Goal: Task Accomplishment & Management: Manage account settings

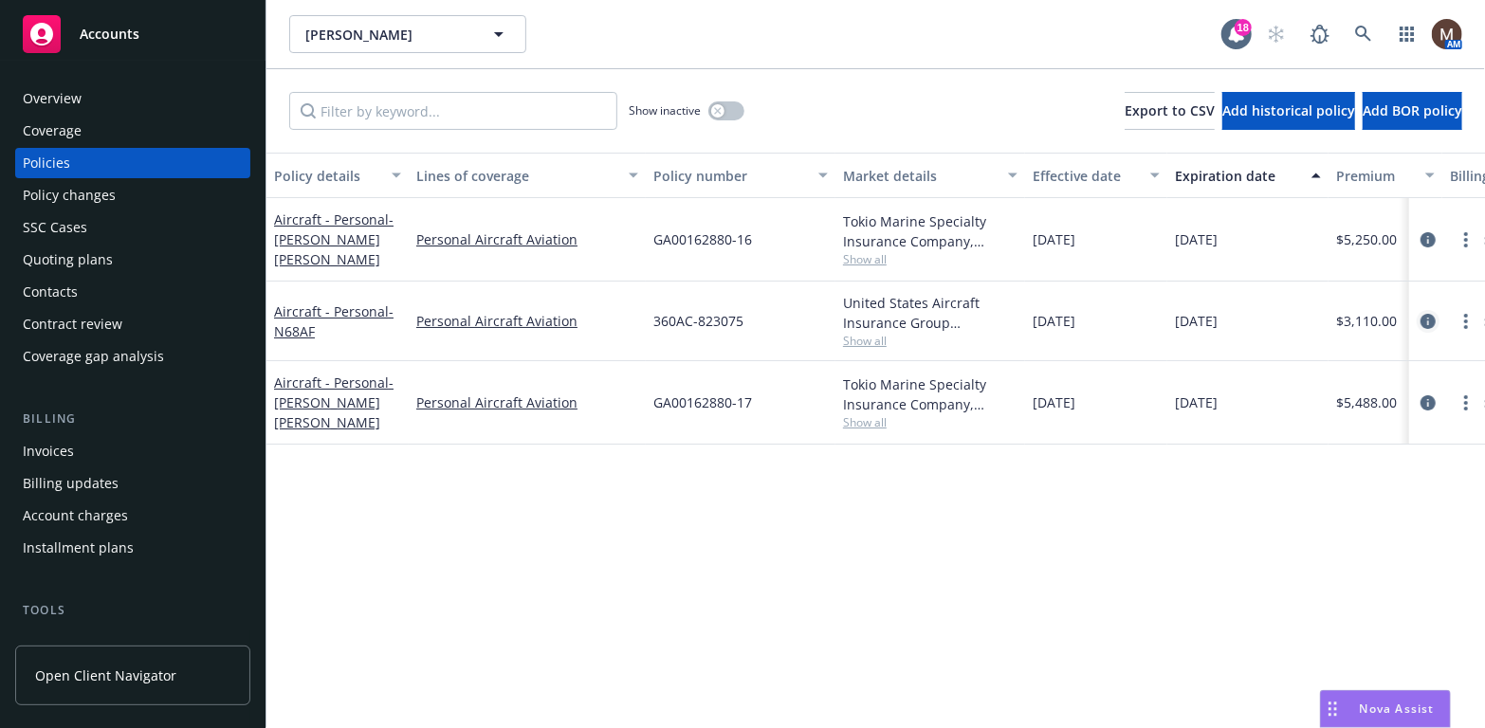
click at [1426, 315] on icon "circleInformation" at bounding box center [1427, 321] width 15 height 15
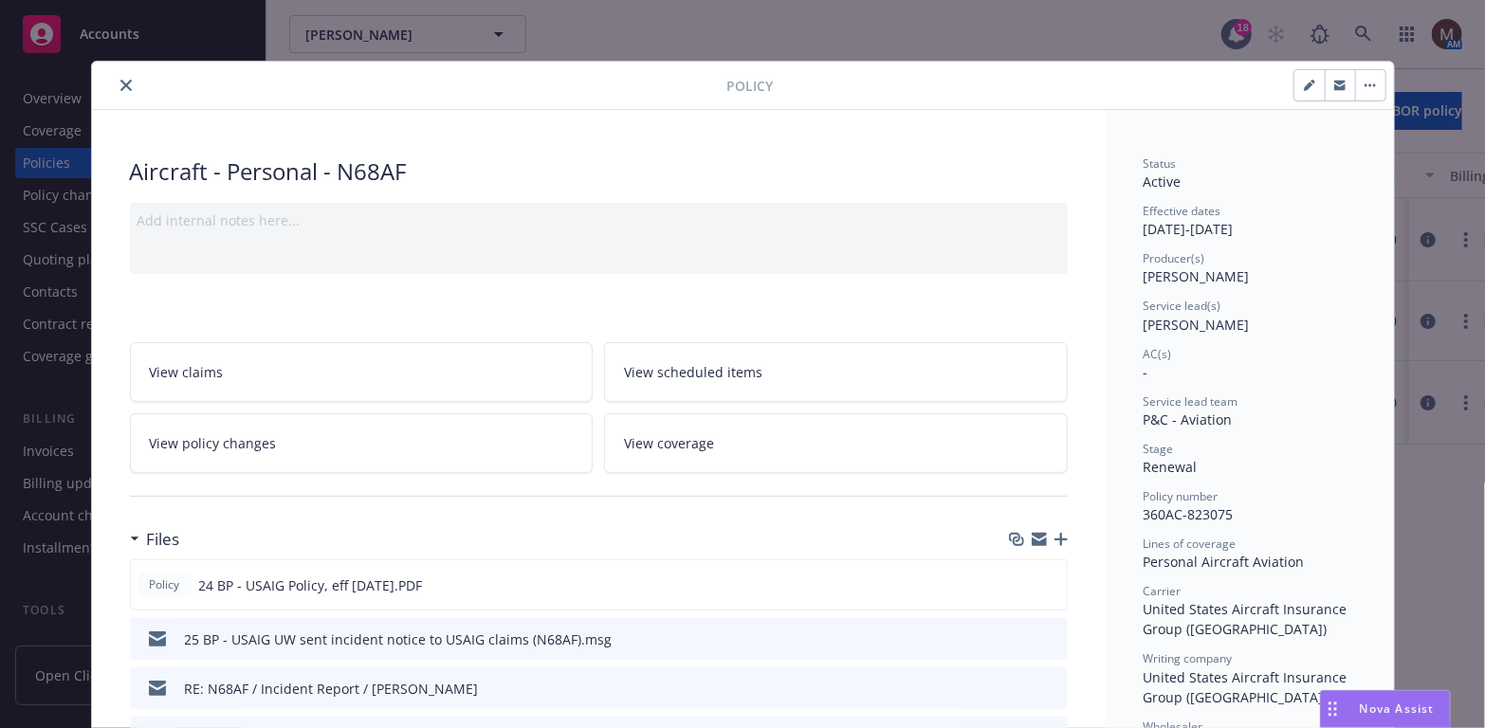
click at [1055, 536] on icon "button" at bounding box center [1060, 539] width 13 height 13
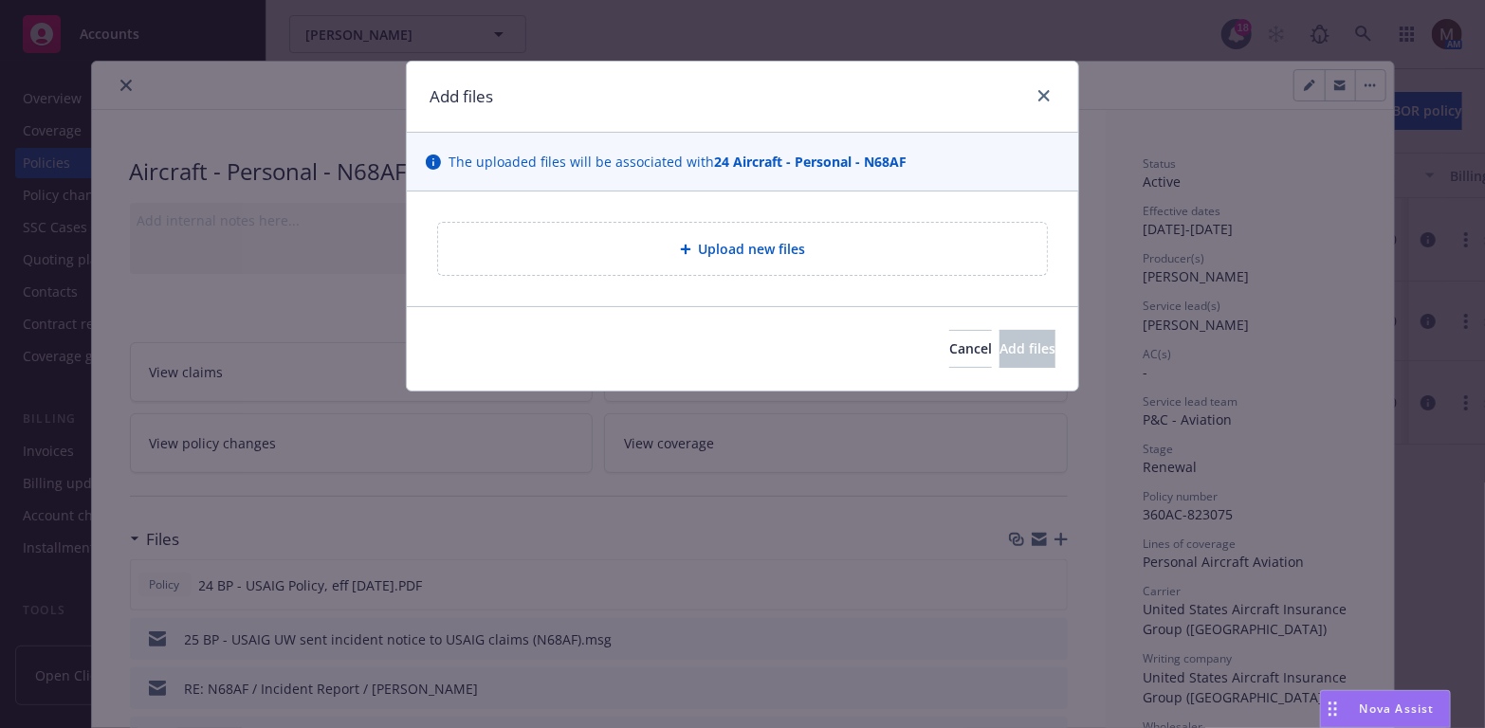
type textarea "x"
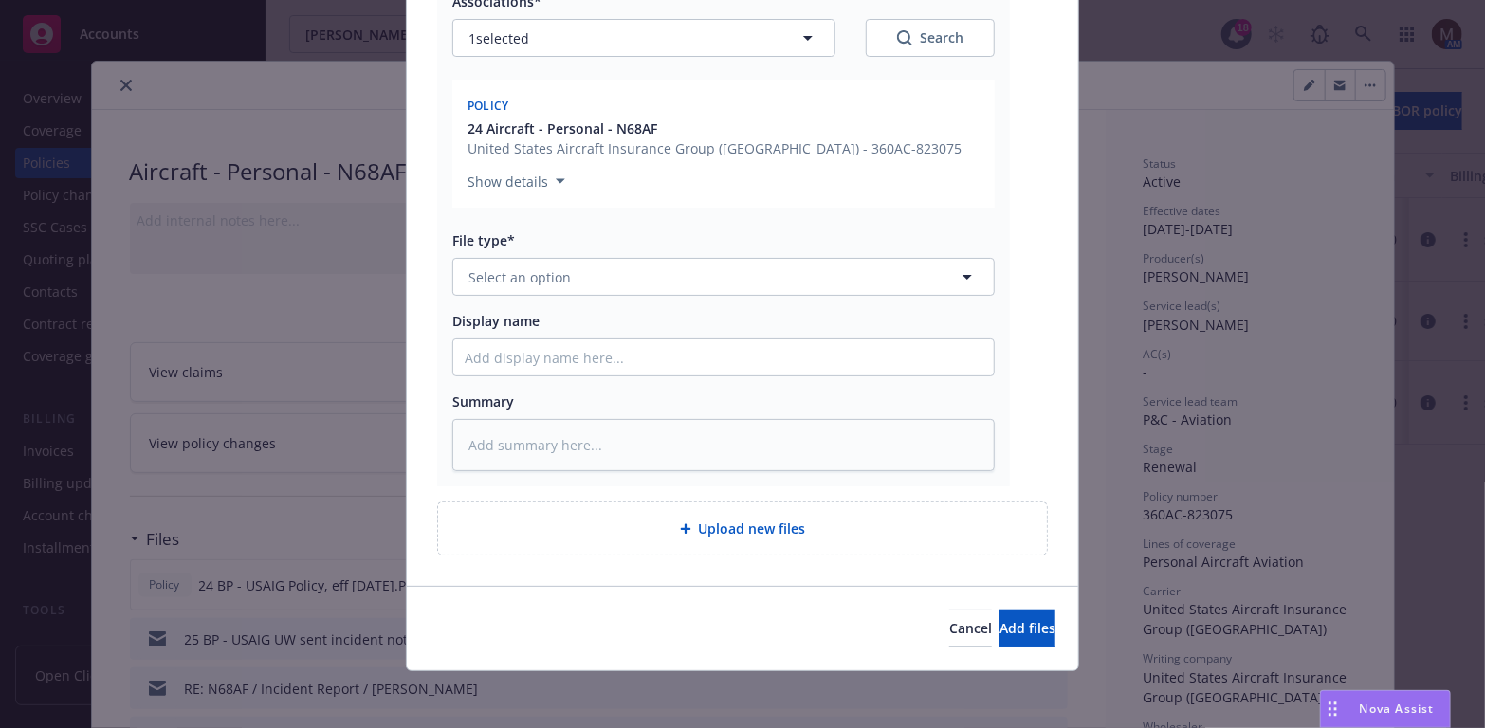
scroll to position [299, 0]
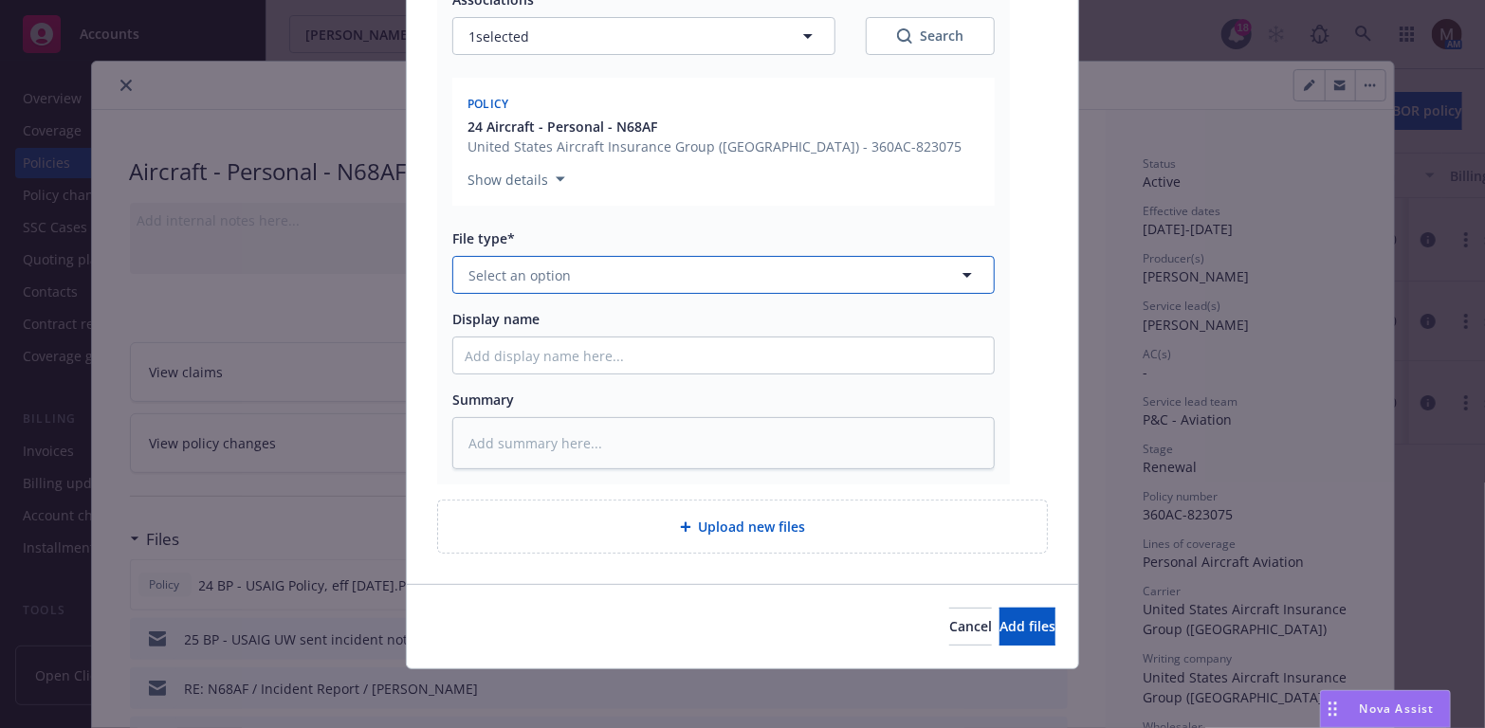
click at [962, 273] on icon "button" at bounding box center [966, 275] width 9 height 5
type input "email"
click at [526, 321] on div "Email" at bounding box center [724, 328] width 518 height 27
click at [492, 352] on input "Display name" at bounding box center [723, 356] width 541 height 36
type textarea "x"
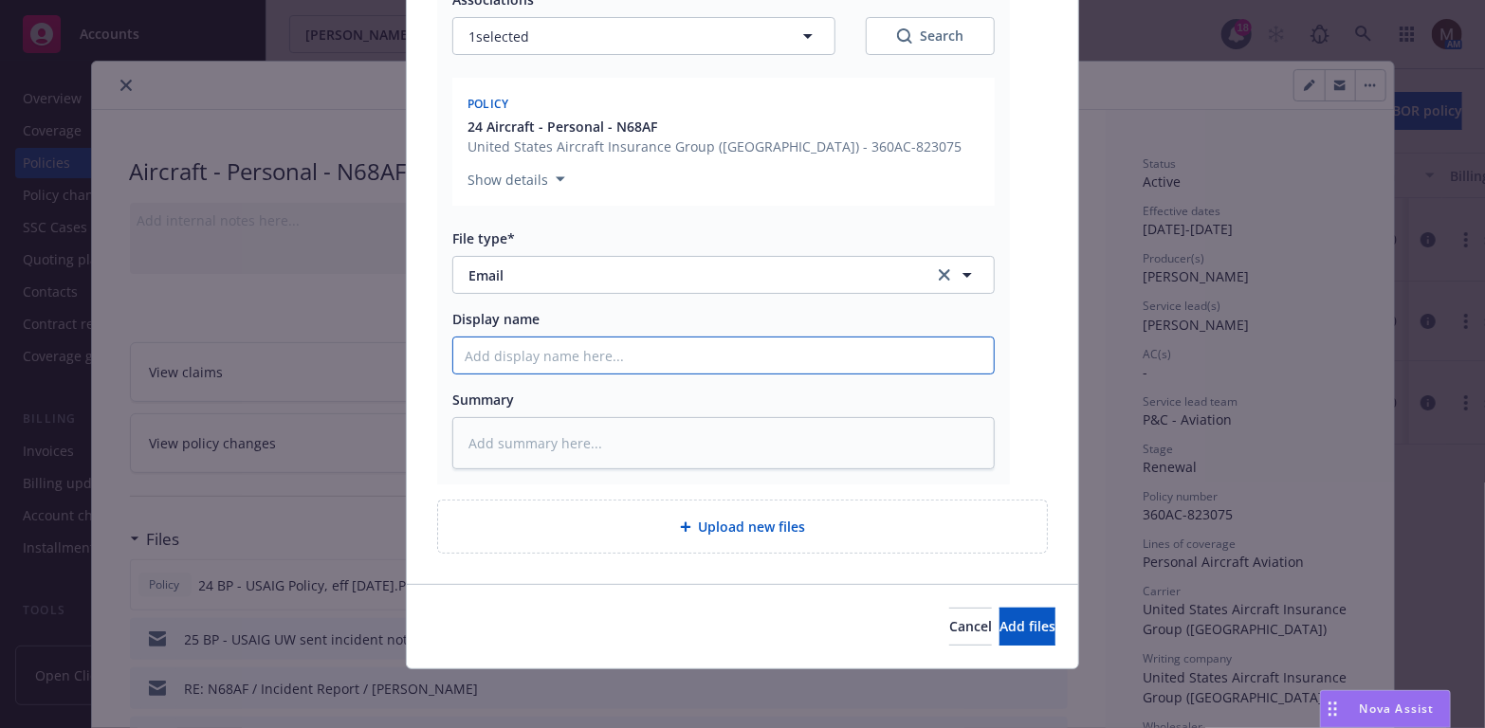
type input "2"
type textarea "x"
type input "25"
type textarea "x"
type input "25"
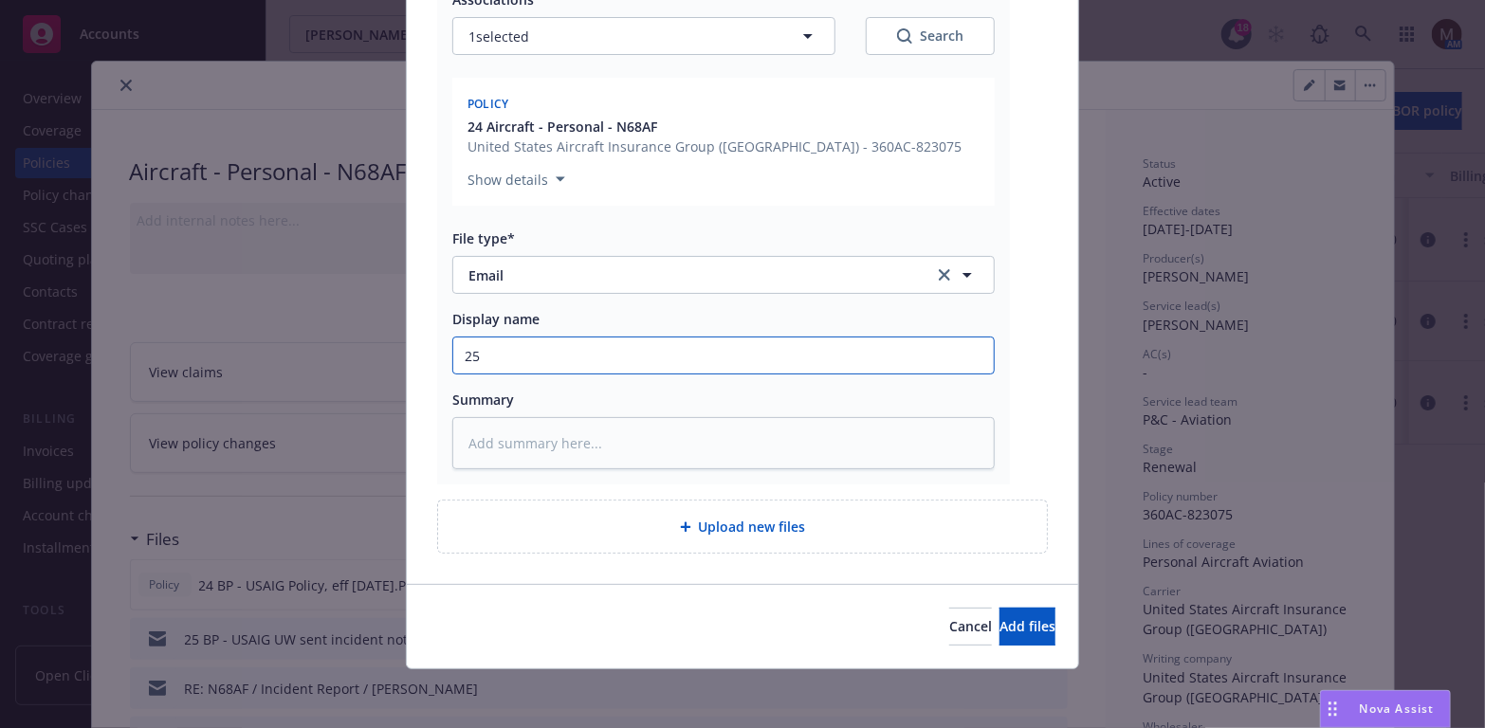
type textarea "x"
type input "25 B"
type textarea "x"
type input "25 BP"
type textarea "x"
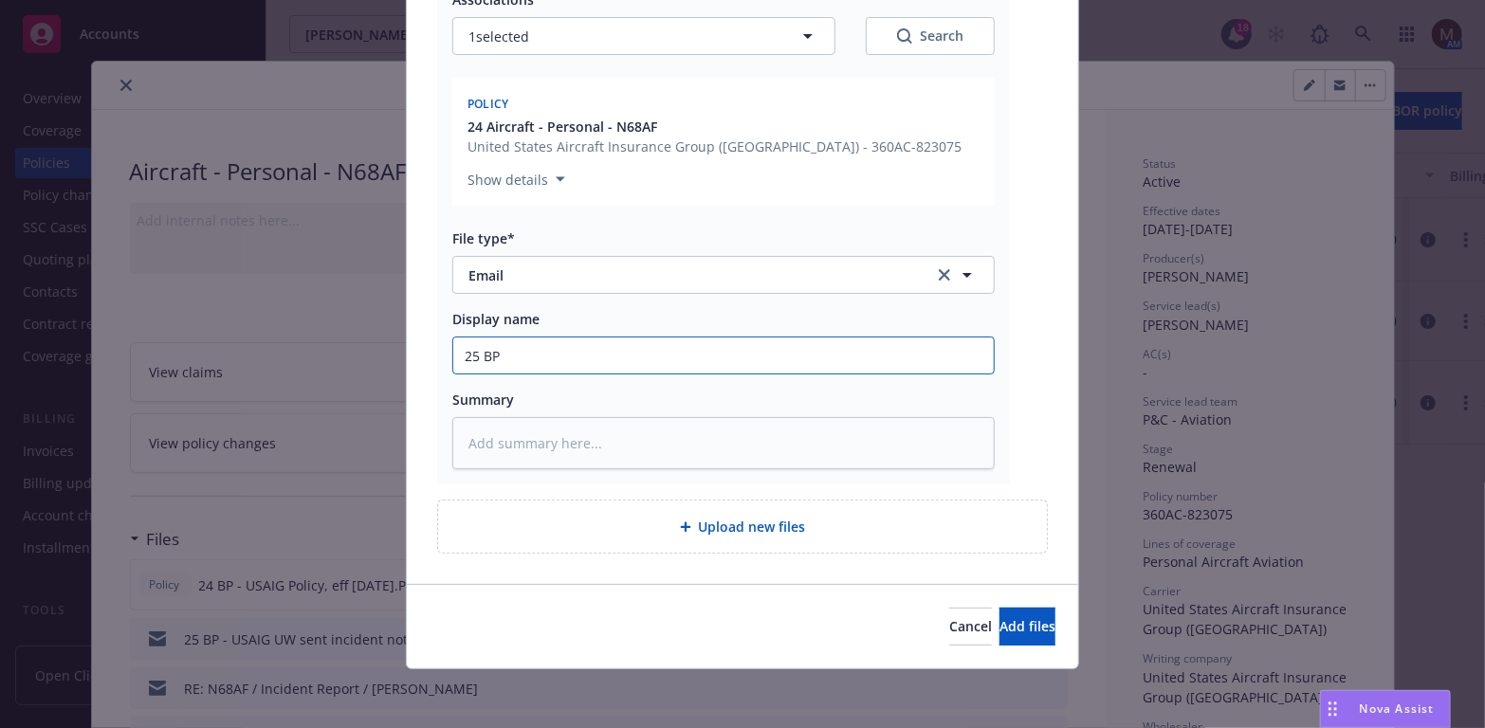
type input "25 BP"
type textarea "x"
type input "25 BP -"
type textarea "x"
type input "25 BP -"
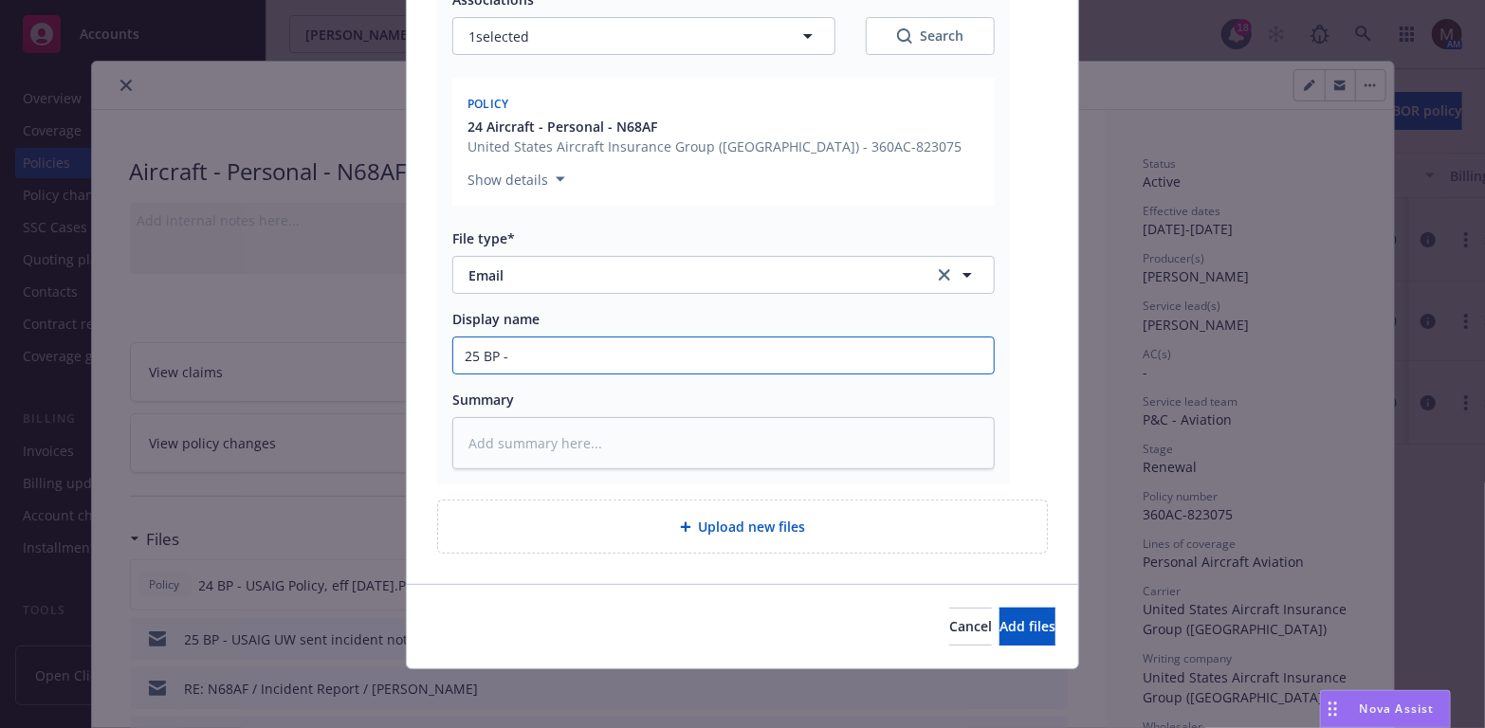
type textarea "x"
type input "25 BP - F"
type textarea "x"
type input "25 BP - Fr"
type textarea "x"
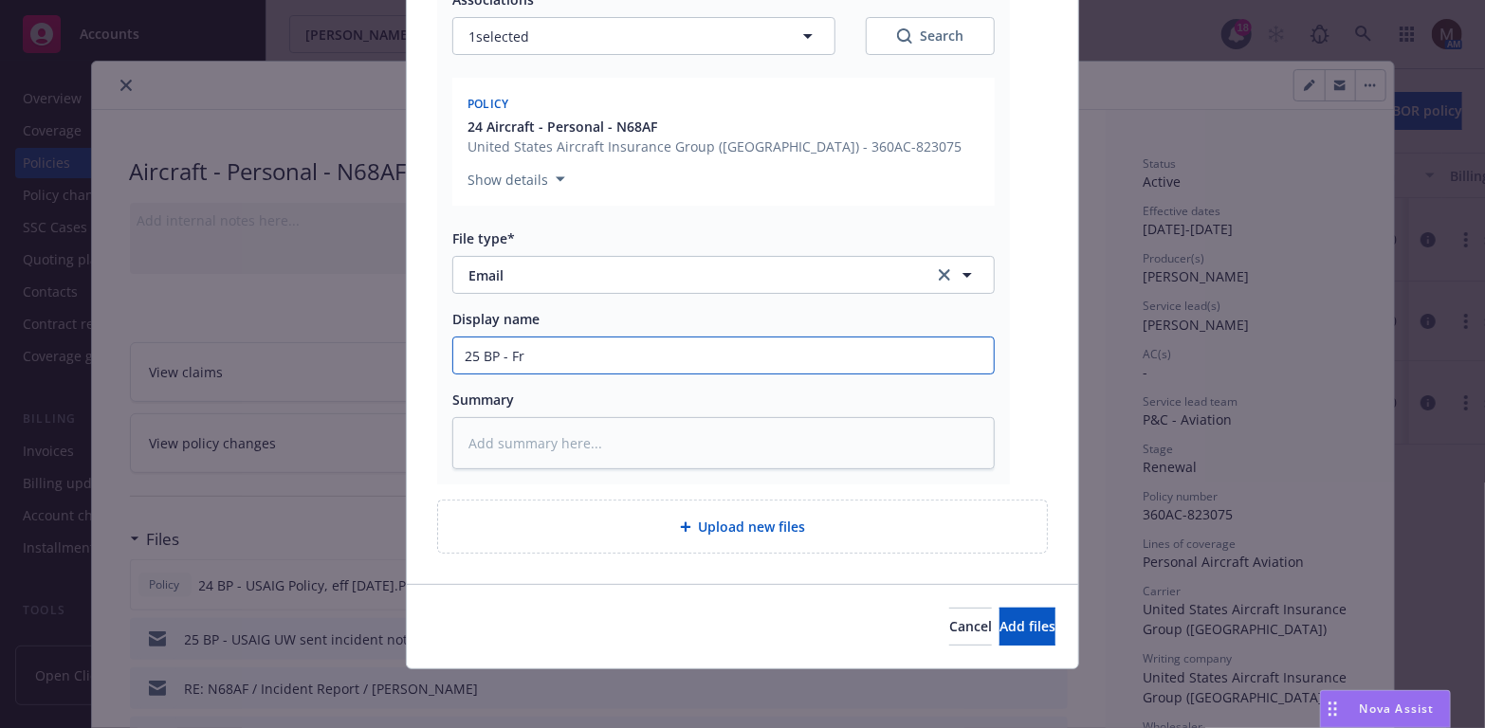
type input "25 BP - Fro"
type textarea "x"
type input "25 BP - From"
type textarea "x"
type input "25 BP - From"
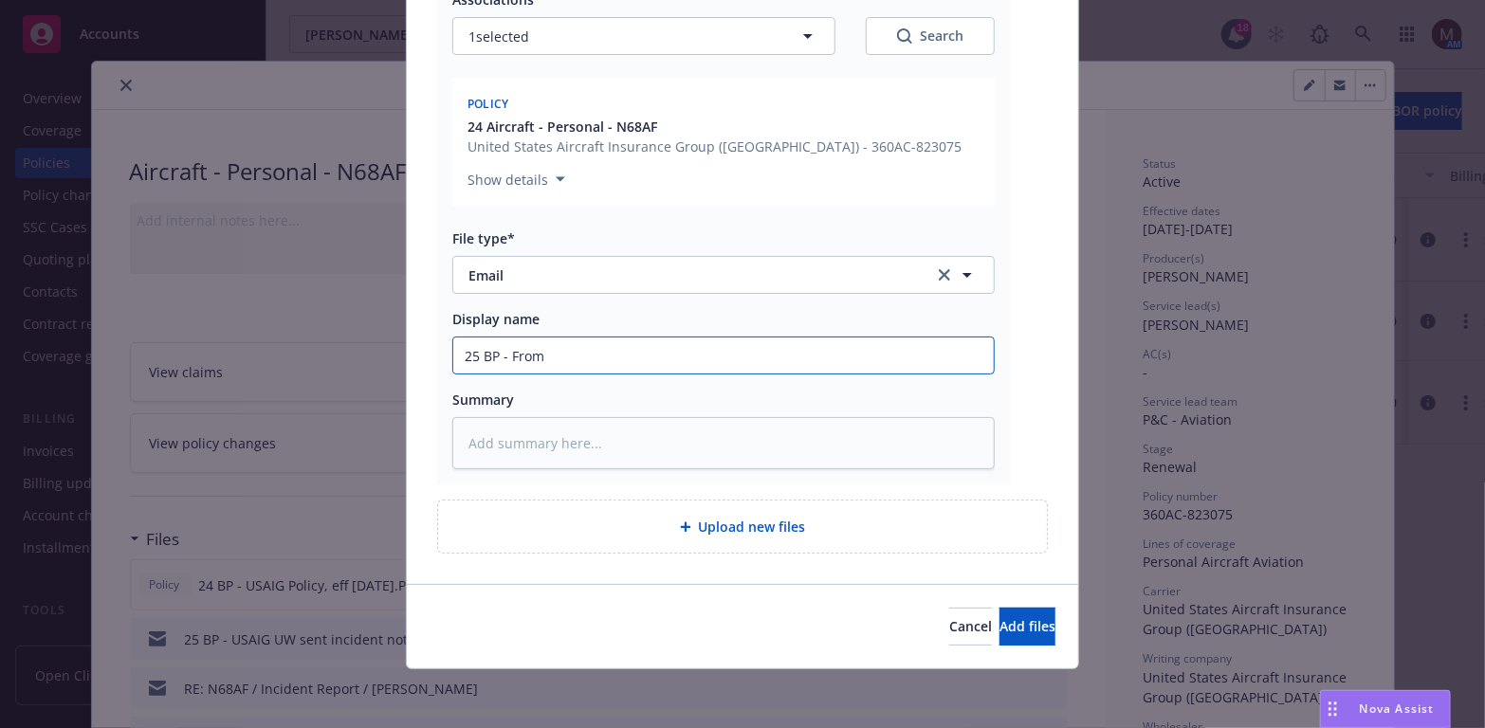
type textarea "x"
type input "25 BP - From U"
type textarea "x"
type input "25 BP - From [GEOGRAPHIC_DATA]"
type textarea "x"
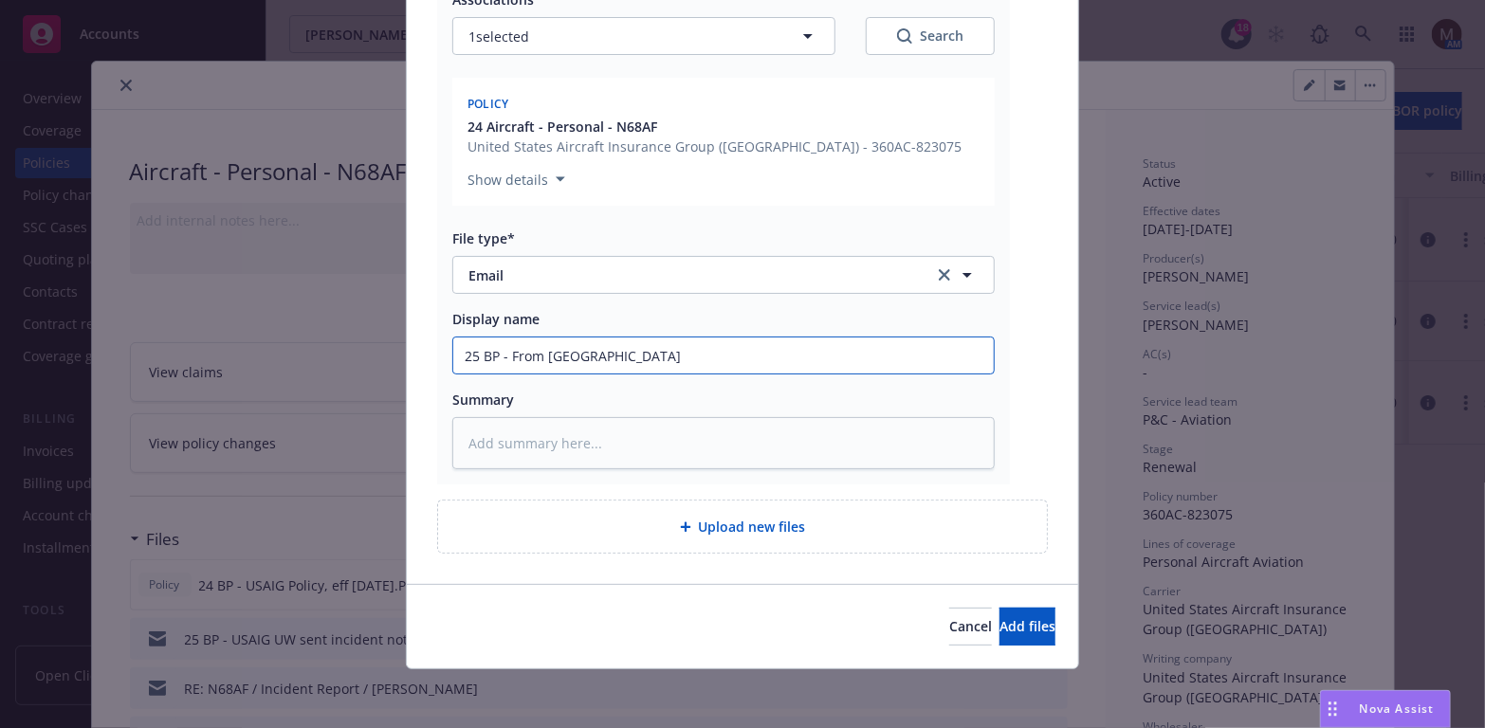
type input "25 BP - From [GEOGRAPHIC_DATA]"
type textarea "x"
type input "25 BP - From [GEOGRAPHIC_DATA]"
type textarea "x"
type input "25 BP - From [GEOGRAPHIC_DATA]"
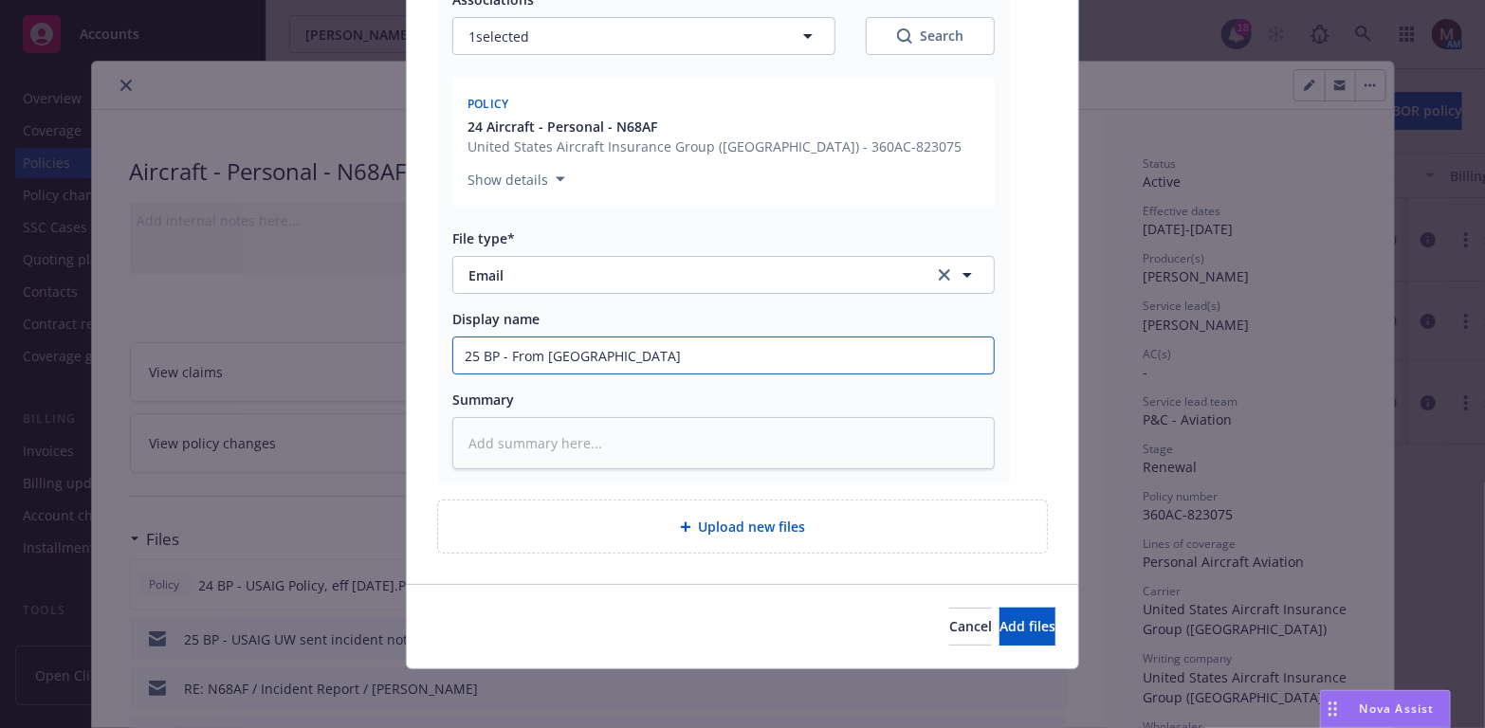
type textarea "x"
type input "25 BP - From [GEOGRAPHIC_DATA]:"
type textarea "x"
type input "25 BP - From [GEOGRAPHIC_DATA]"
type textarea "x"
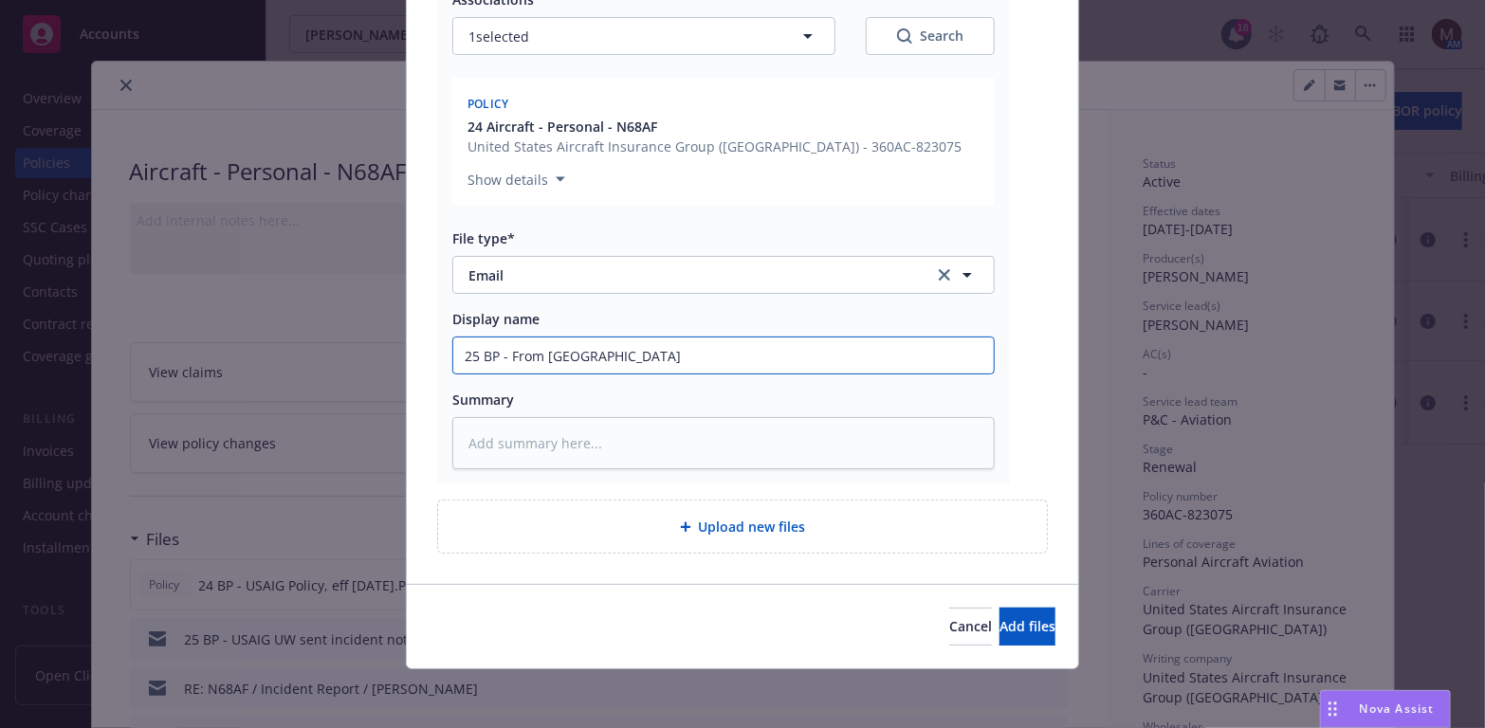
type input "25 BP - From [GEOGRAPHIC_DATA]"
type textarea "x"
type input "25 BP - From [GEOGRAPHIC_DATA] C"
type textarea "x"
type input "25 BP - From USAIG Cl"
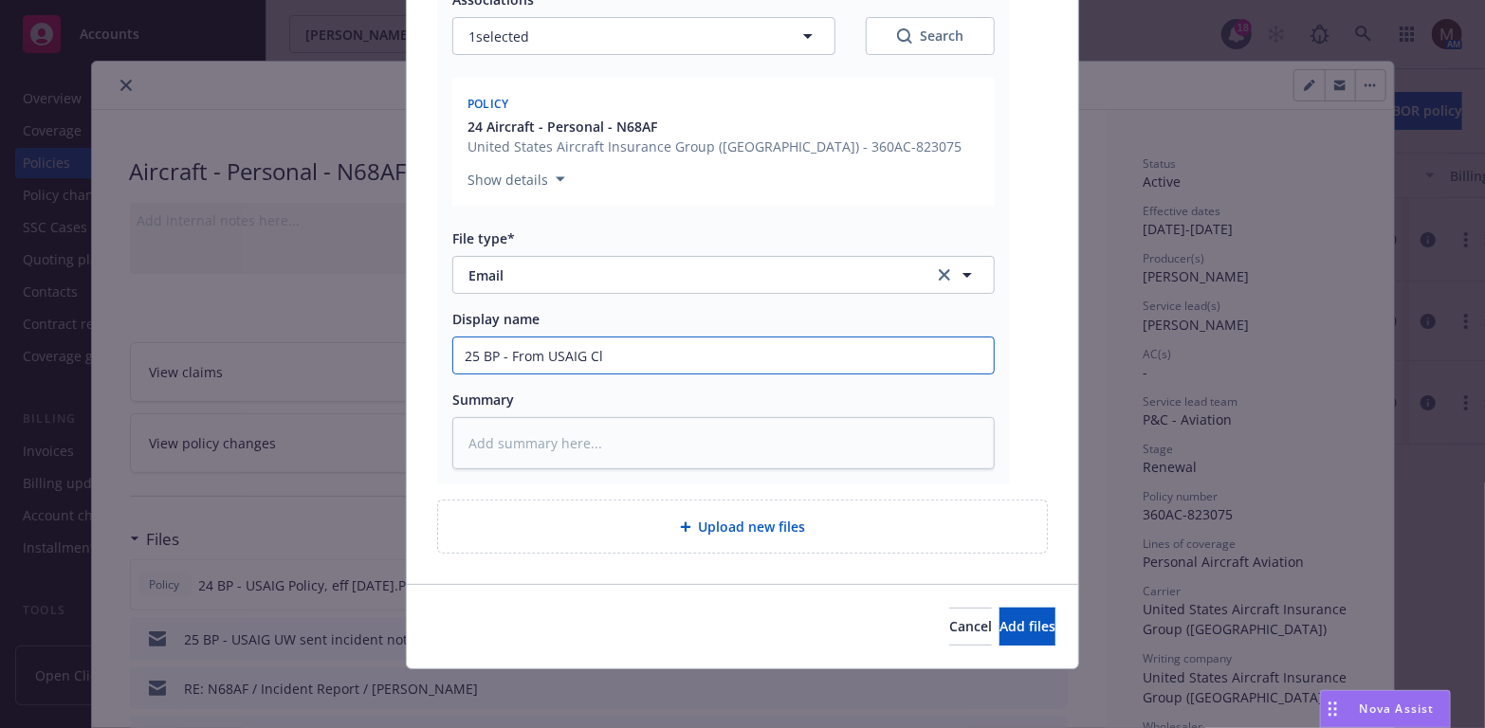
type textarea "x"
type input "25 BP - From USAIG Cla"
type textarea "x"
type input "25 BP - From USAIG Clai"
type textarea "x"
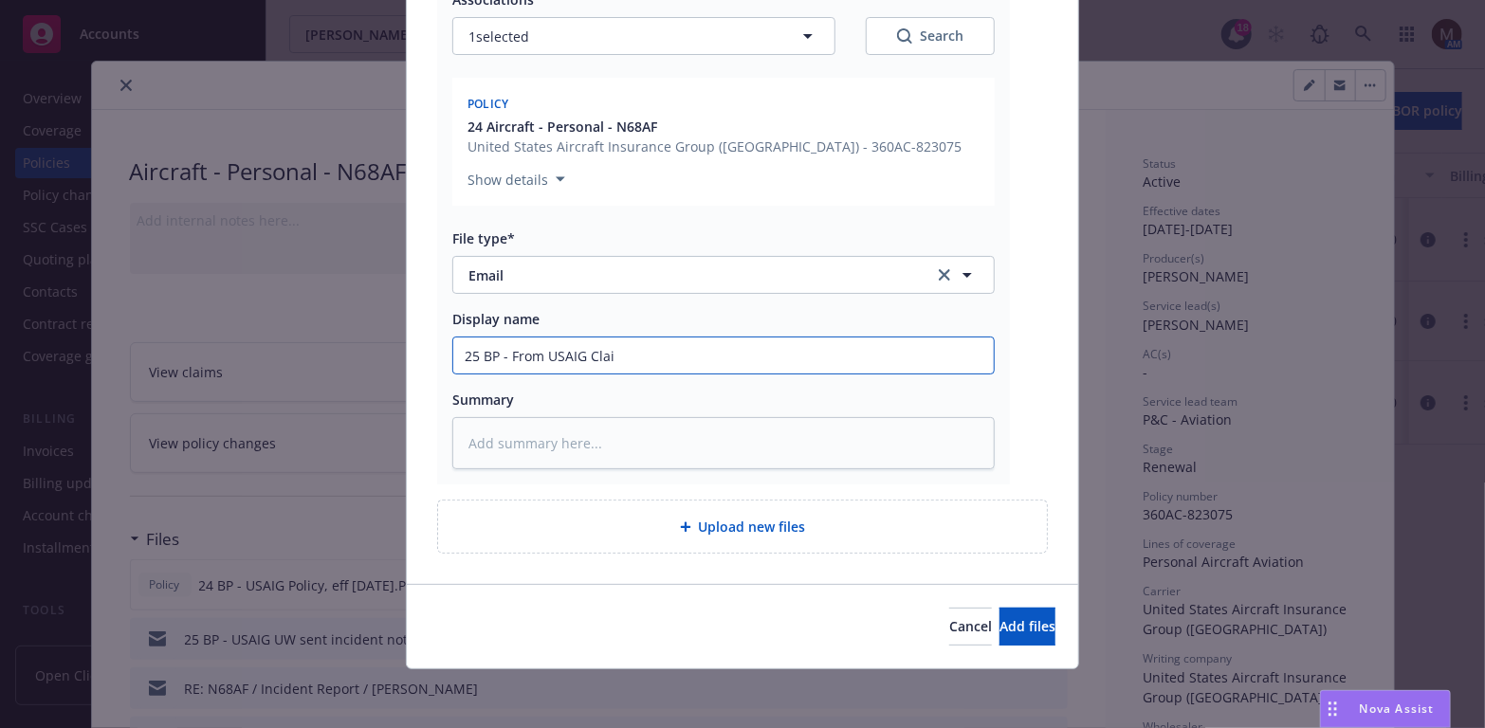
type input "25 BP - From USAIG Claim"
type textarea "x"
type input "25 BP - From USAIG Claims"
type textarea "x"
type input "25 BP - From USAIG Claims:"
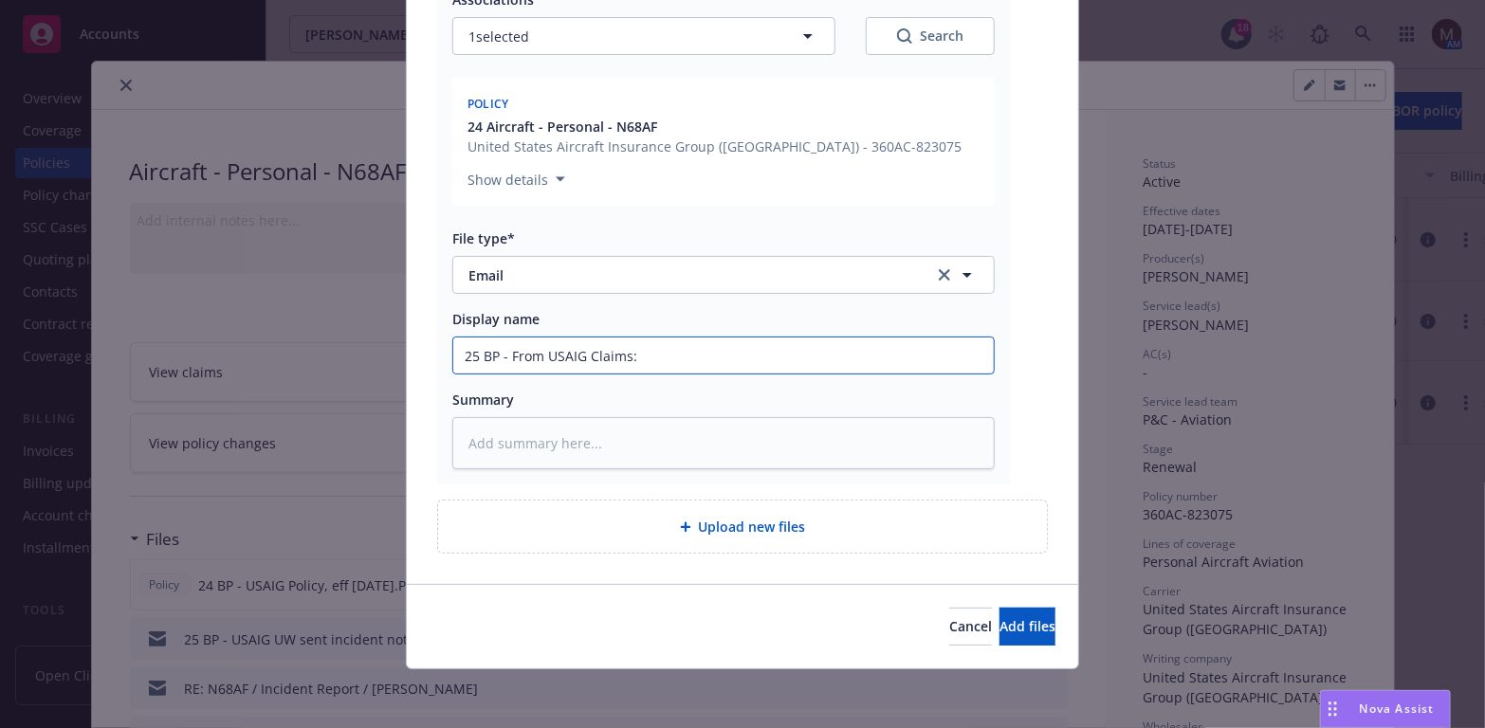
type textarea "x"
type input "25 BP - From USAIG Claims:"
type textarea "x"
type input "25 BP - From USAIG Claims:"
type textarea "x"
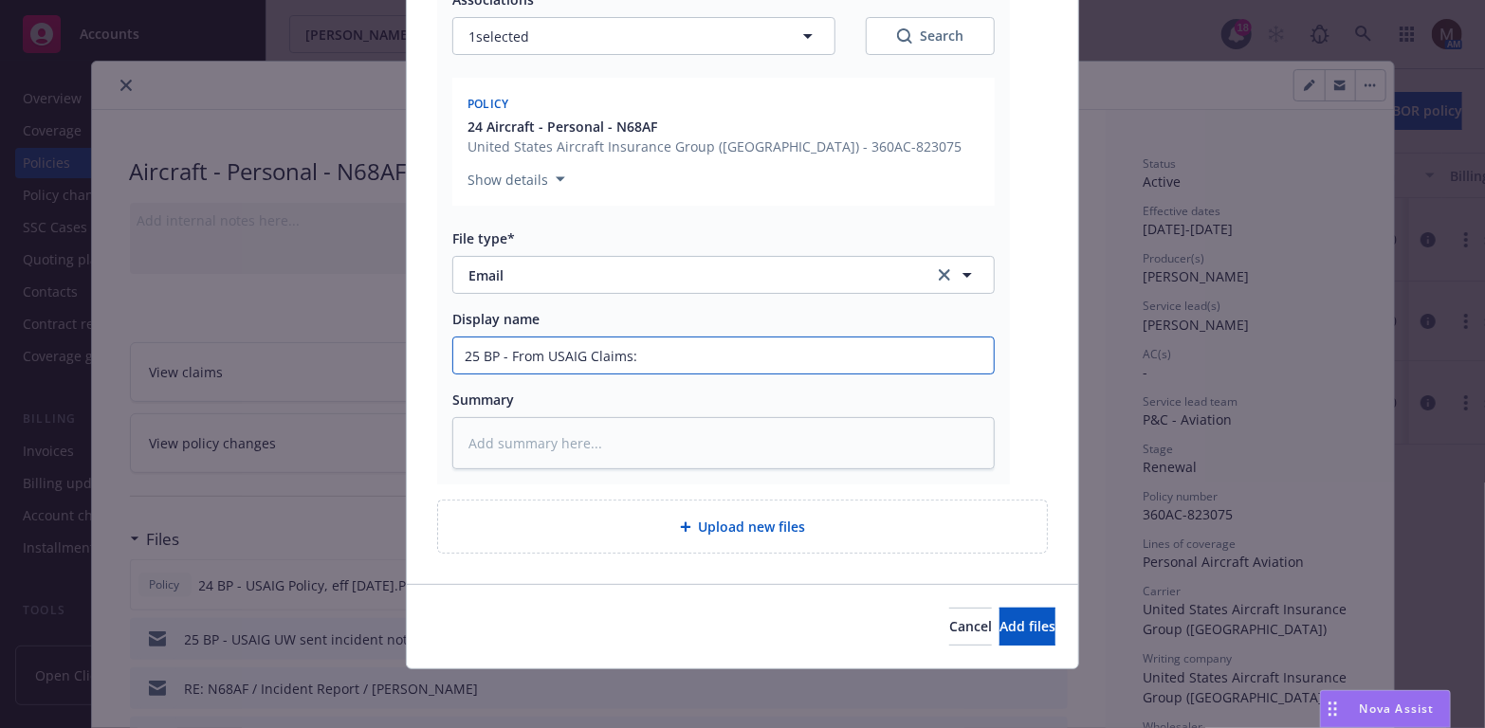
type input "25 BP - From USAIG Claims:"
type textarea "x"
type input "25 BP - From USAIG Claims: I"
type textarea "x"
type input "25 BP - From USAIG Claims: In"
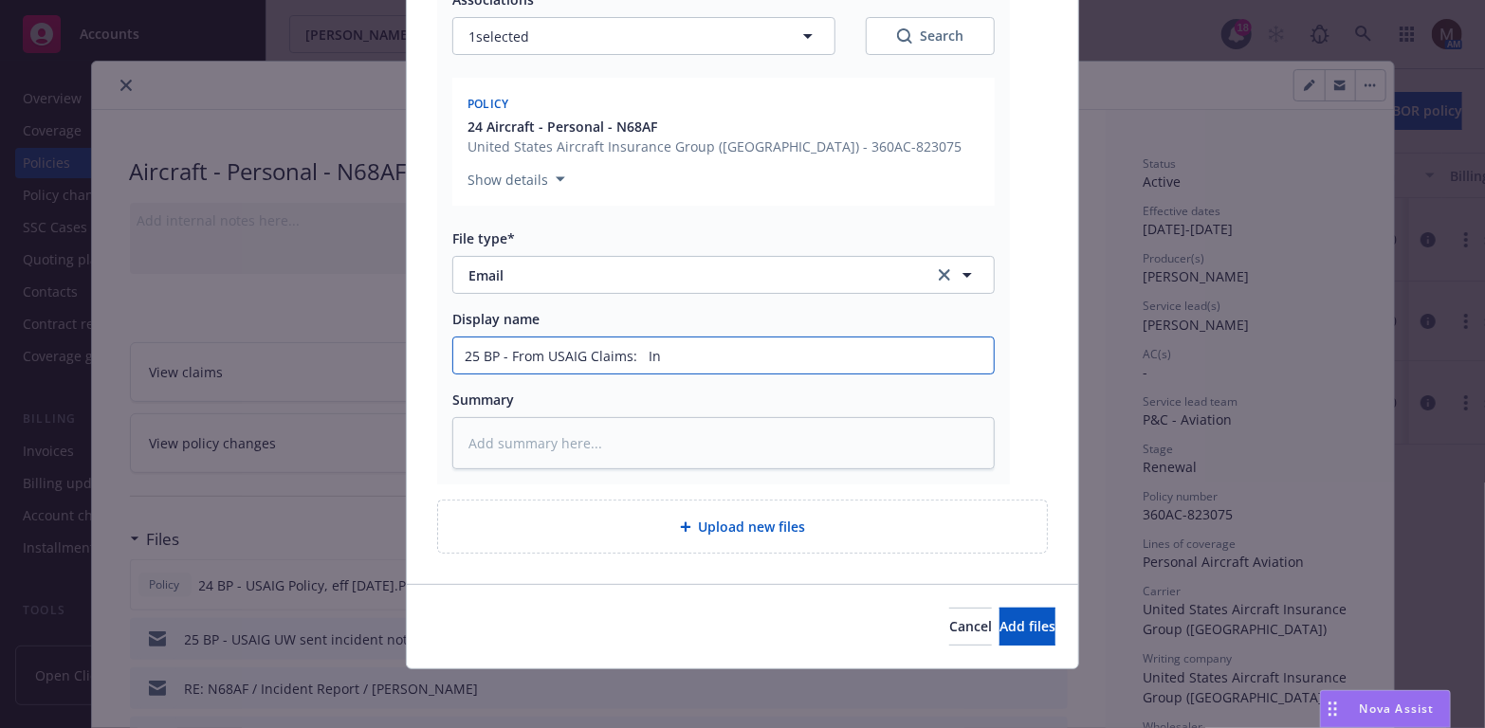
type textarea "x"
type input "25 BP - From USAIG Claims: Inc"
type textarea "x"
type input "25 BP - From USAIG Claims: Inci"
type textarea "x"
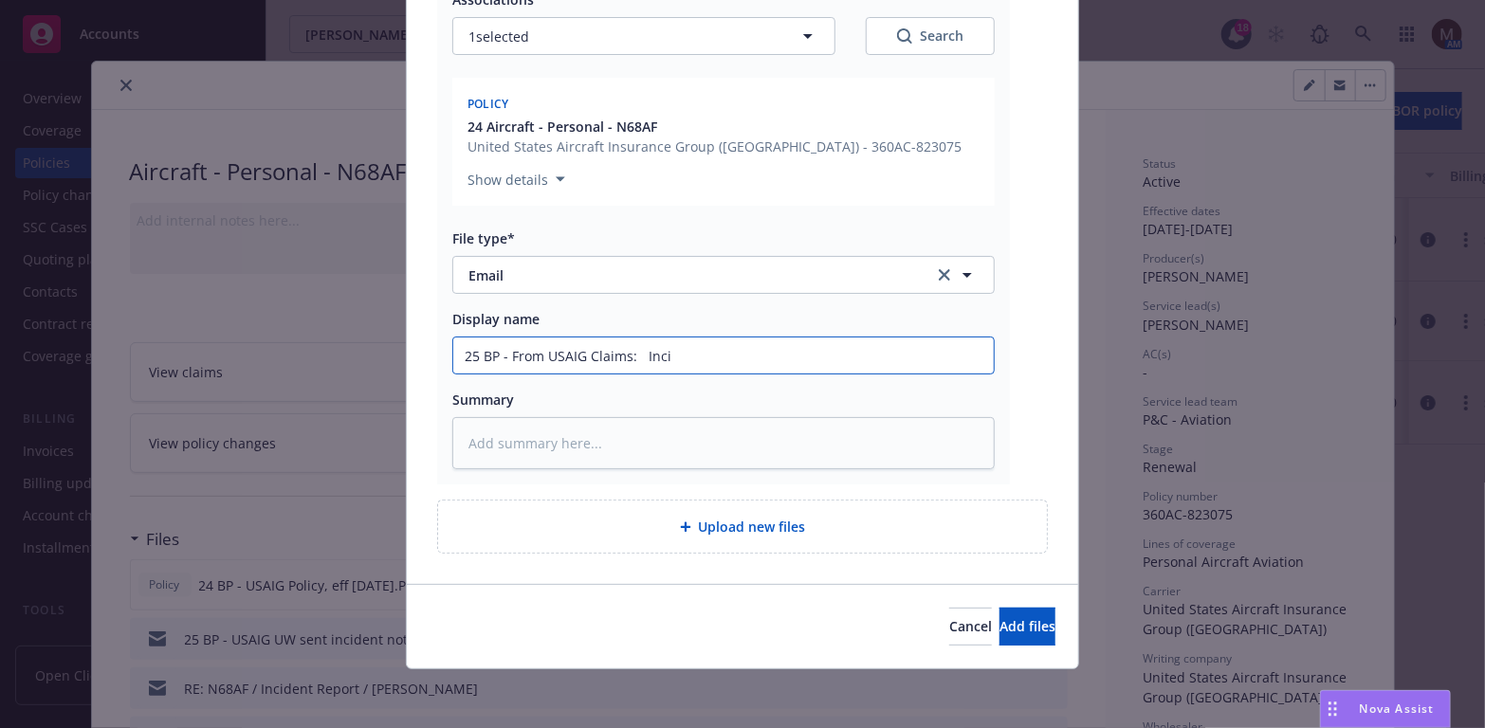
type input "25 BP - From USAIG Claims: Incid"
type textarea "x"
type input "25 BP - From USAIG Claims: Incide"
type textarea "x"
type input "25 BP - From USAIG Claims: Inciden"
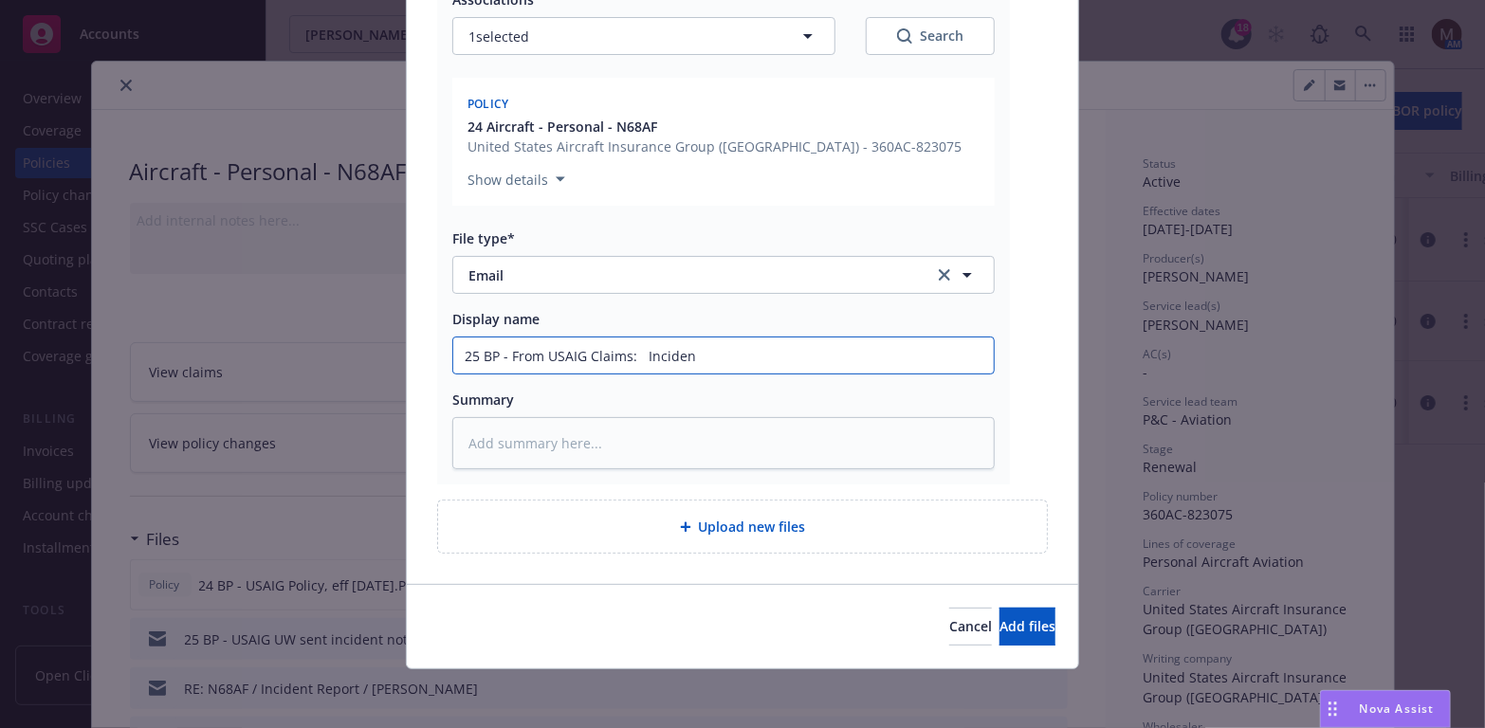
type textarea "x"
type input "25 BP - From USAIG Claims: Incident"
type textarea "x"
type input "25 BP - From USAIG Claims: Incident"
type textarea "x"
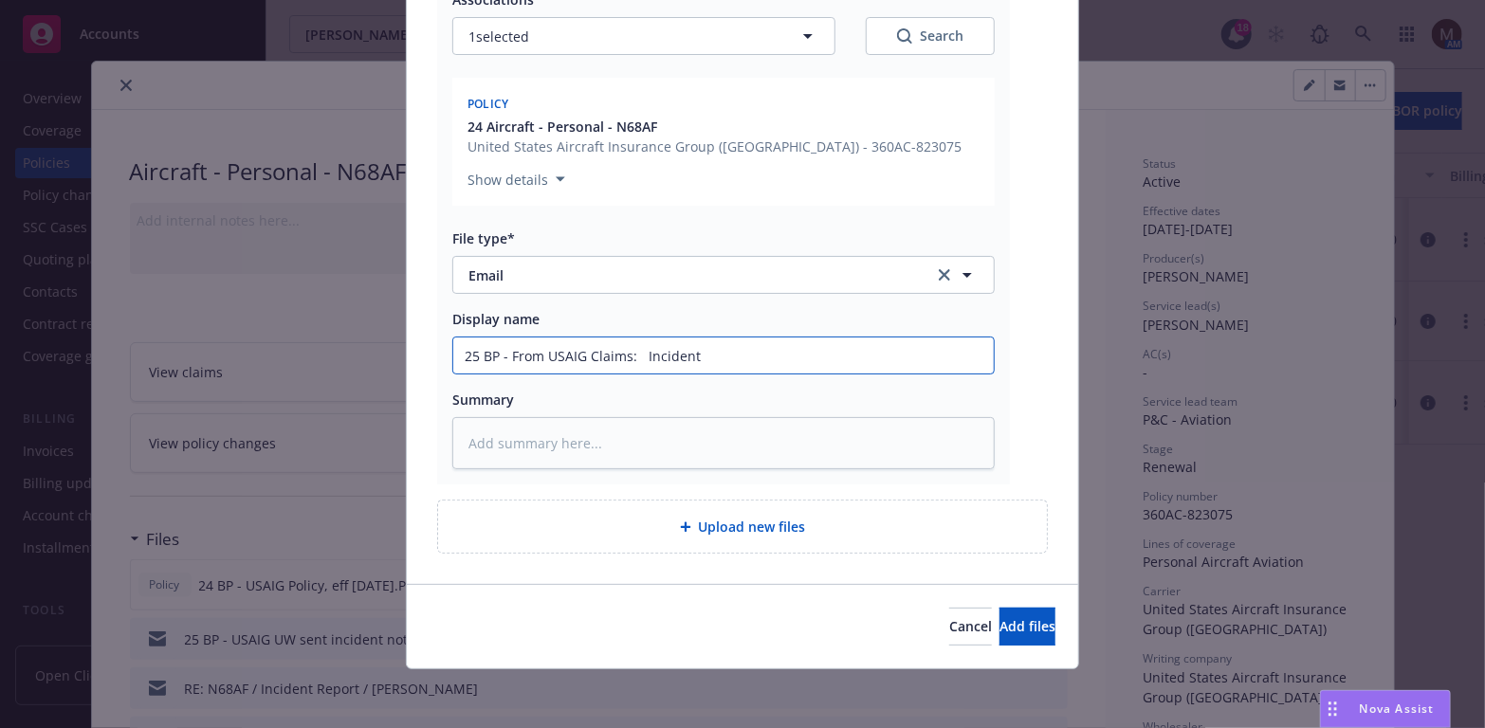
type input "25 BP - From USAIG Claims: Incident n"
type textarea "x"
type input "25 BP - From USAIG Claims: Incident no"
type textarea "x"
type input "25 BP - From USAIG Claims: Incident not"
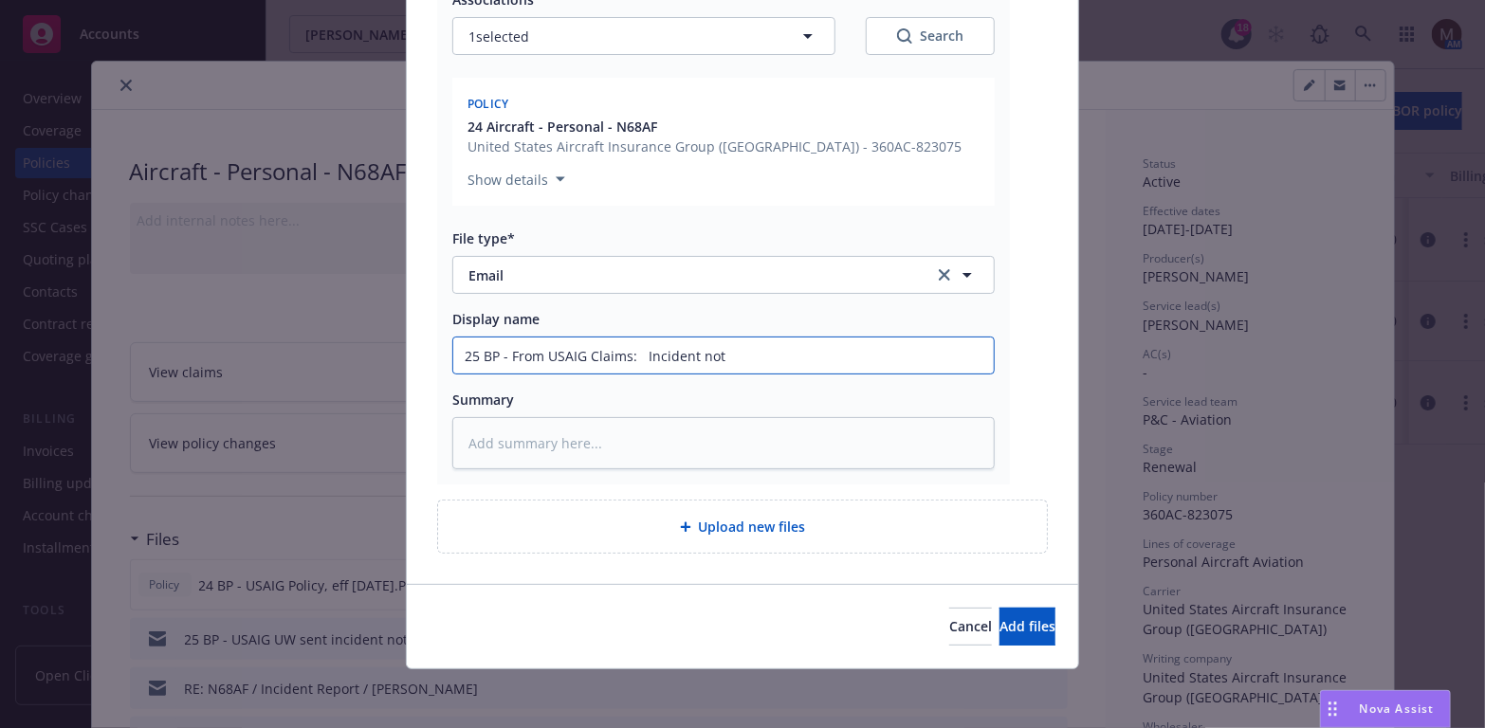
type textarea "x"
type input "25 BP - From USAIG Claims: Incident note"
type textarea "x"
drag, startPoint x: 791, startPoint y: 347, endPoint x: 438, endPoint y: 338, distance: 352.9
click at [438, 338] on div "RE_ N68AF _ Notice of Occurrence _ Mark_ H_ [PERSON_NAME] 3AC823075.msg Associa…" at bounding box center [723, 203] width 573 height 561
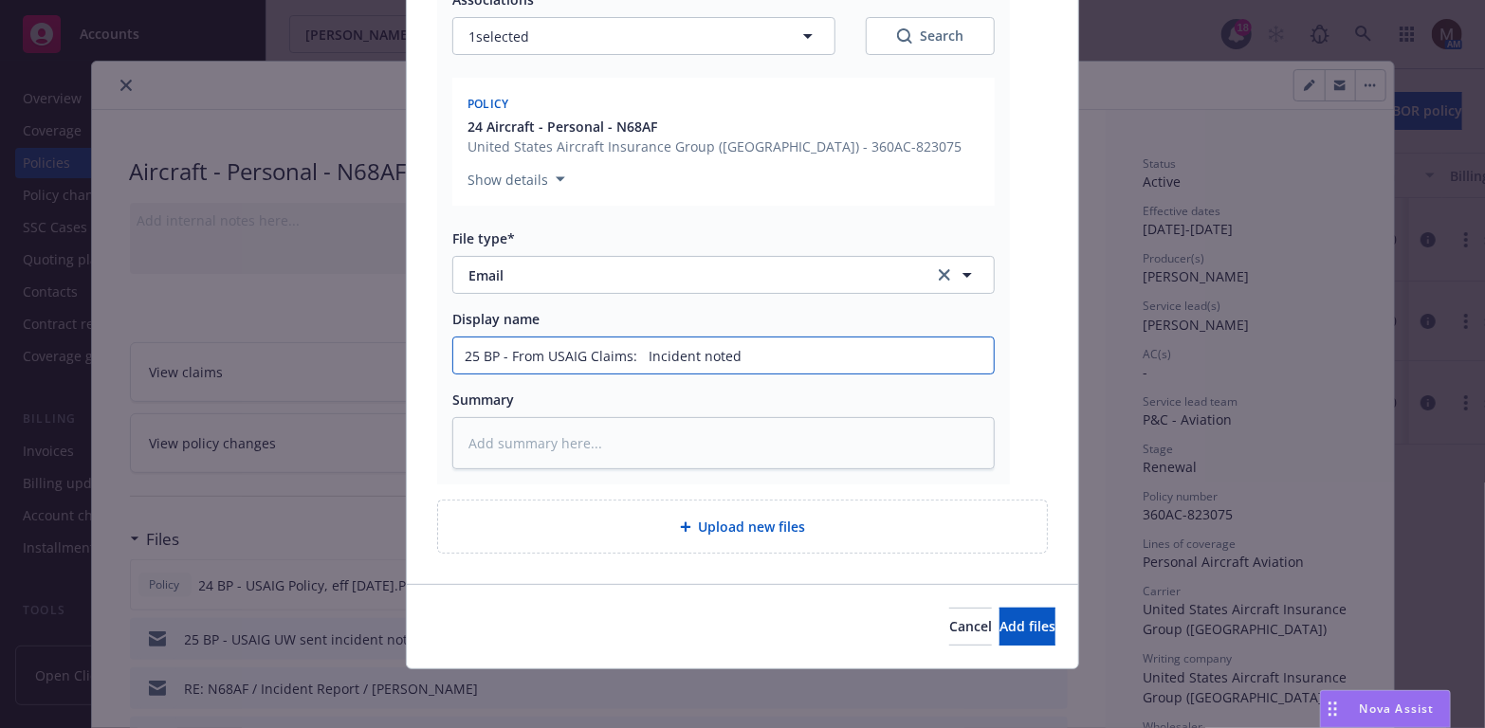
type input "25 BP - From USAIG Claims: Incident noted"
click at [504, 449] on textarea at bounding box center [723, 443] width 542 height 52
paste textarea "25 BP - From USAIG Claims: Incident noted"
type textarea "x"
type textarea "25 BP - From USAIG Claims: Incident noted"
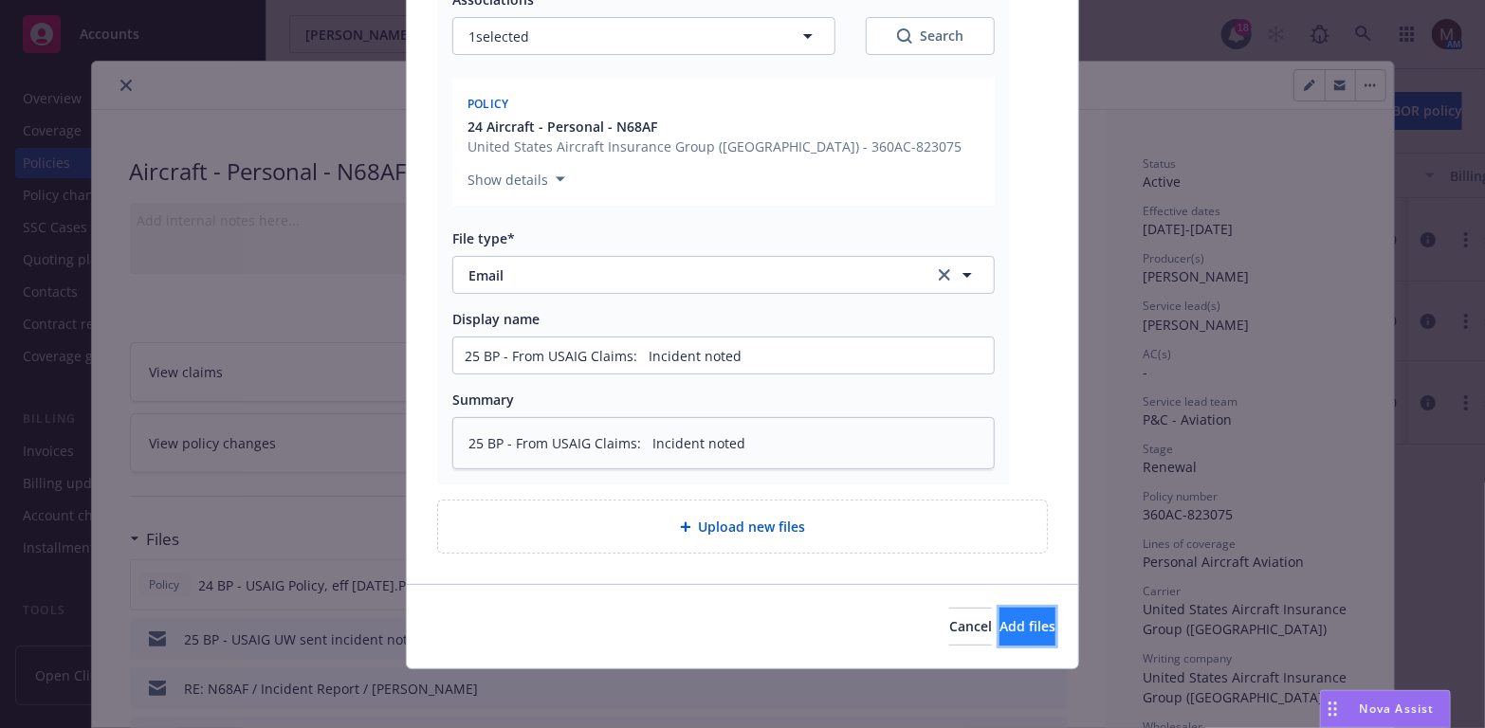
click at [999, 624] on span "Add files" at bounding box center [1027, 626] width 56 height 18
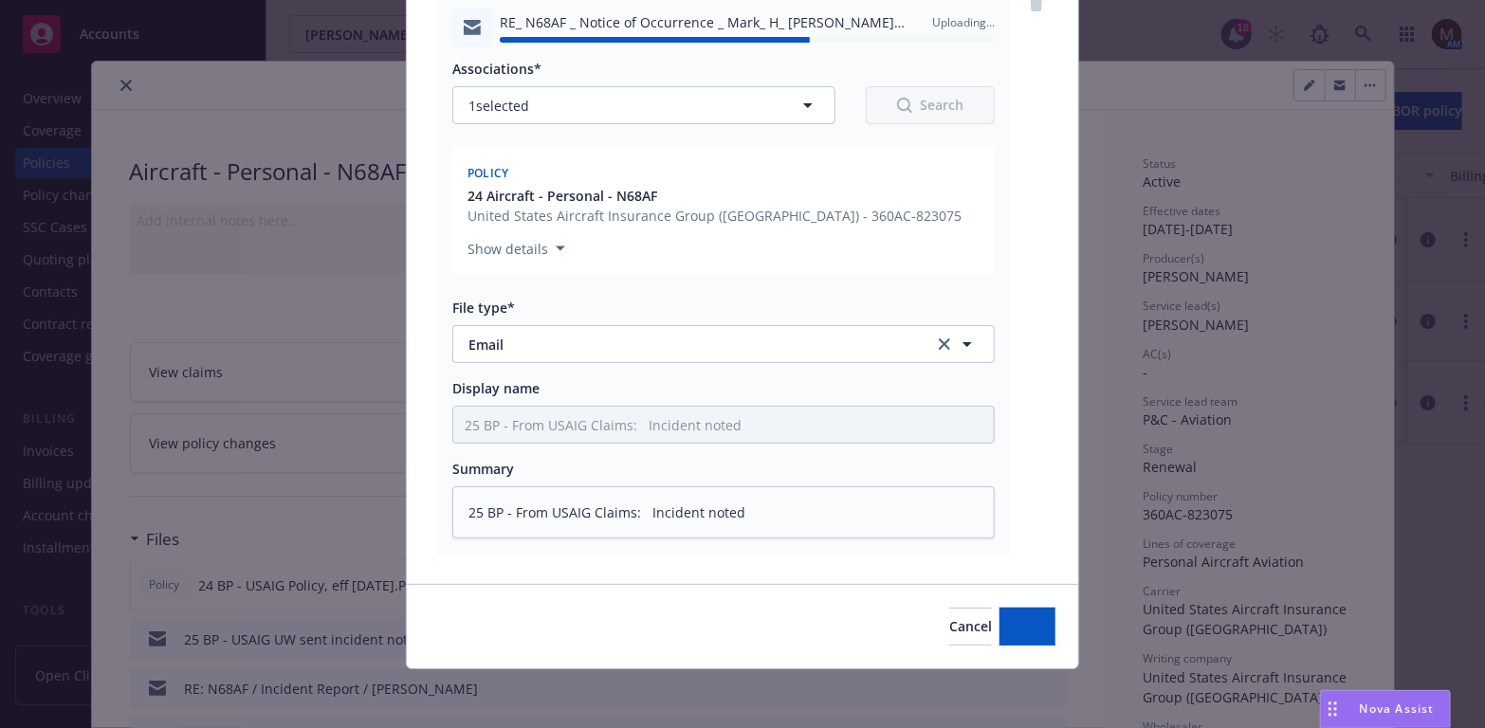
type textarea "x"
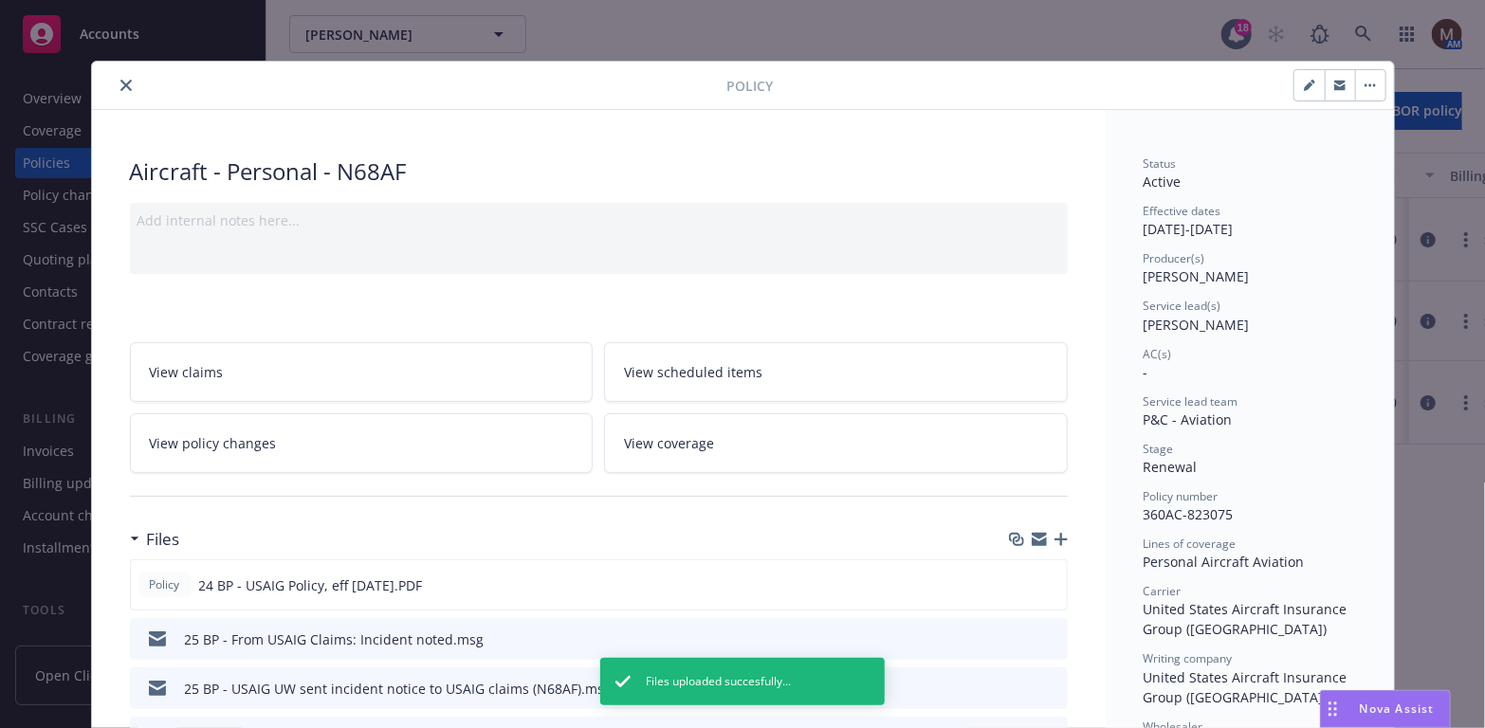
click at [120, 81] on icon "close" at bounding box center [125, 85] width 11 height 11
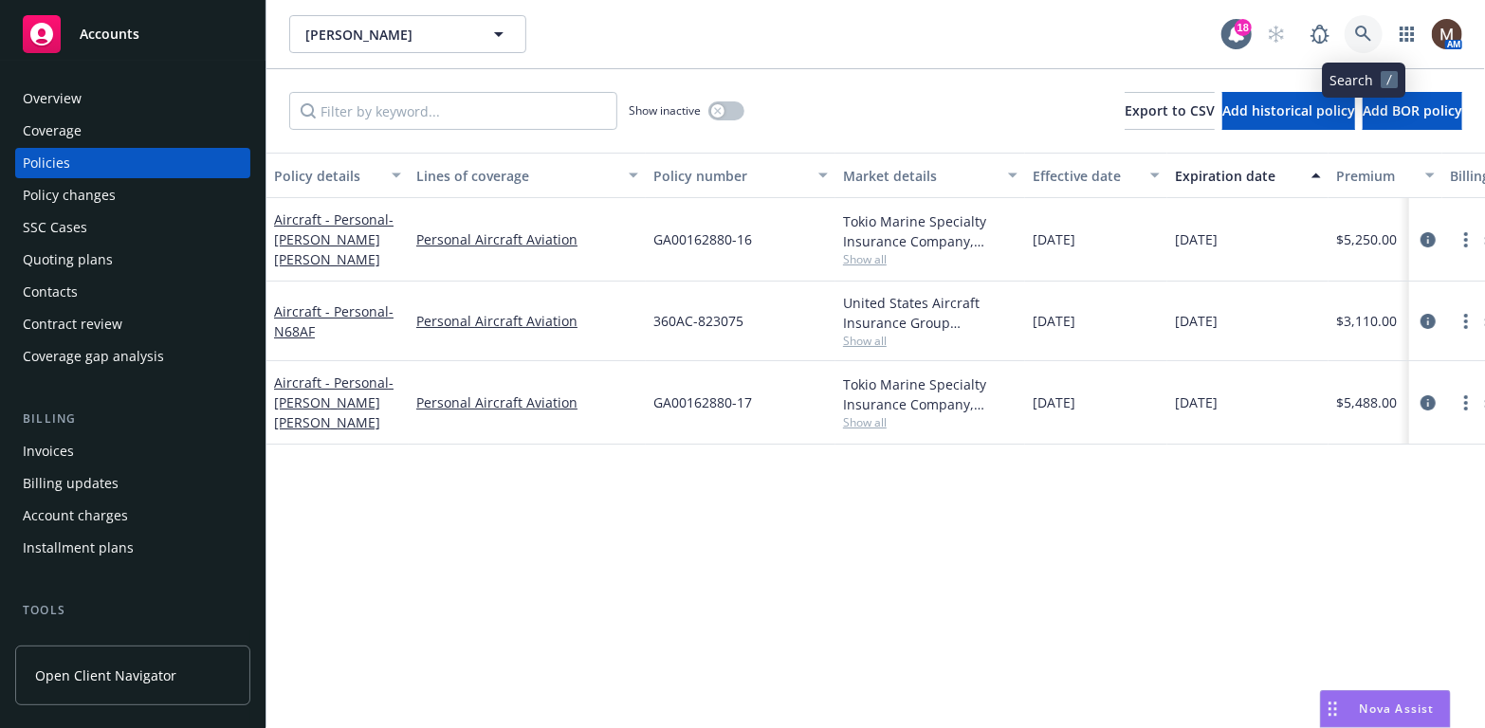
click at [1365, 31] on icon at bounding box center [1363, 34] width 16 height 16
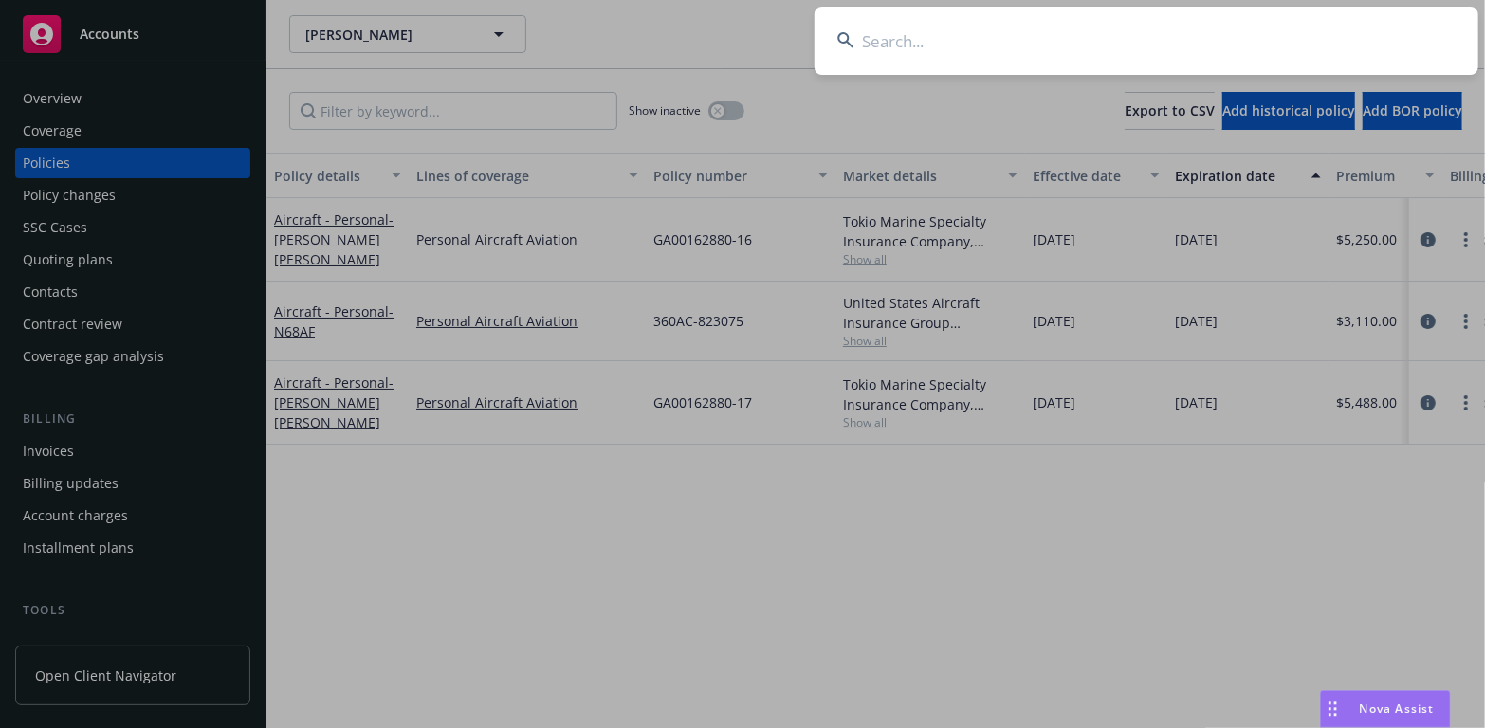
click at [874, 38] on input at bounding box center [1147, 41] width 664 height 68
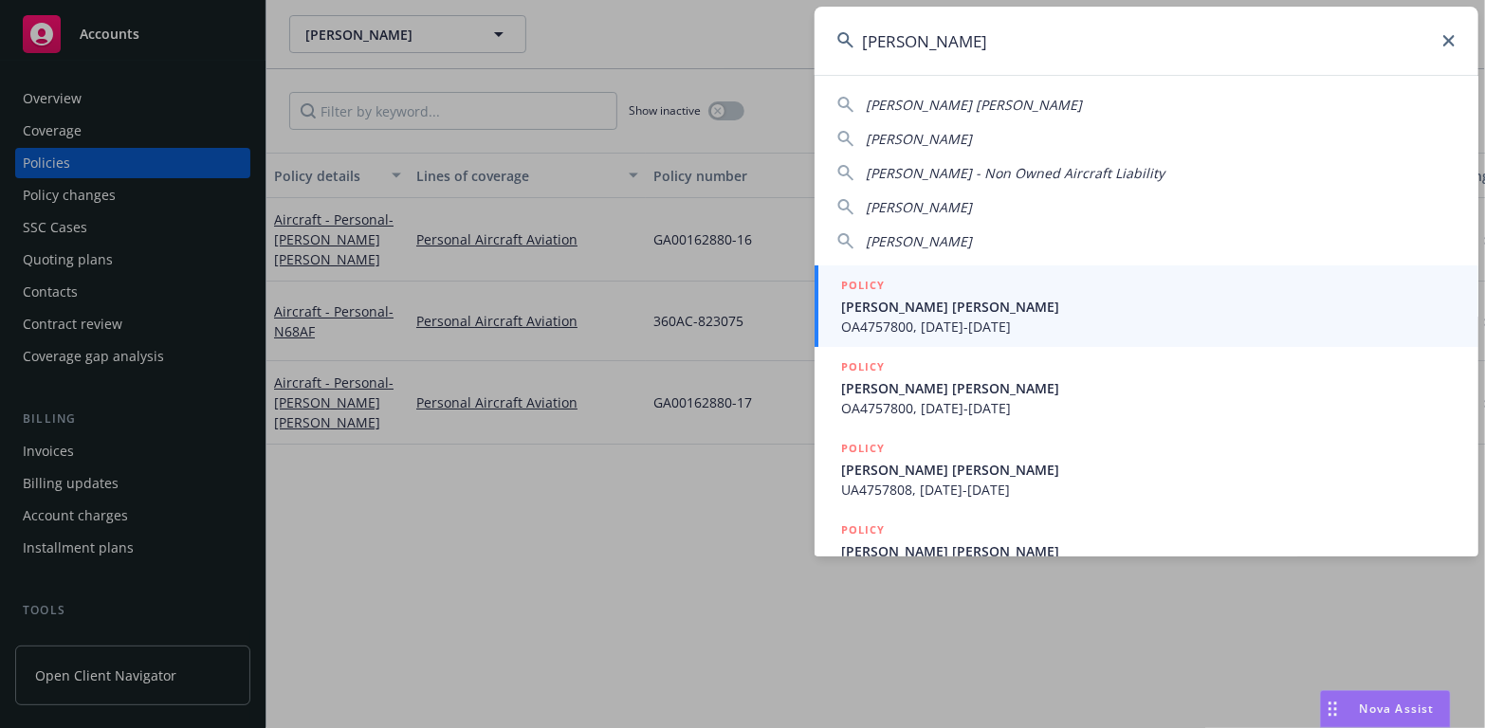
type input "[PERSON_NAME]"
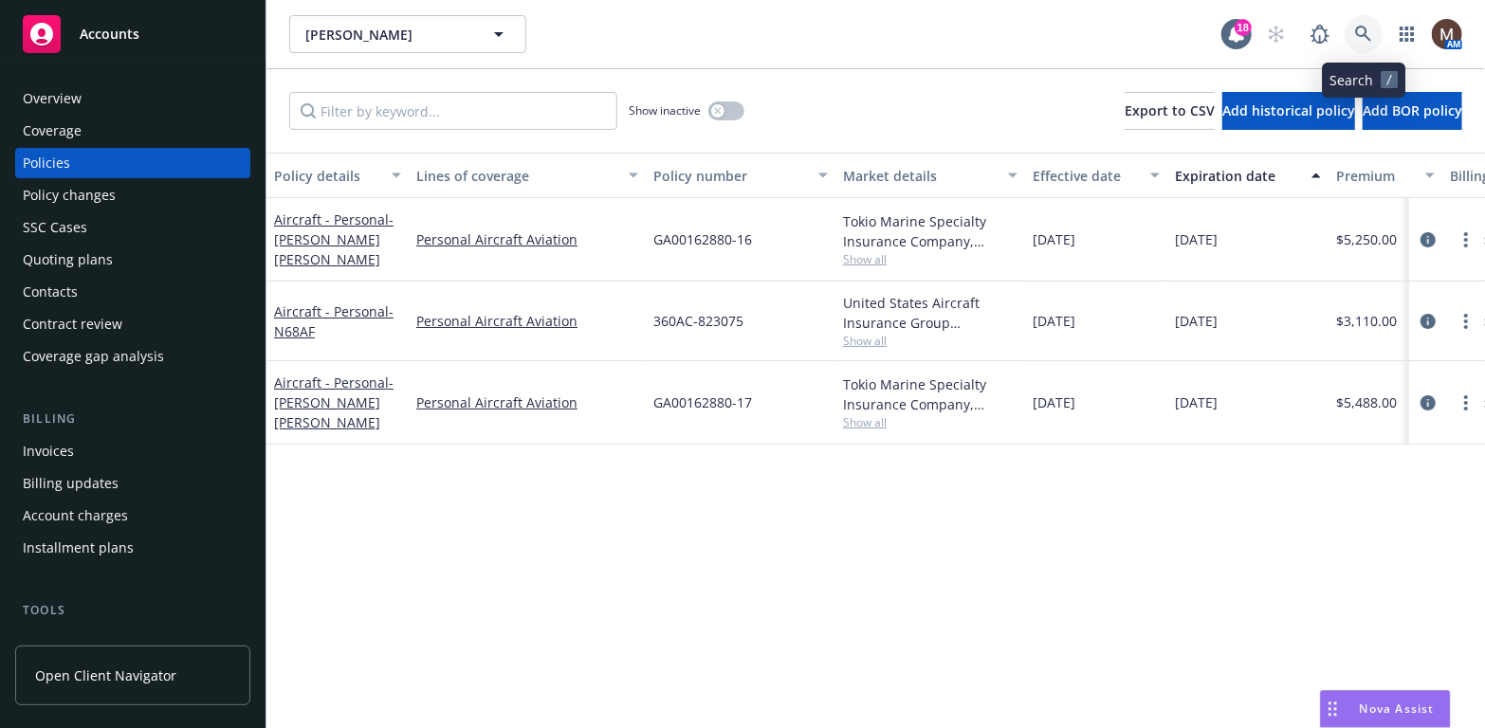
click at [1364, 28] on icon at bounding box center [1363, 34] width 17 height 17
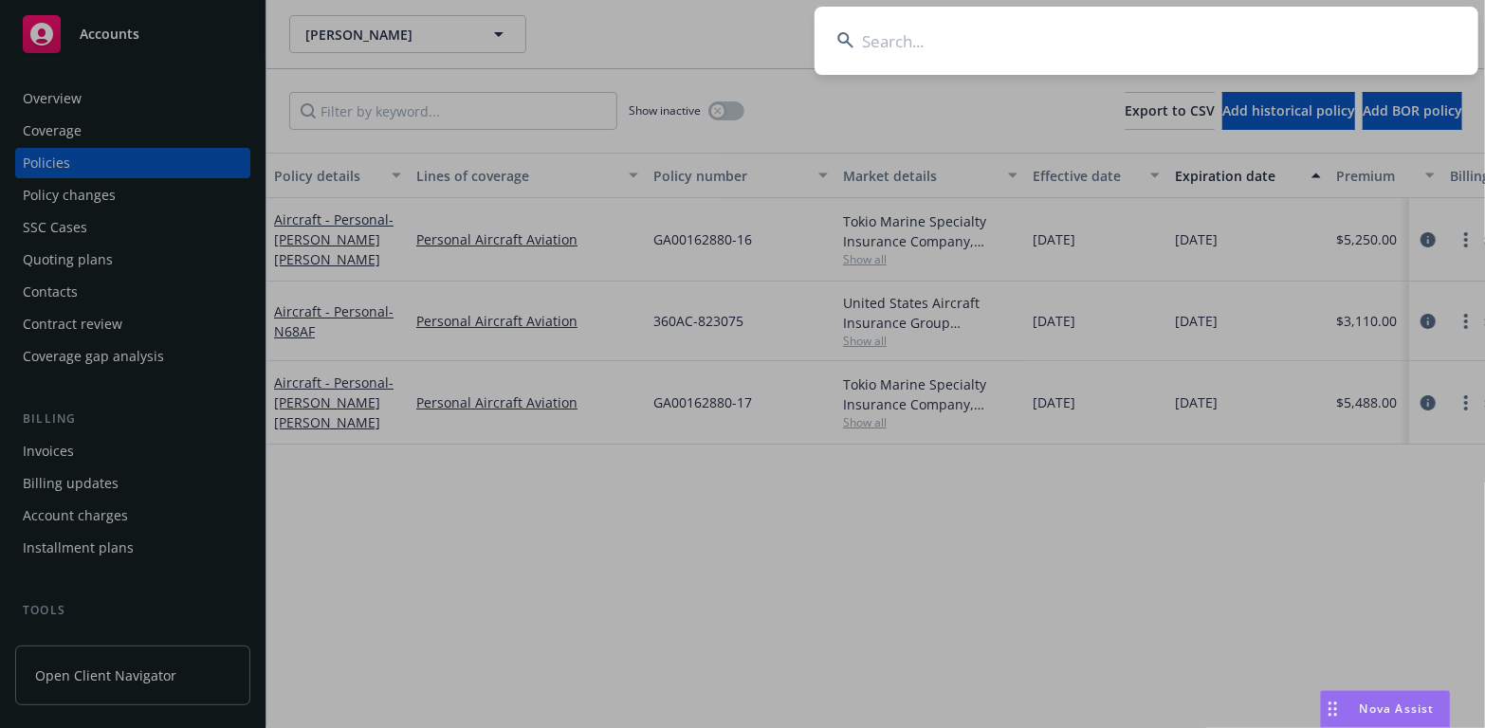
click at [888, 41] on input at bounding box center [1147, 41] width 664 height 68
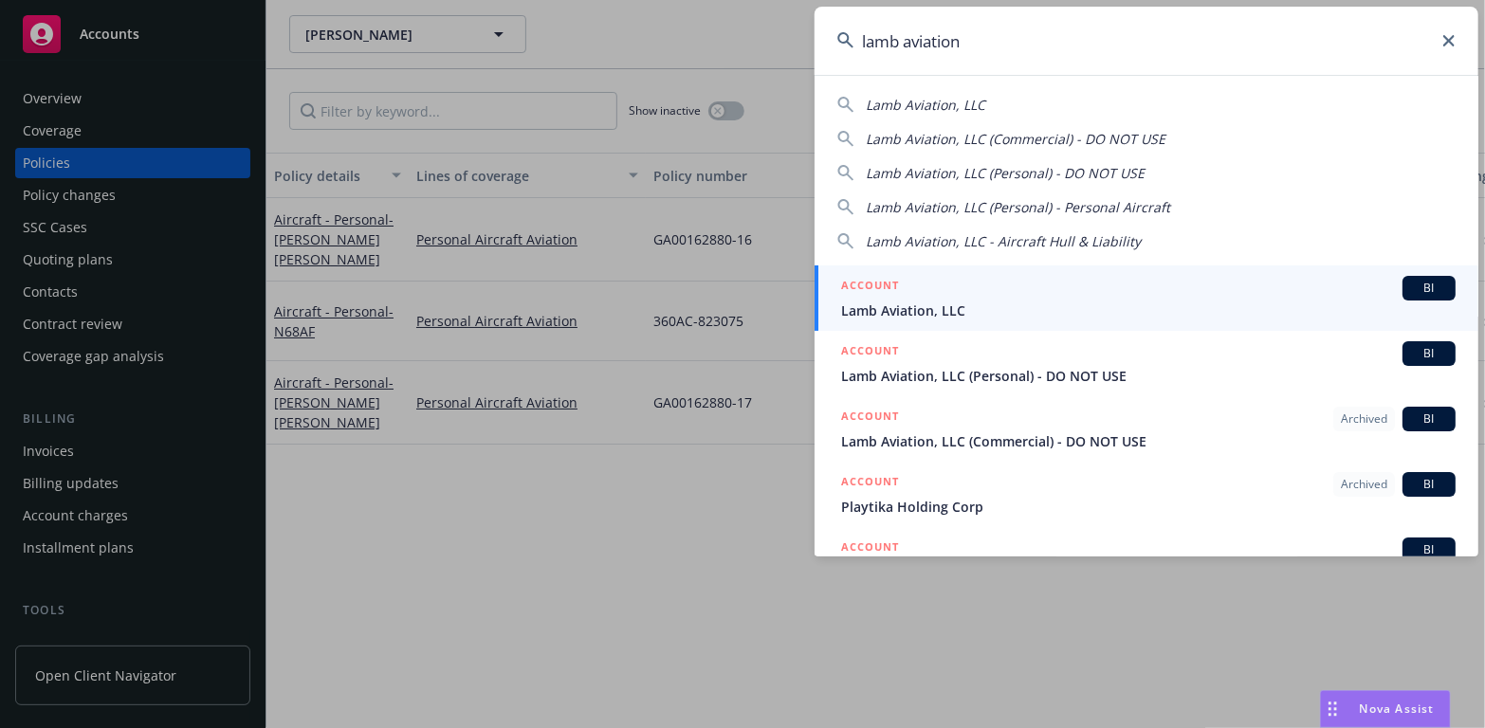
type input "lamb aviation"
click at [914, 305] on span "Lamb Aviation, LLC" at bounding box center [1148, 311] width 614 height 20
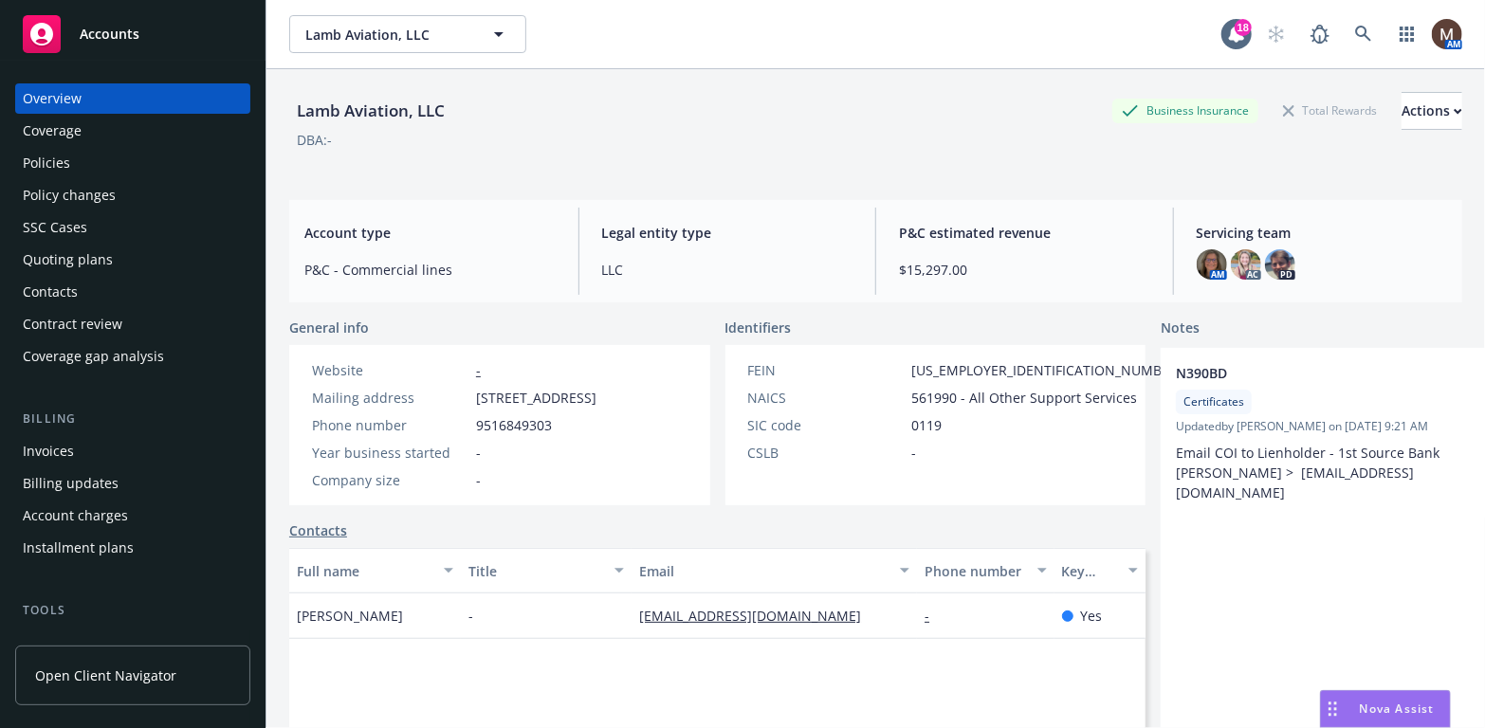
click at [46, 156] on div "Policies" at bounding box center [46, 163] width 47 height 30
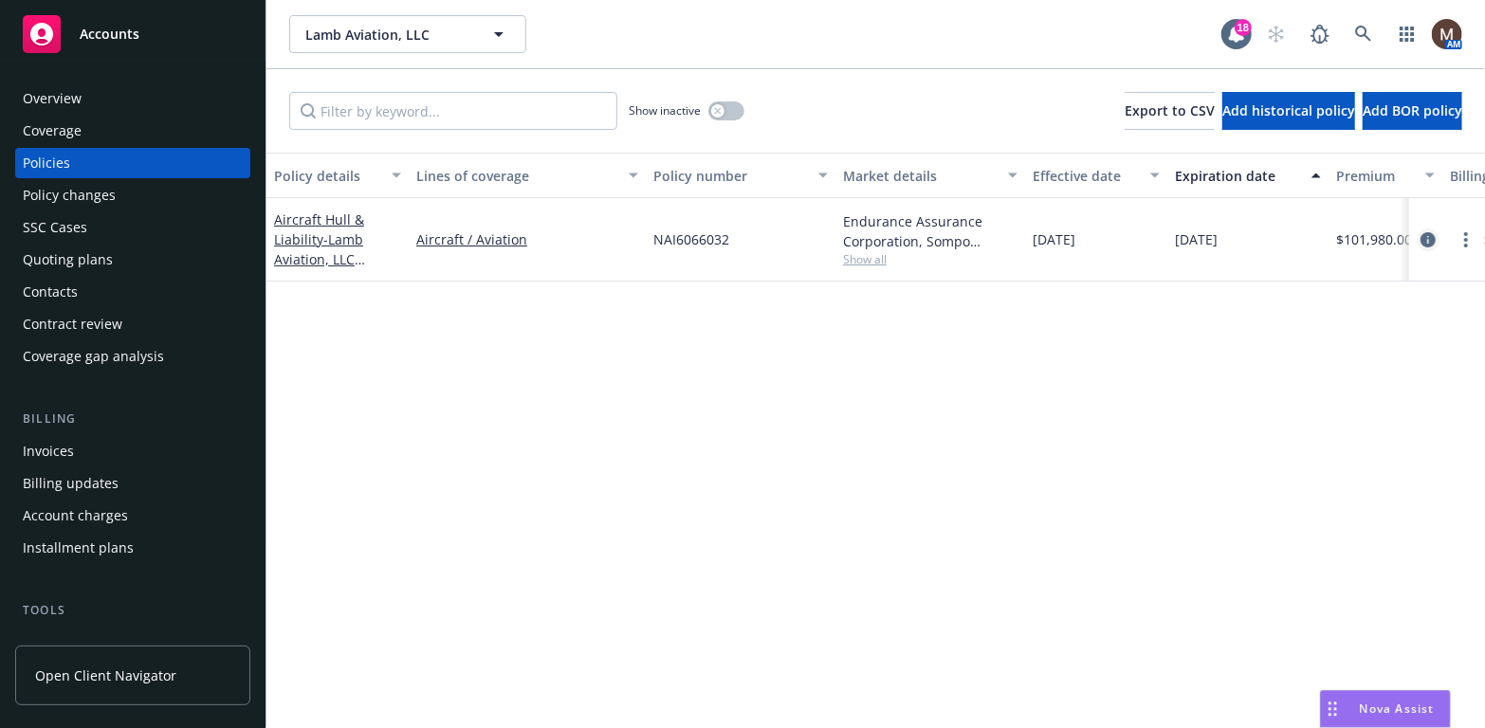
click at [1429, 233] on icon "circleInformation" at bounding box center [1427, 239] width 15 height 15
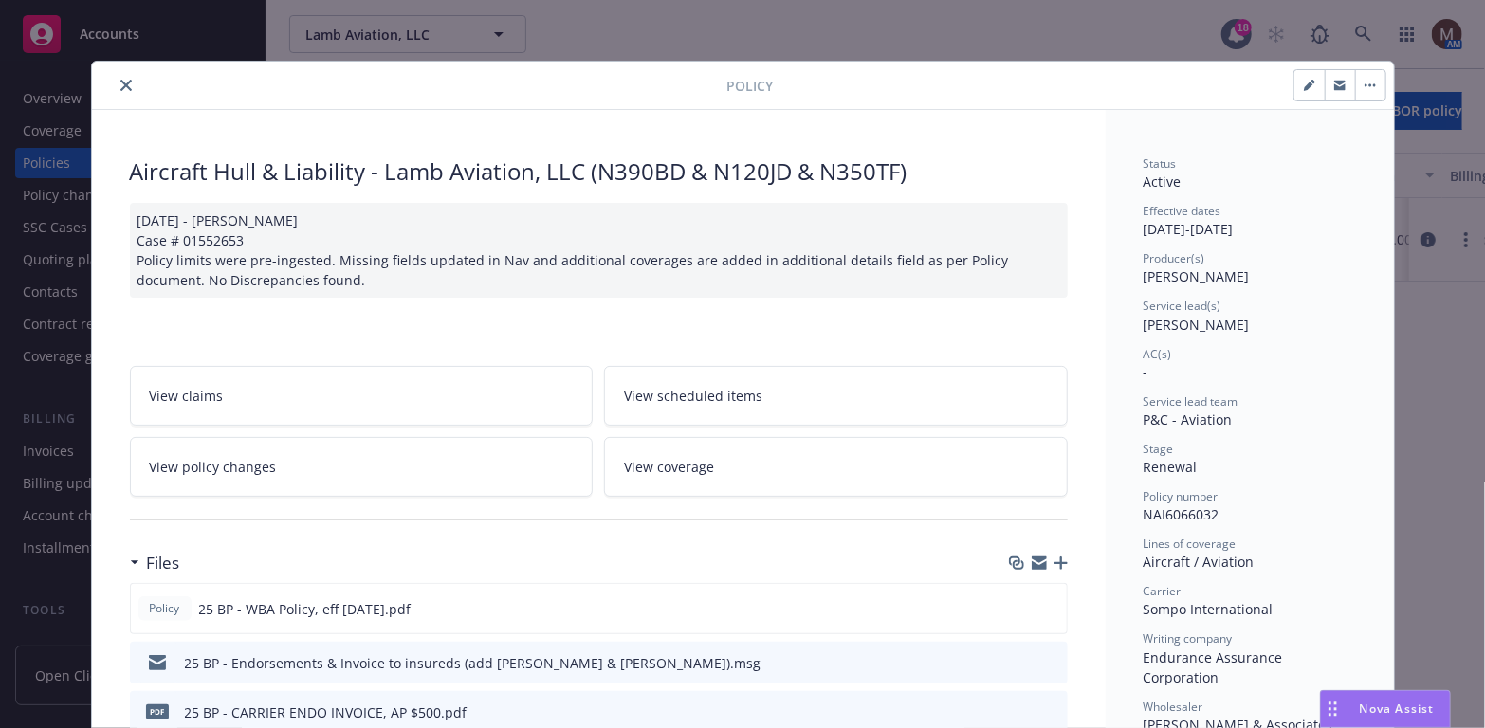
click at [1054, 560] on icon "button" at bounding box center [1060, 563] width 13 height 13
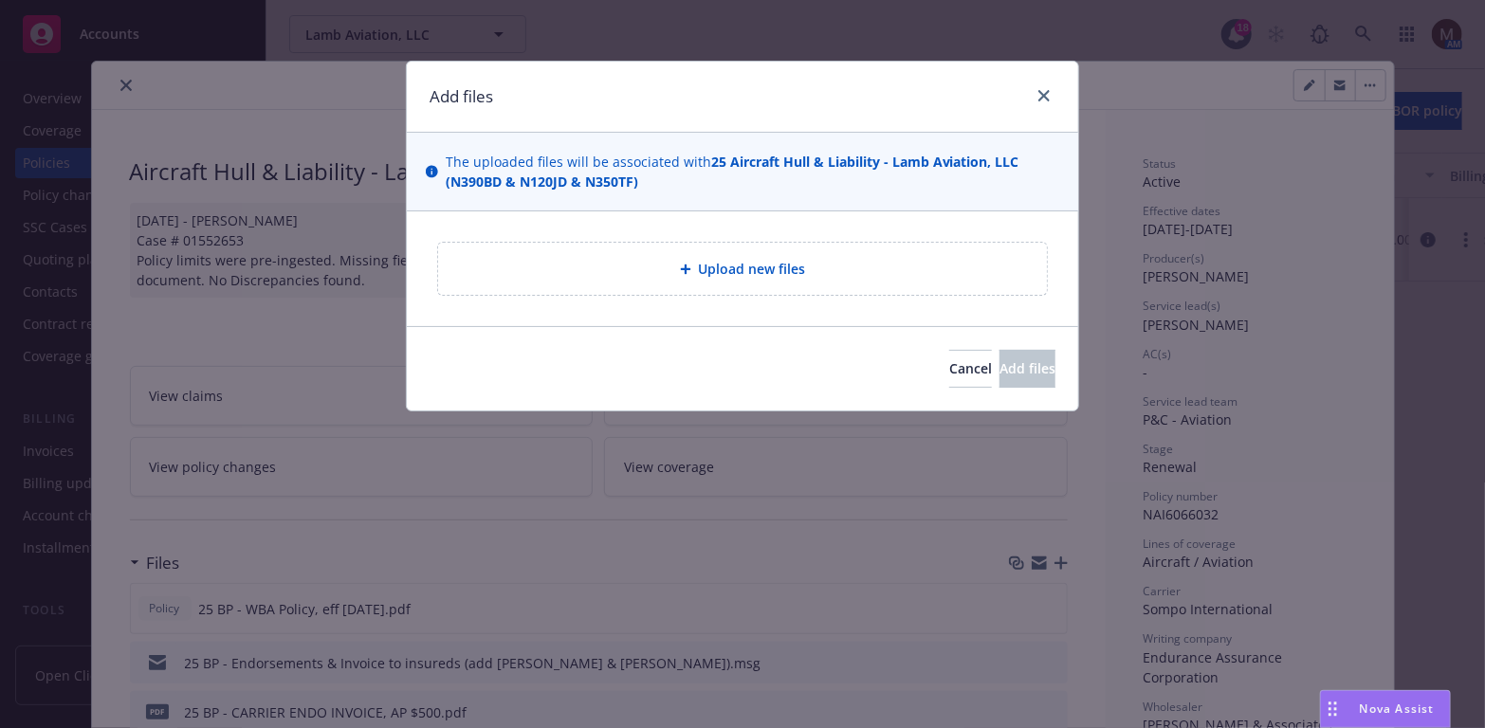
type textarea "x"
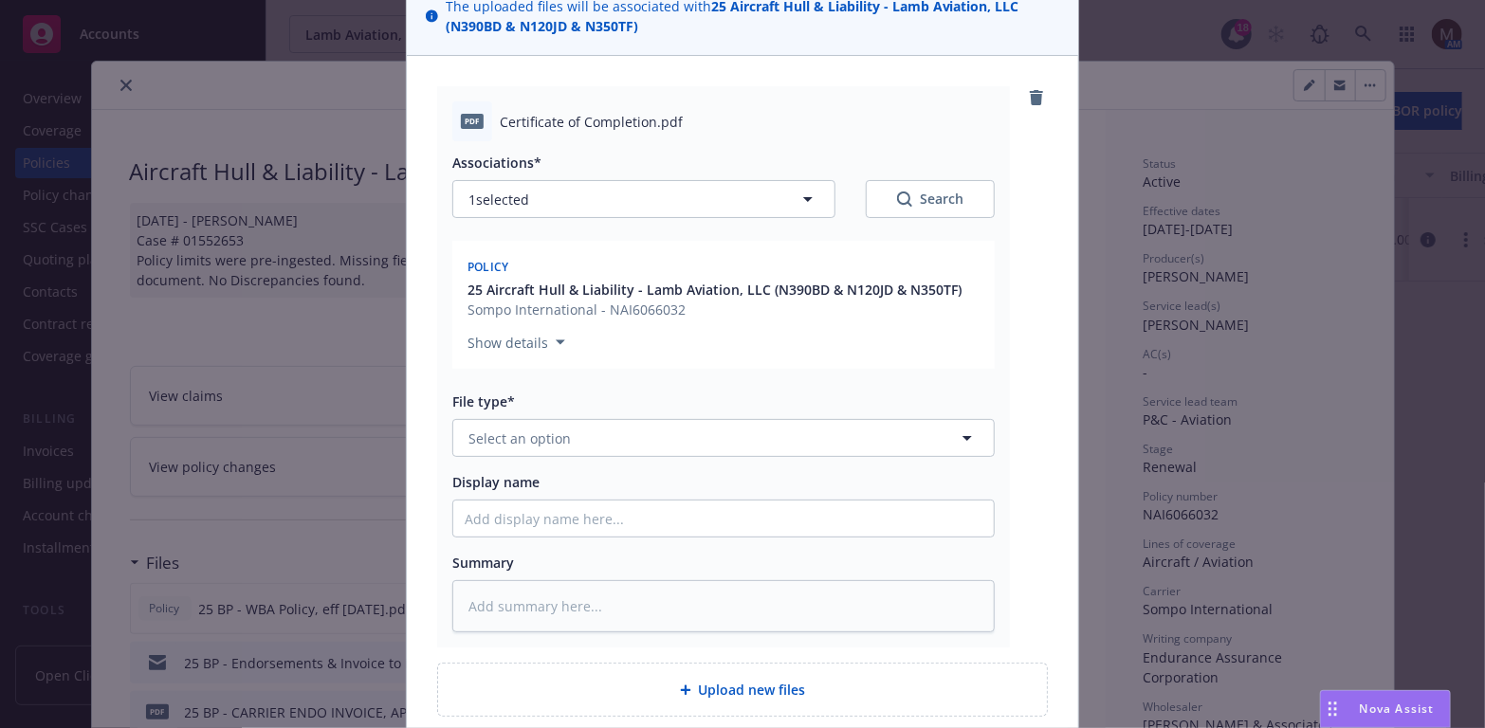
scroll to position [190, 0]
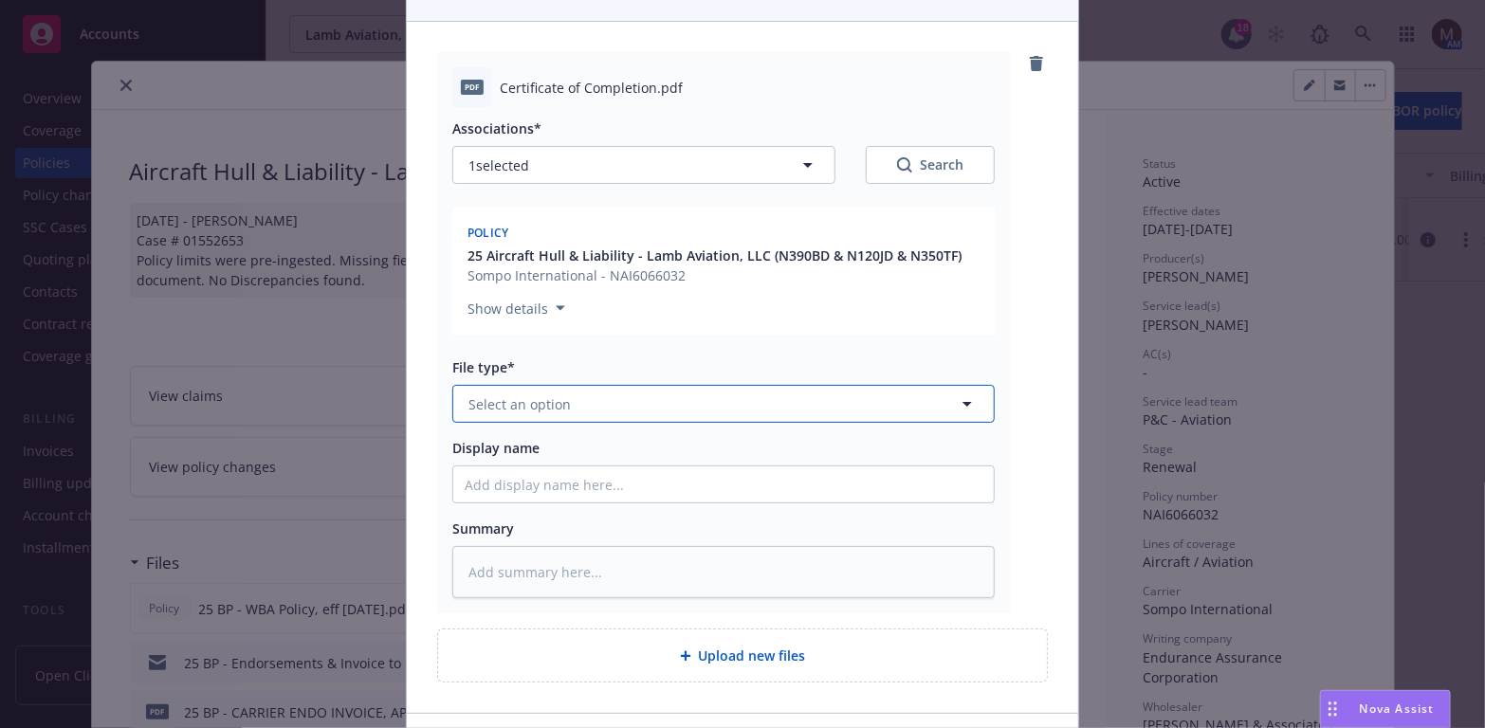
click at [958, 398] on icon "button" at bounding box center [967, 404] width 23 height 23
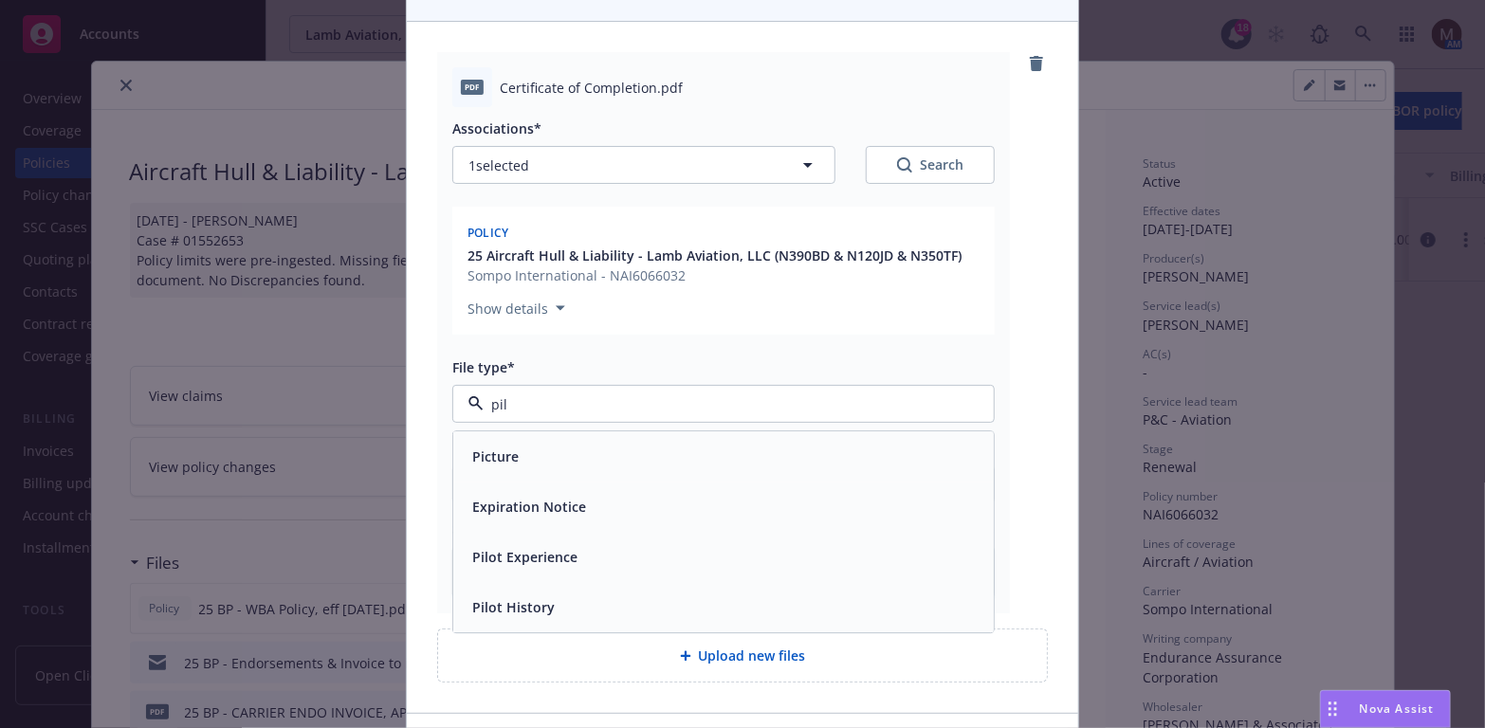
type input "pilo"
click at [575, 455] on div "Pilot Experience" at bounding box center [724, 457] width 518 height 27
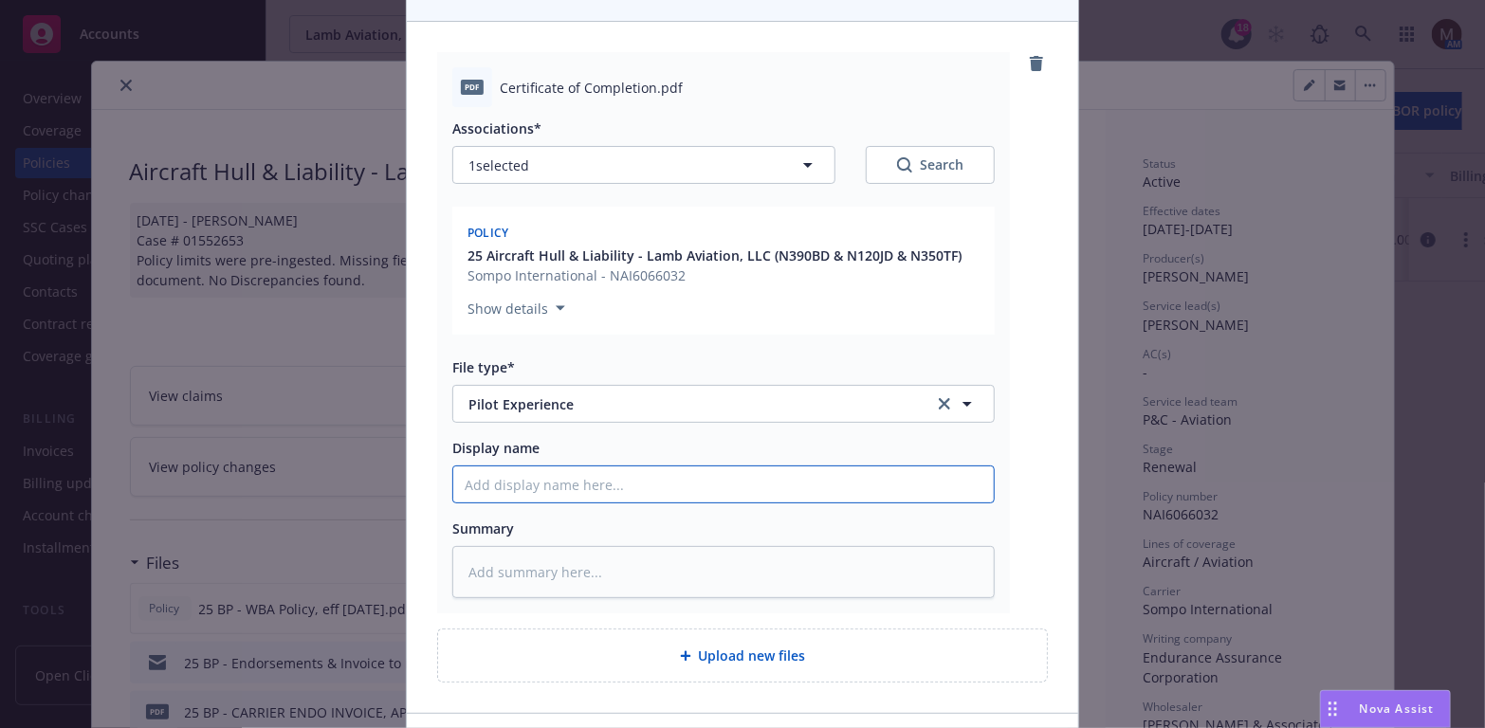
click at [482, 481] on input "Display name" at bounding box center [723, 485] width 541 height 36
type textarea "x"
type input "2"
type textarea "x"
type input "25"
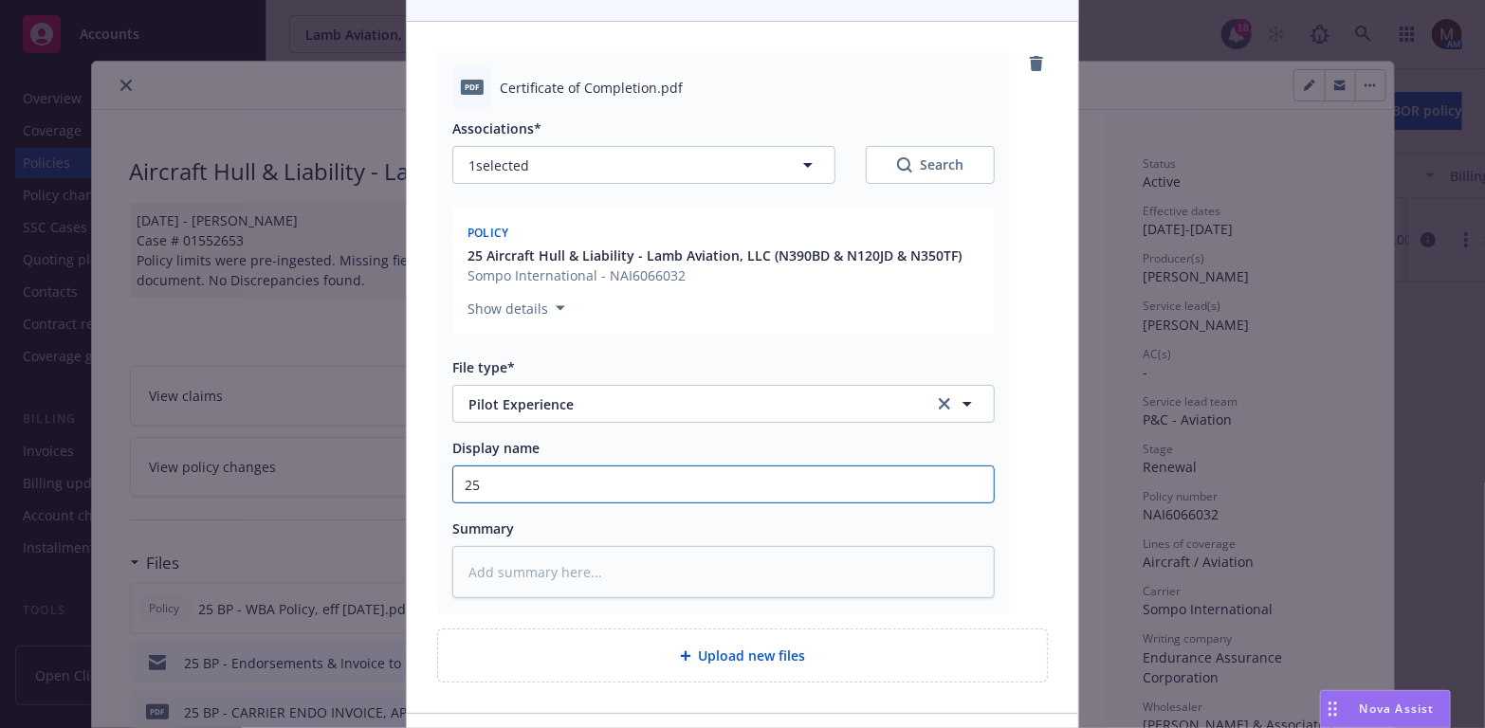
type textarea "x"
type input "25"
type textarea "x"
type input "25 B"
type textarea "x"
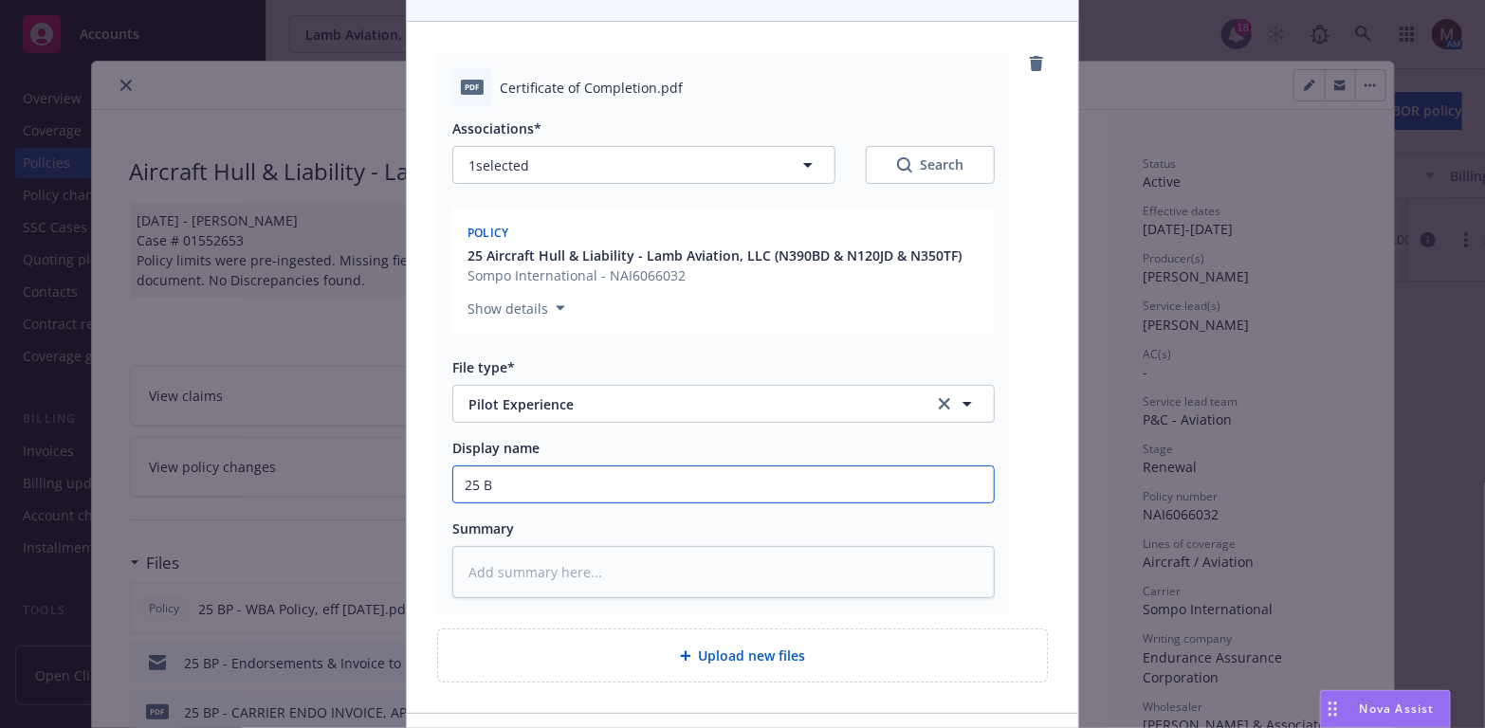
type input "25 BP"
type textarea "x"
type input "25 BP"
type textarea "x"
type input "25 BP -"
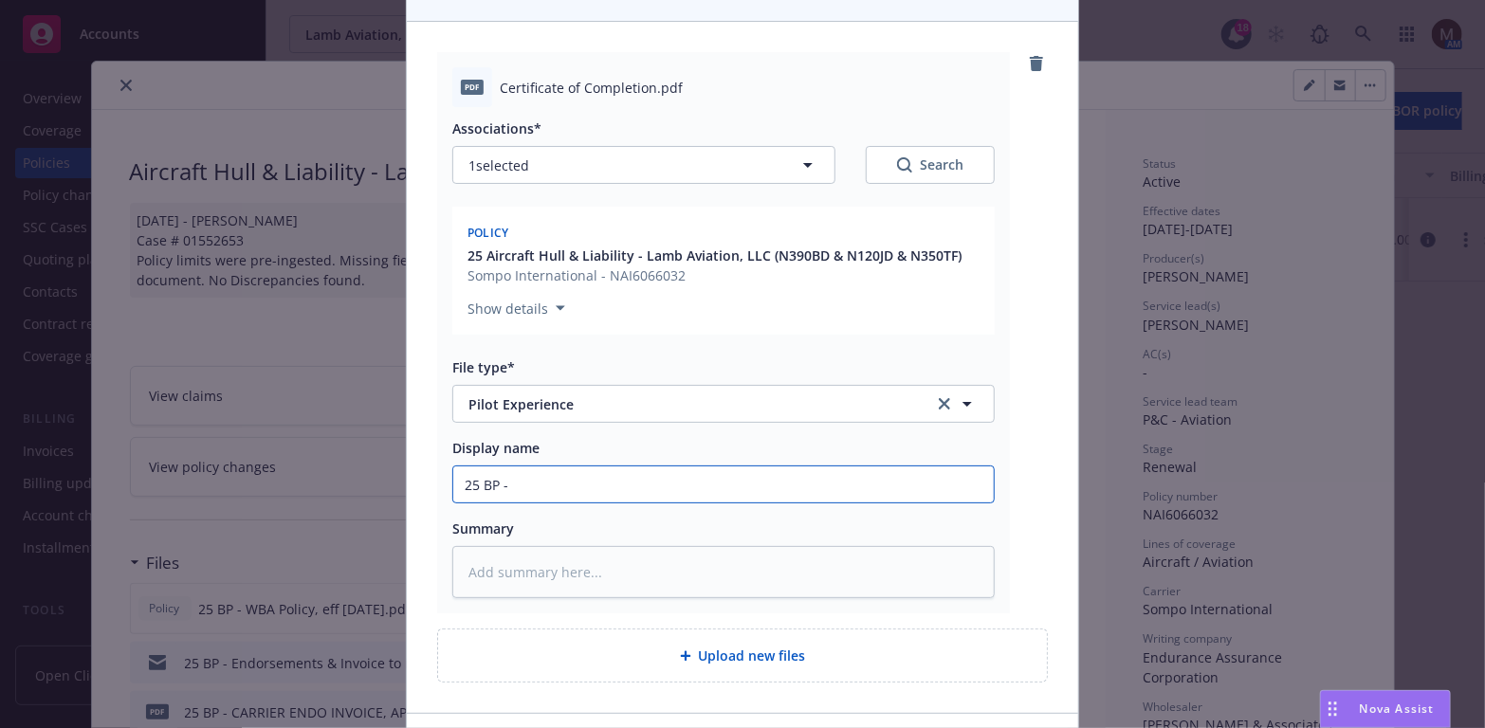
type textarea "x"
type input "25 BP -"
type textarea "x"
type input "25 BP - T"
type textarea "x"
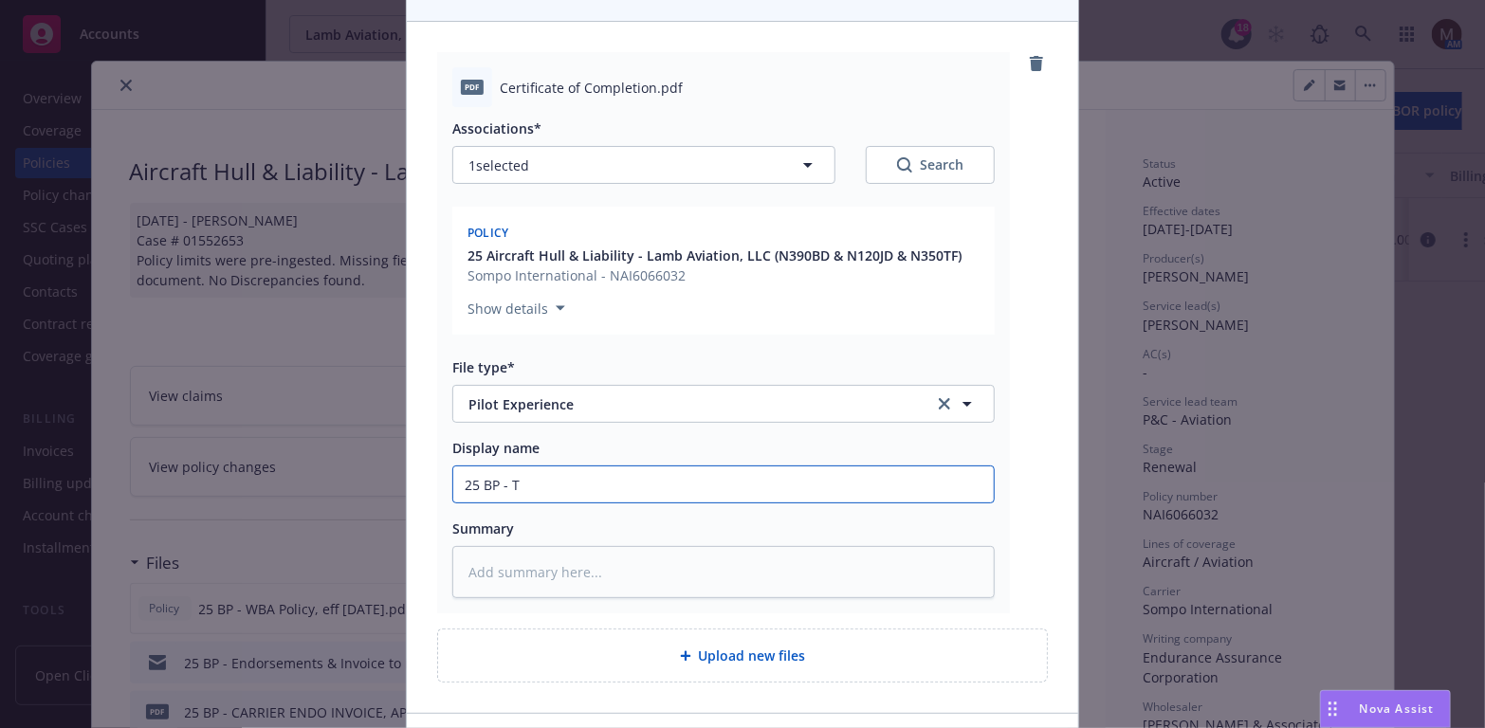
type input "25 BP - Tr"
type textarea "x"
type input "25 BP - Tra"
type textarea "x"
type input "25 BP - Trai"
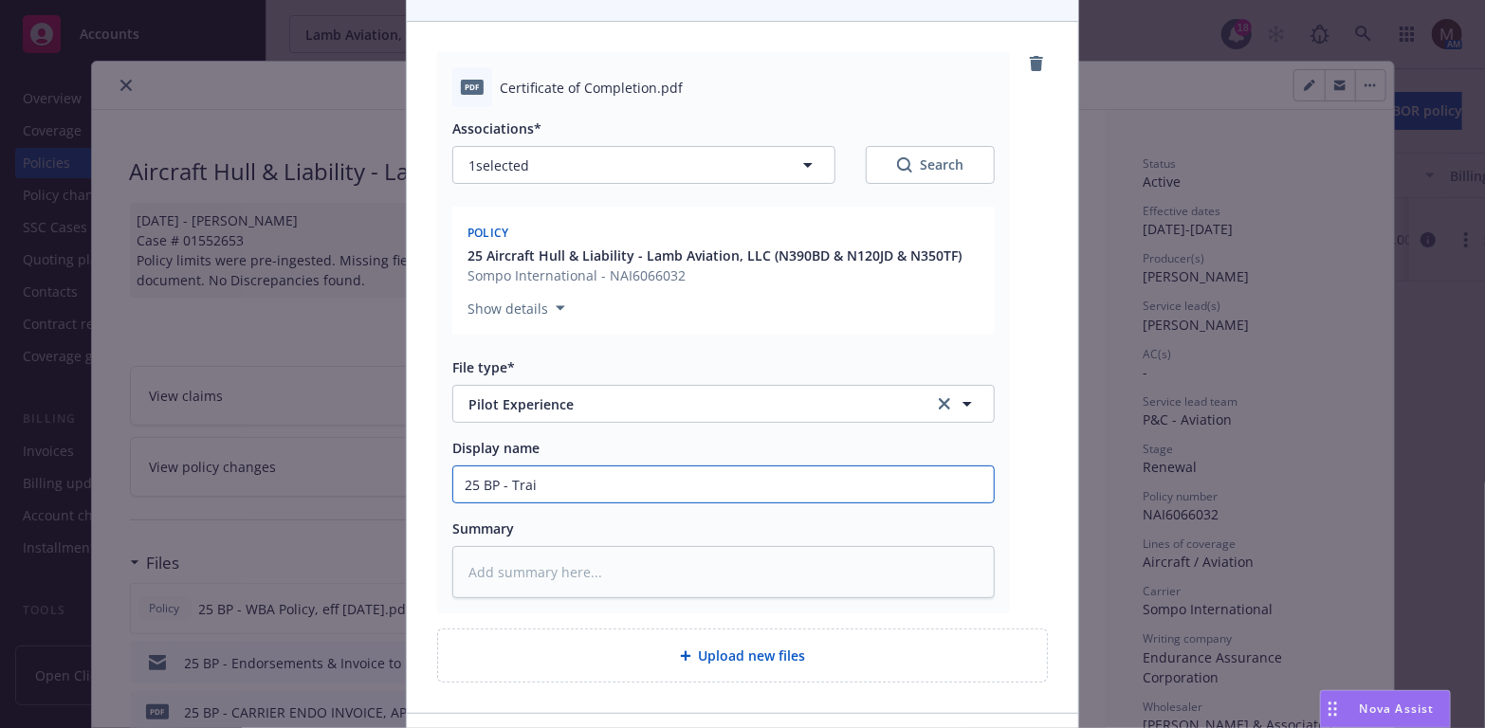
type textarea "x"
type input "25 BP - Traii"
type textarea "x"
type input "25 BP - Traiin"
type textarea "x"
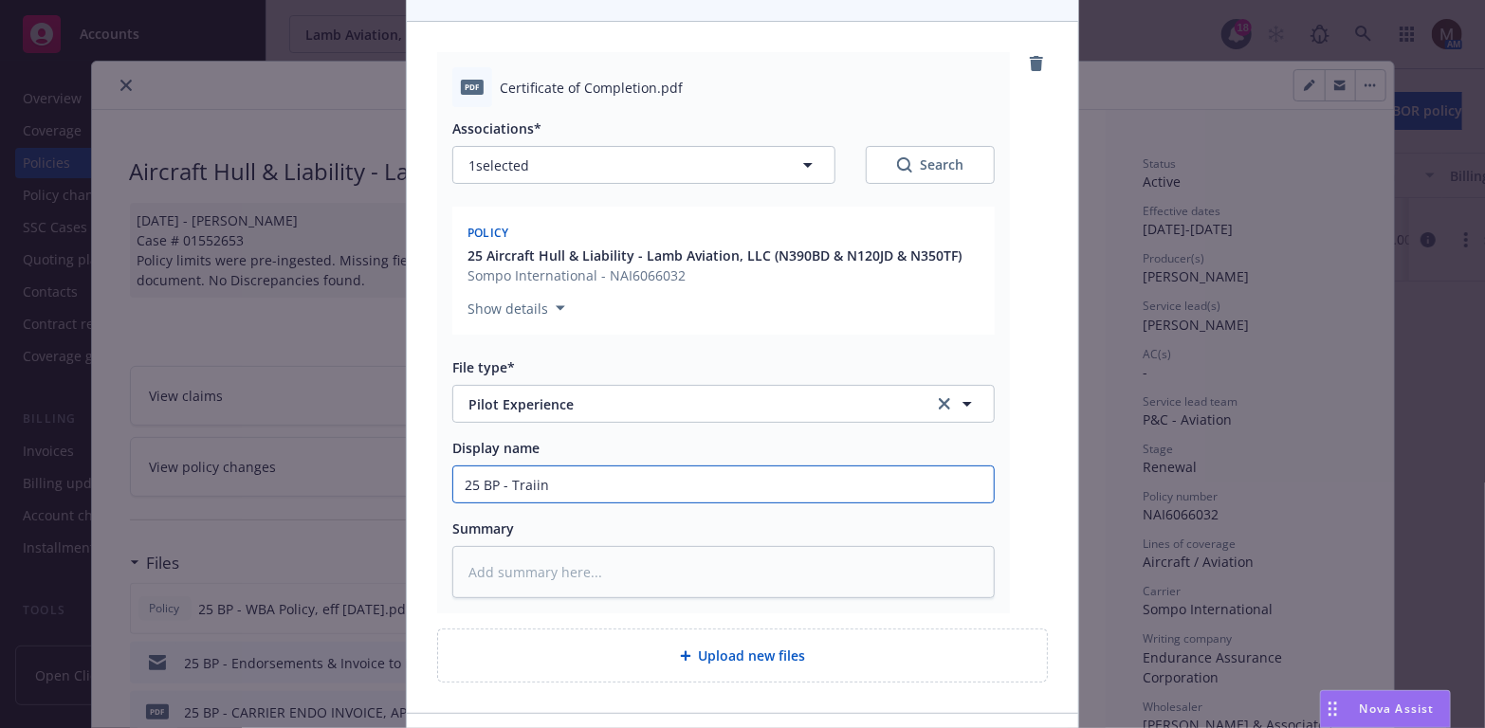
type input "25 BP - Traiing"
type textarea "x"
type input "25 BP - Traiin"
type textarea "x"
type input "25 BP - Traii"
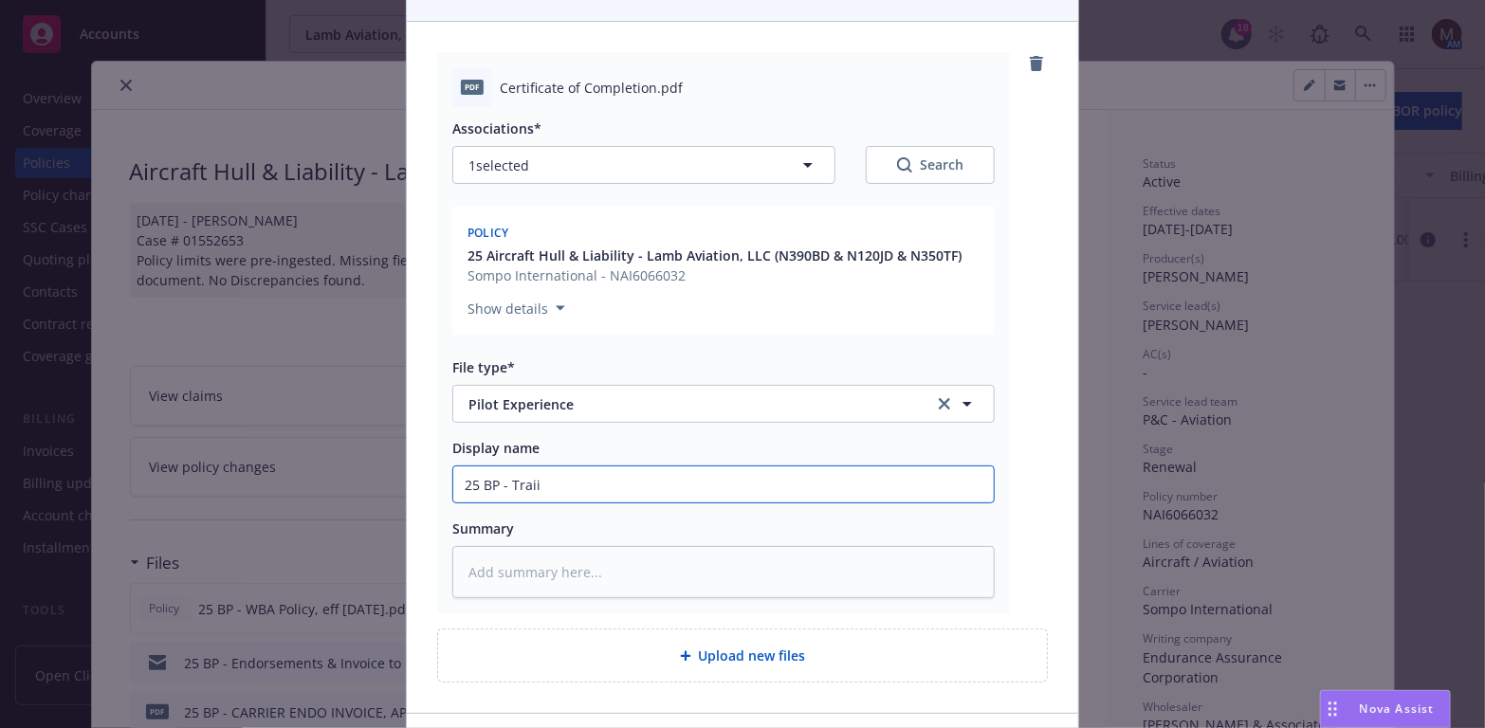
type textarea "x"
type input "25 BP - Trai"
type textarea "x"
type input "25 BP - Train"
type textarea "x"
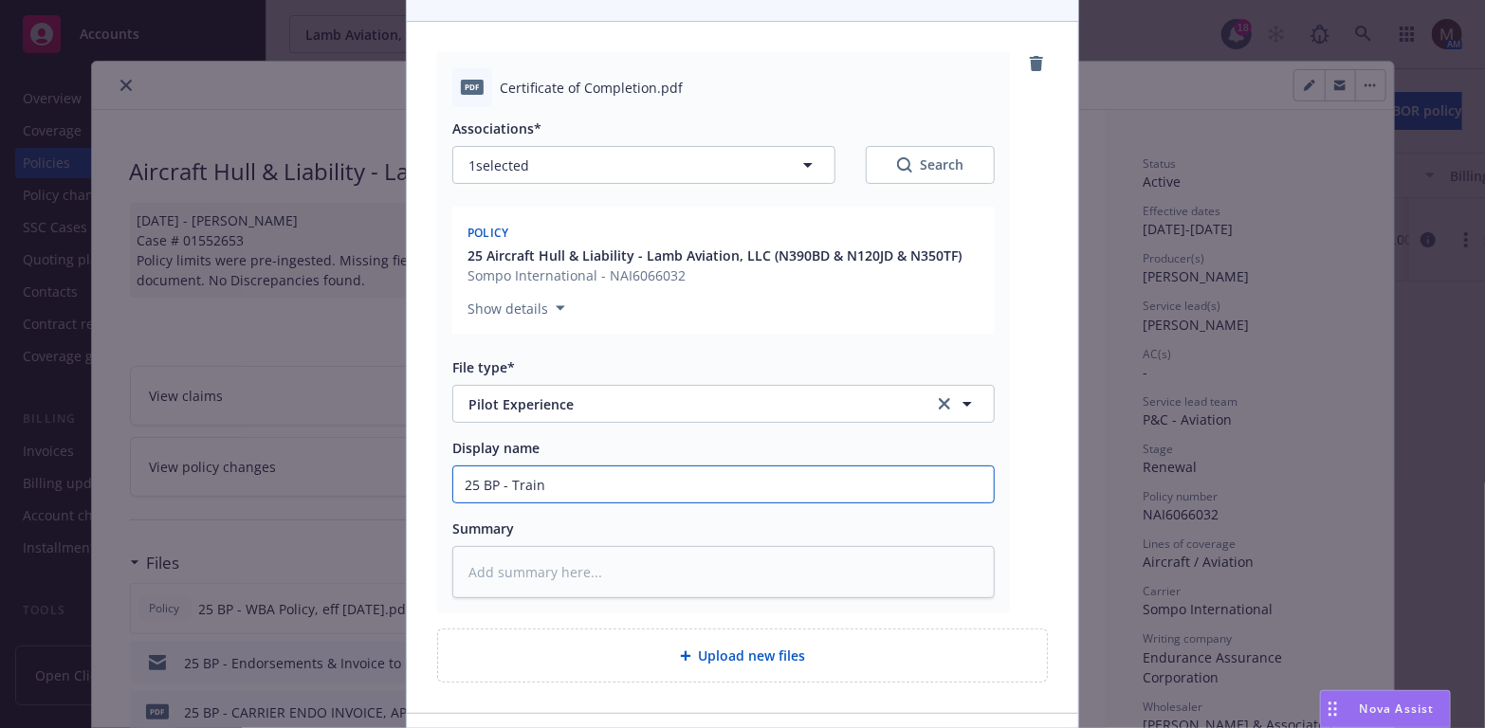
type input "25 BP - Traini"
type textarea "x"
type input "25 BP - Trainin"
type textarea "x"
type input "25 BP - Training"
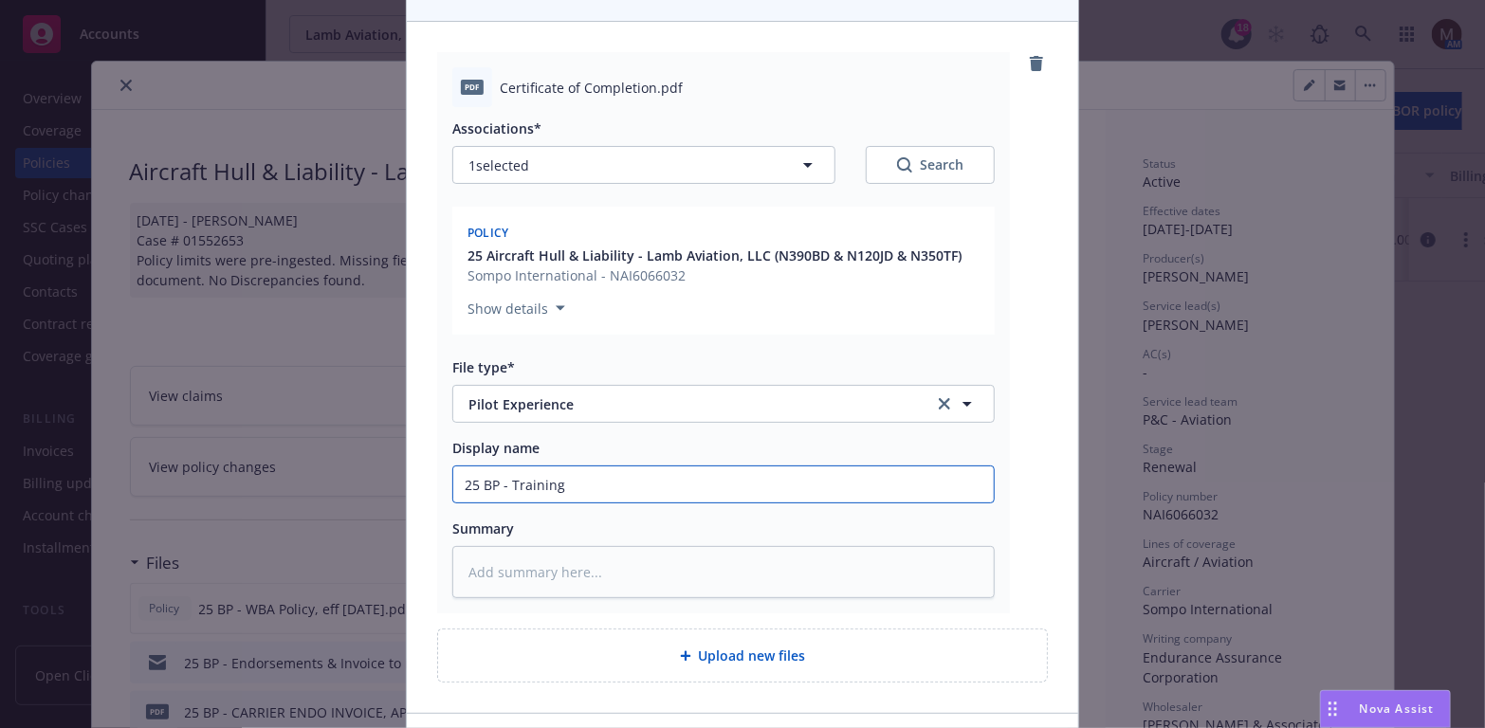
type textarea "x"
type input "25 BP - Training"
type textarea "x"
type input "25 BP - Training C"
type textarea "x"
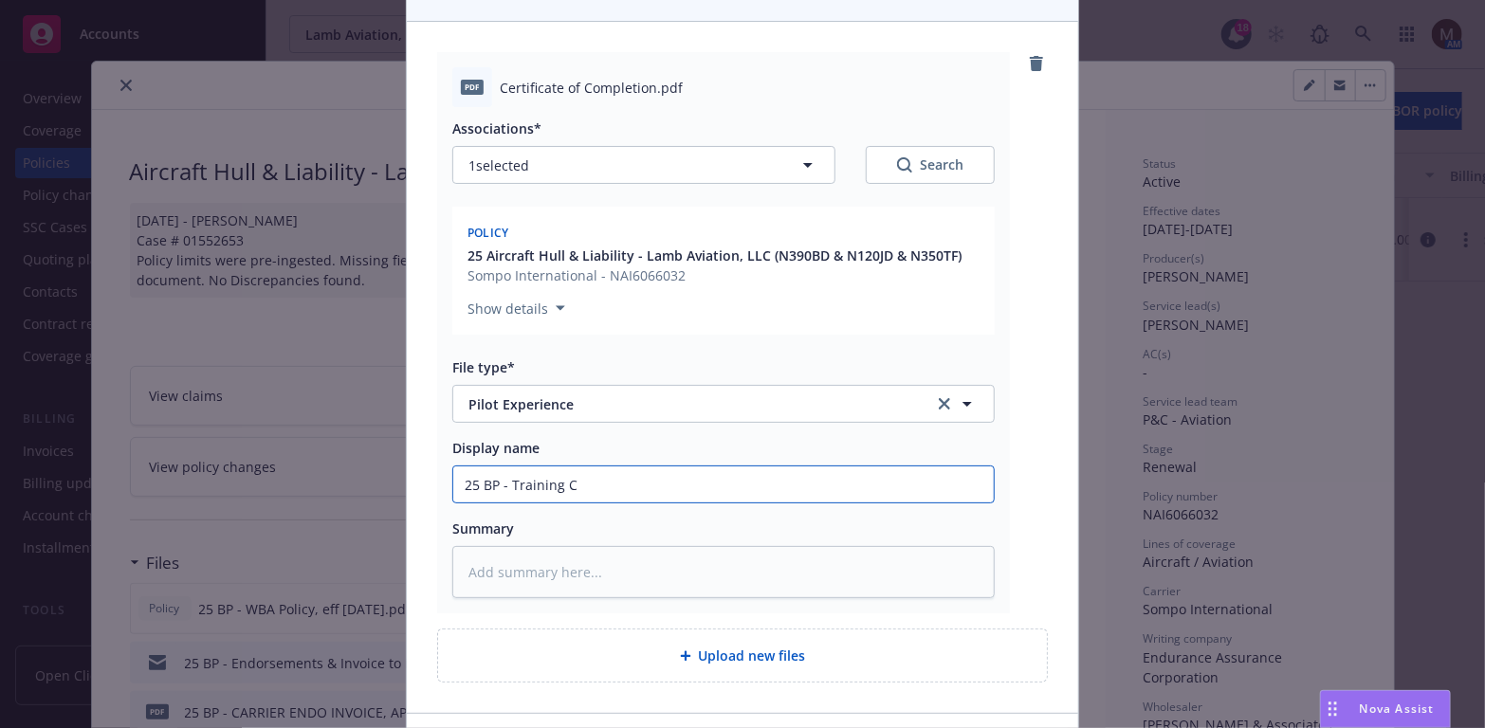
type input "25 BP - Training Ce"
type textarea "x"
type input "25 BP - Training Cer"
type textarea "x"
type input "25 BP - Training Cert"
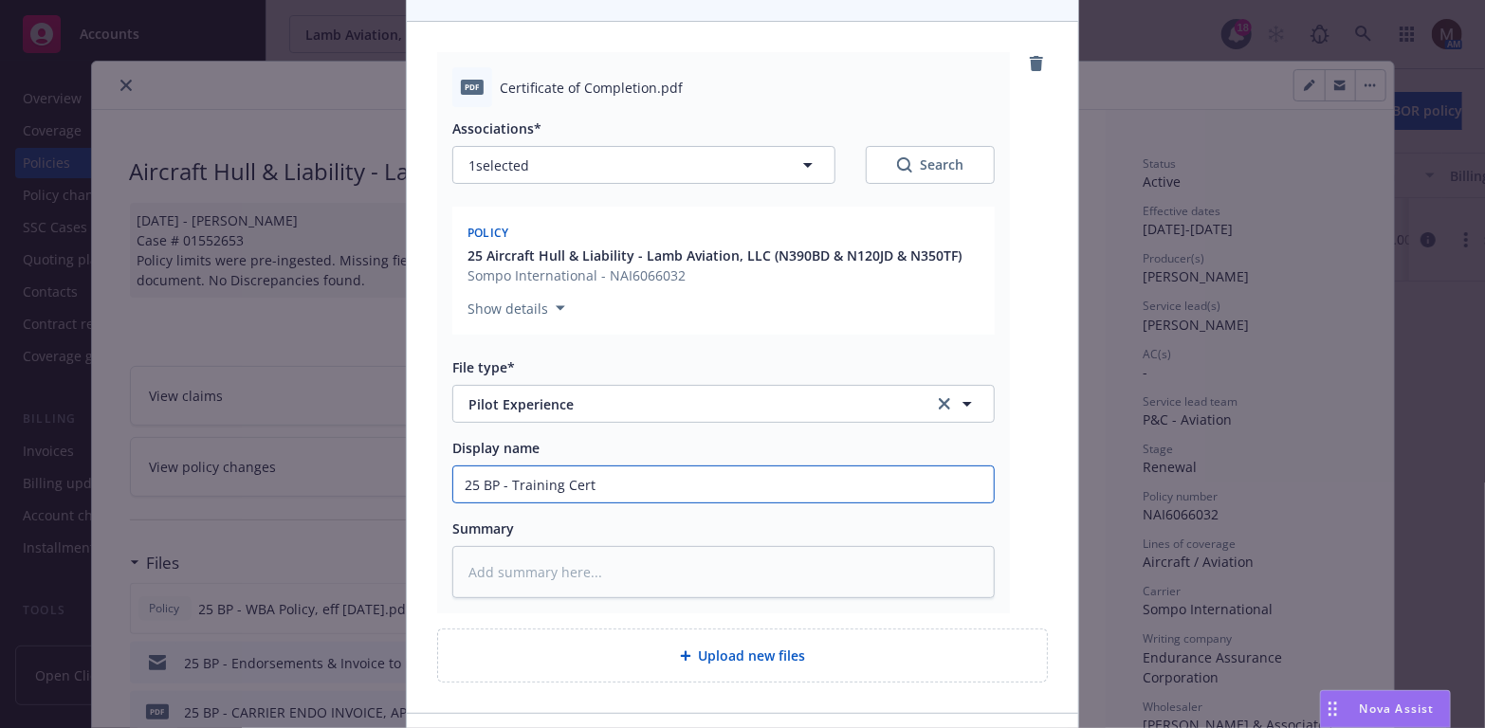
type textarea "x"
type input "25 BP - Training Cert"
type textarea "x"
type input "25 BP - Training Cert -"
type textarea "x"
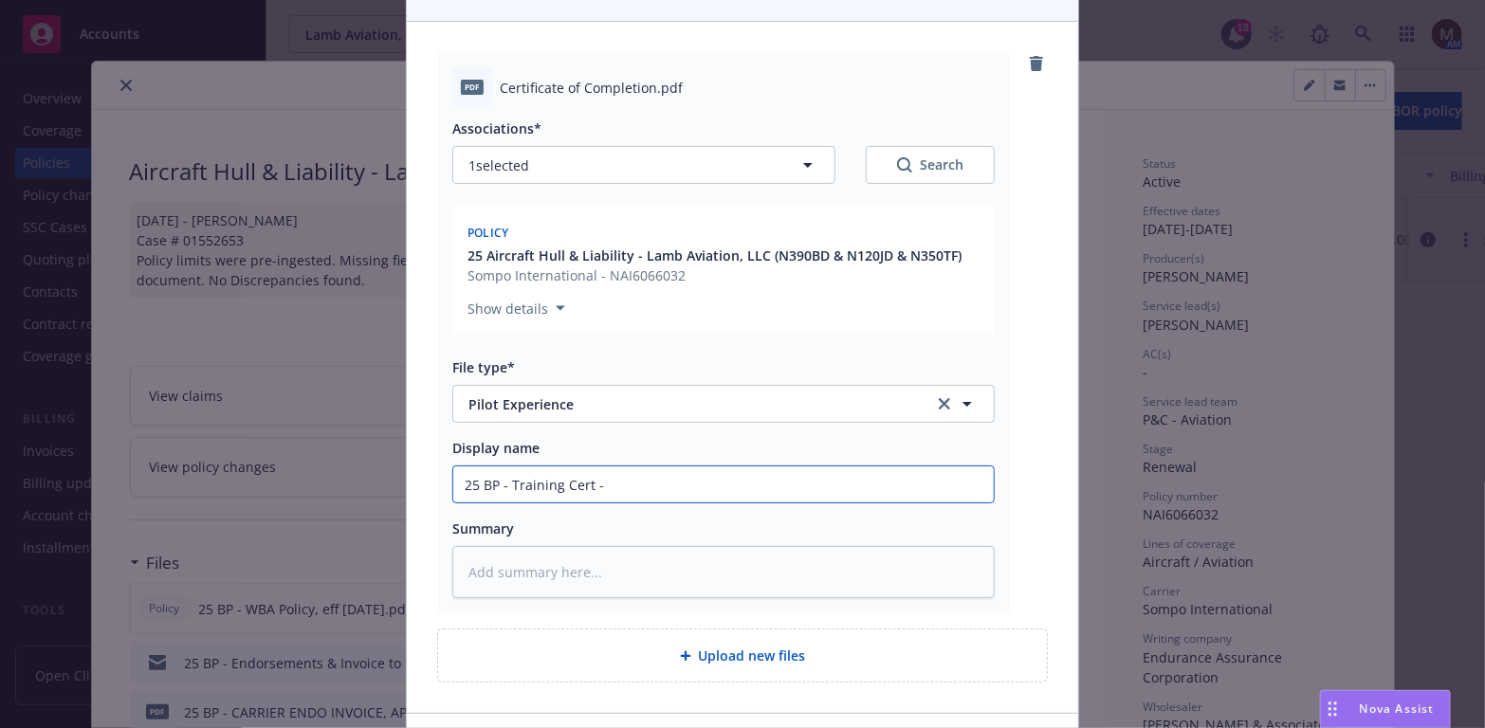
type input "25 BP - Training Cert -"
type textarea "x"
type input "25 BP - Training Cert - R"
type textarea "x"
type input "25 BP - Training Cert - Ry"
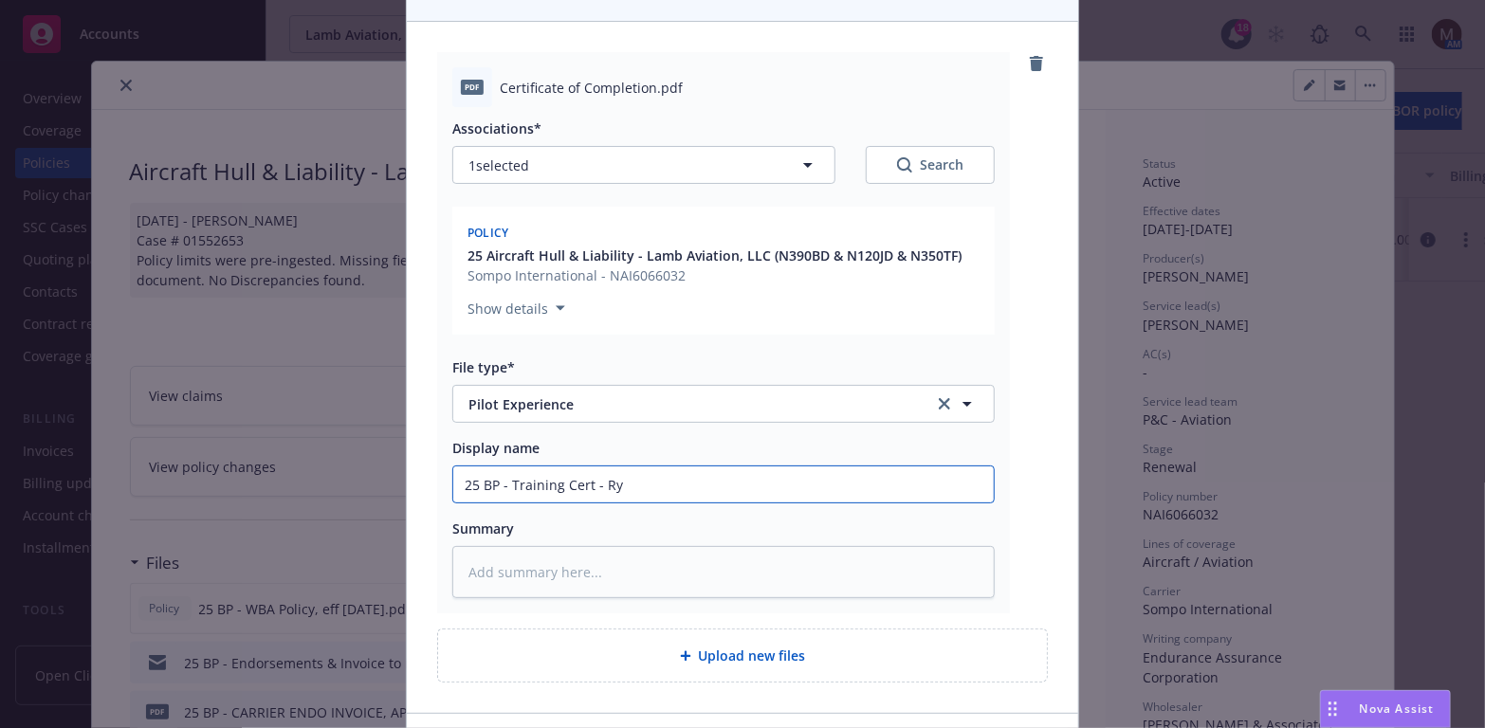
type textarea "x"
type input "25 BP - Training Cert - [GEOGRAPHIC_DATA]"
type textarea "x"
type input "25 BP - Training Cert - [PERSON_NAME]"
type textarea "x"
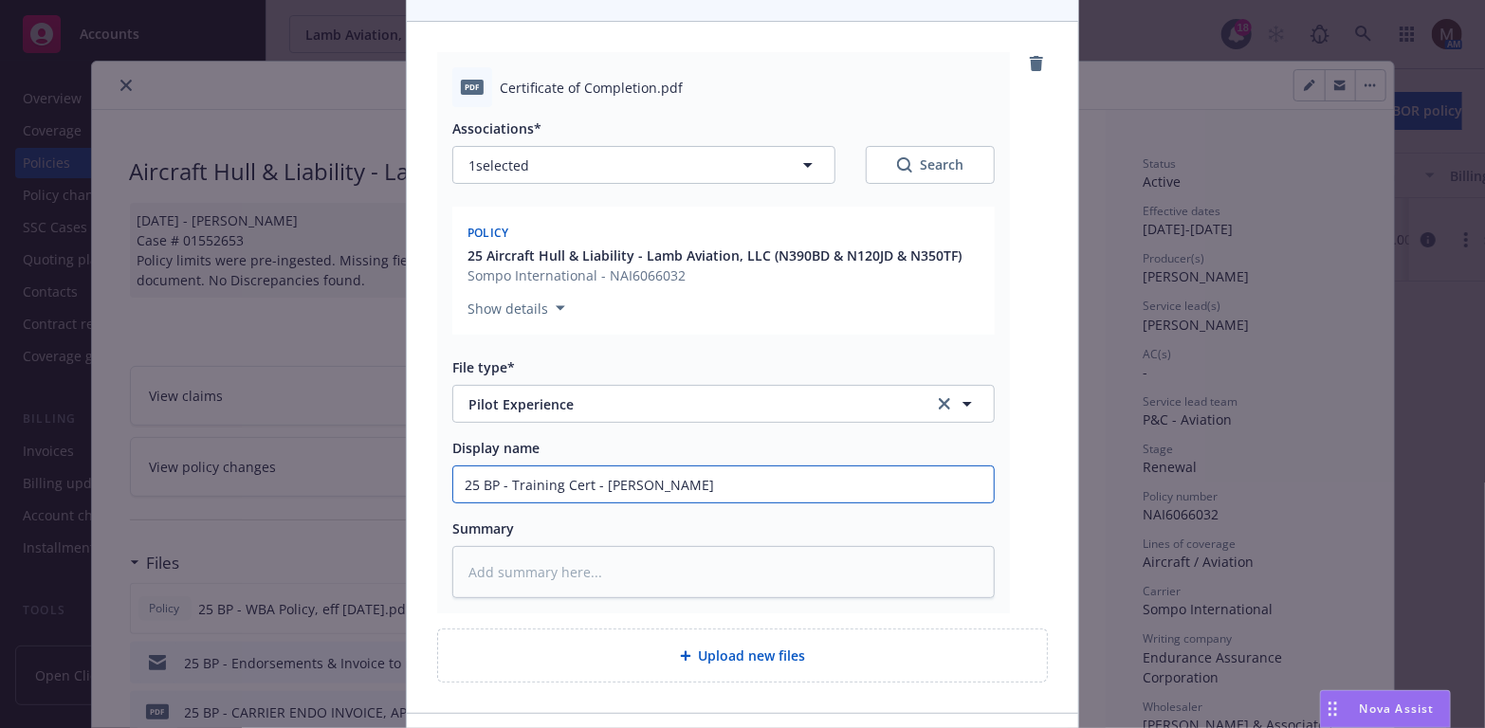
type input "25 BP - Training Cert - [PERSON_NAME]"
type textarea "x"
type input "25 BP - Training Cert - [PERSON_NAME]"
type textarea "x"
type input "25 BP - Training Cert - [PERSON_NAME]"
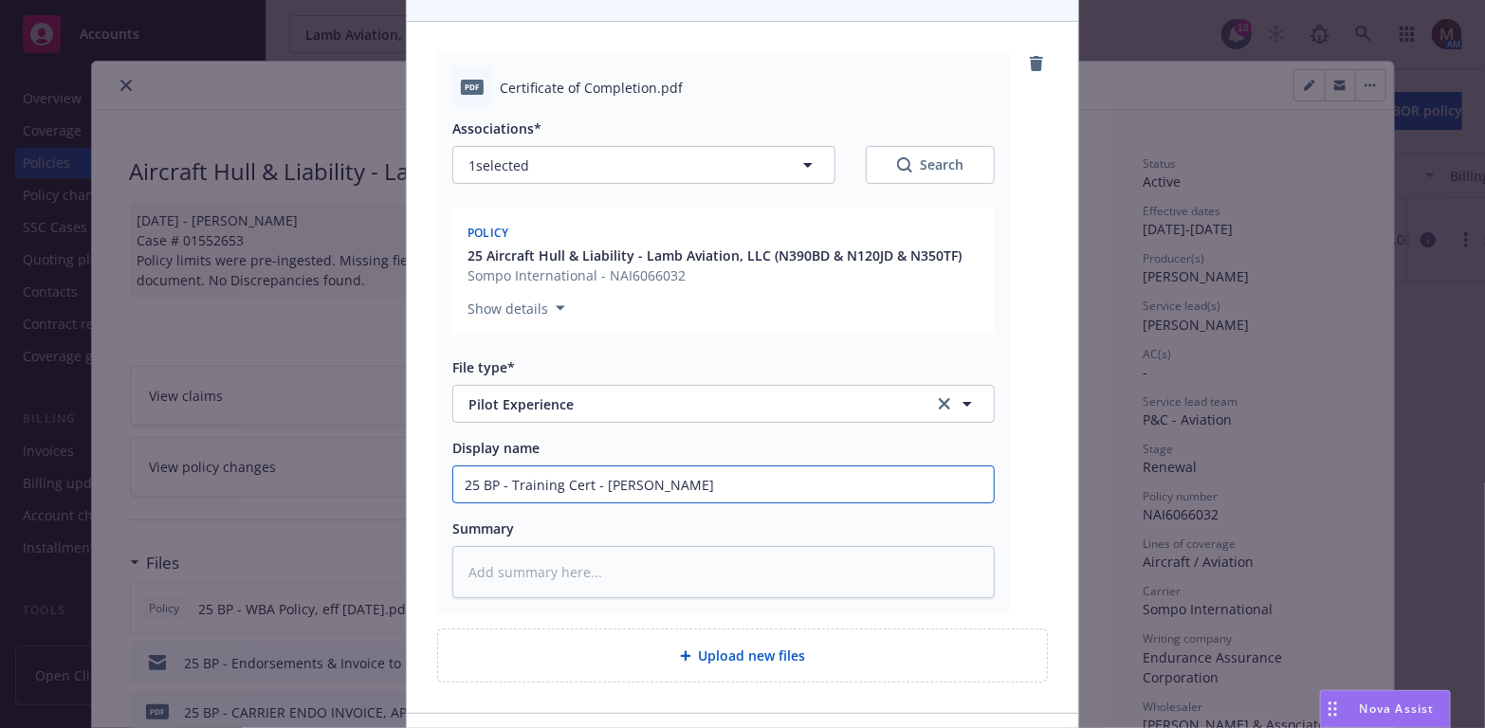
type textarea "x"
type input "25 BP - Training Cert - [PERSON_NAME]"
type textarea "x"
type input "25 BP - Training Cert - [PERSON_NAME]"
type textarea "x"
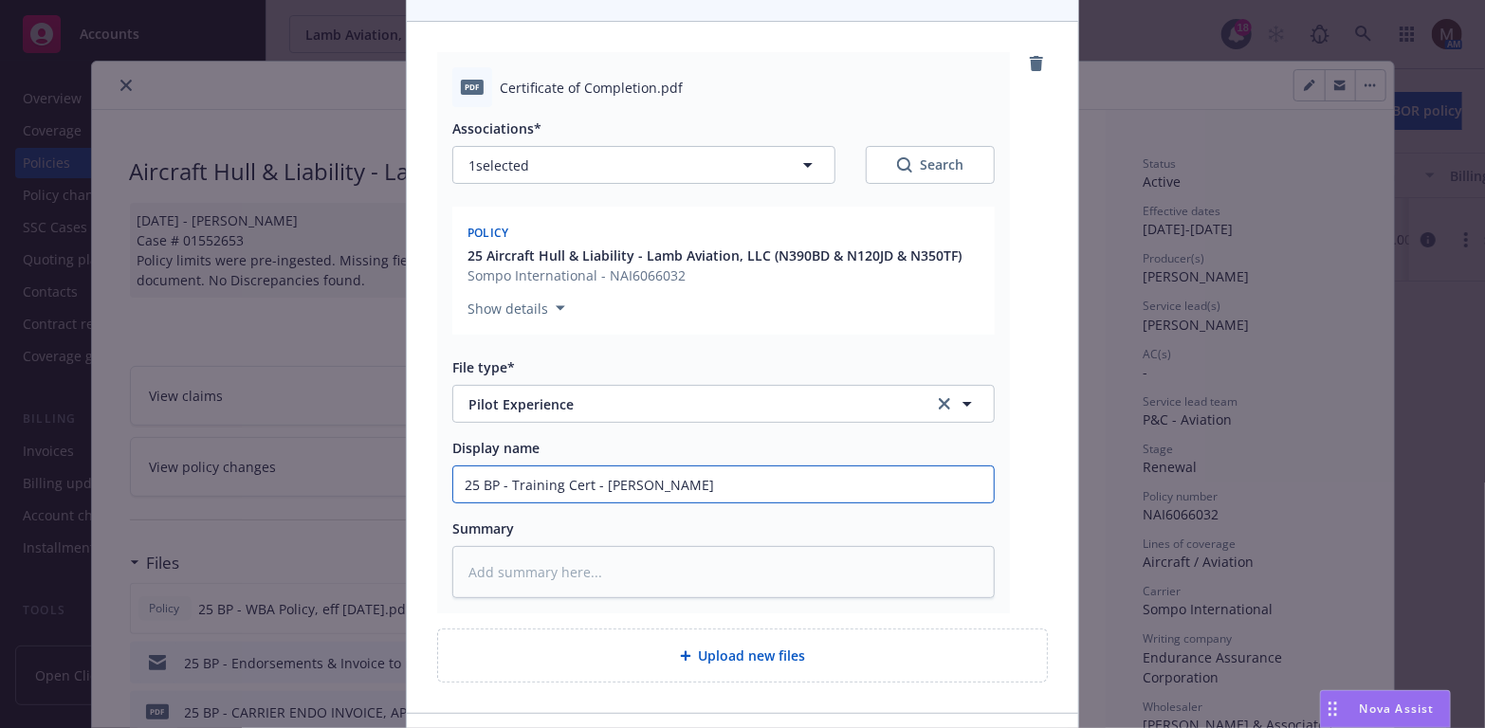
drag, startPoint x: 681, startPoint y: 489, endPoint x: 441, endPoint y: 485, distance: 240.0
click at [441, 485] on div "pdf Certificate of Completion.pdf Associations* 1 selected Search Policy 25 Air…" at bounding box center [723, 332] width 573 height 561
type input "25 BP - Training Cert - [PERSON_NAME]"
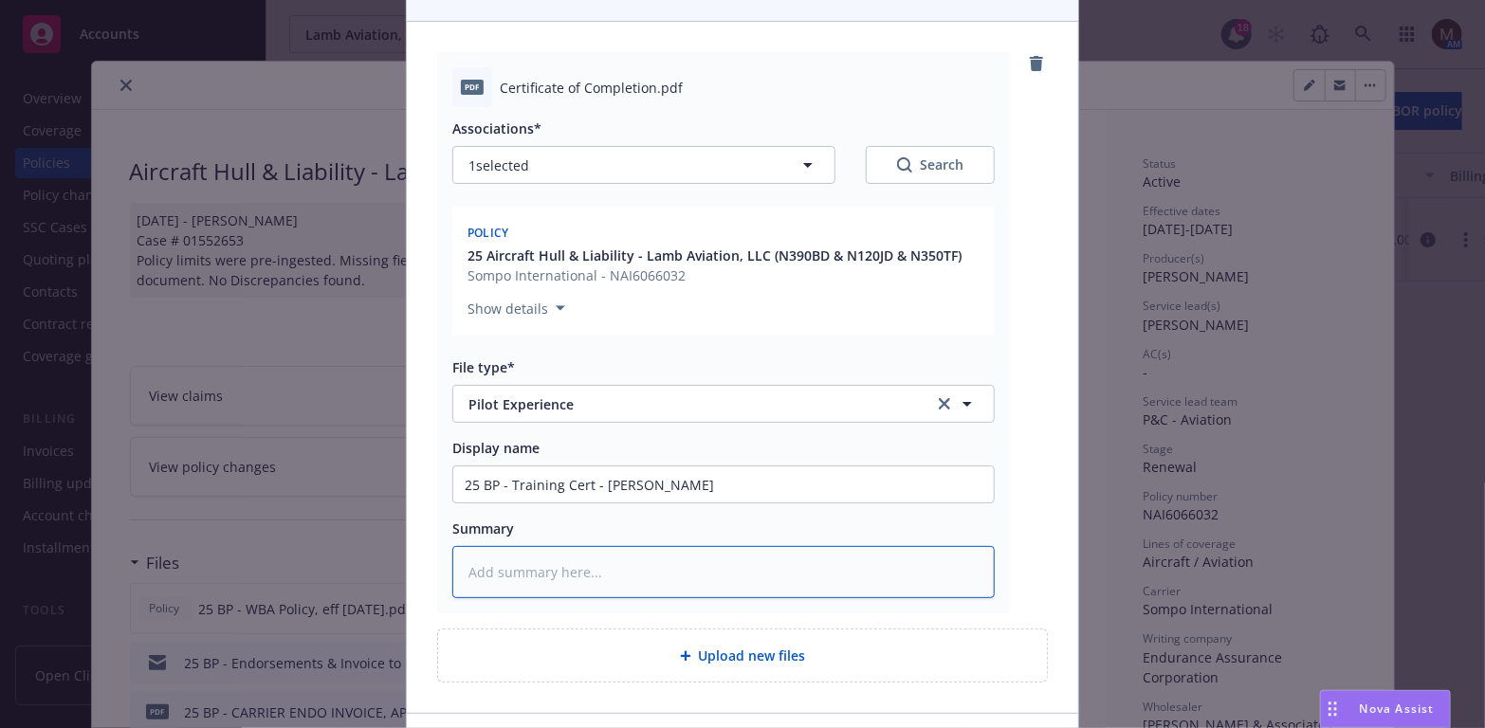
click at [500, 570] on textarea at bounding box center [723, 572] width 542 height 52
paste textarea "25 BP - Training Cert - [PERSON_NAME]"
type textarea "x"
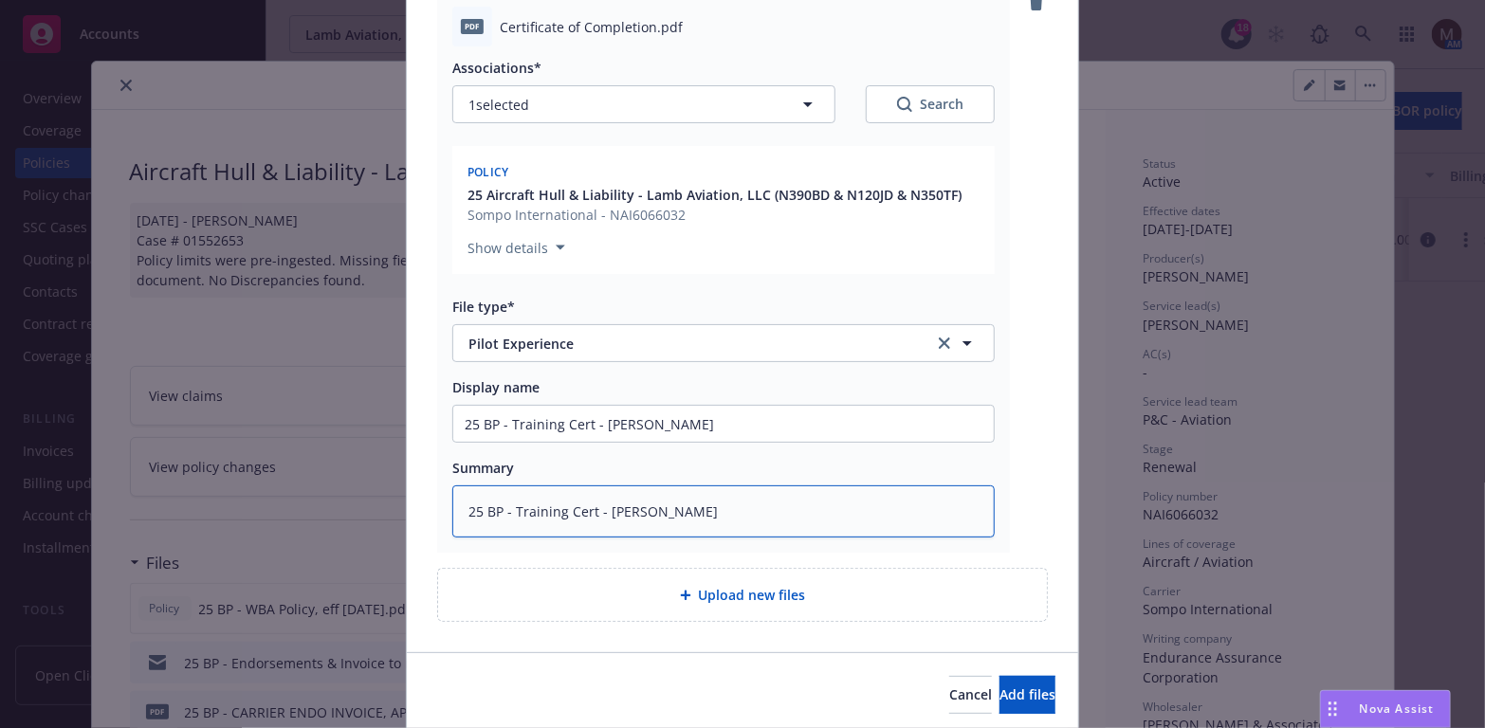
scroll to position [284, 0]
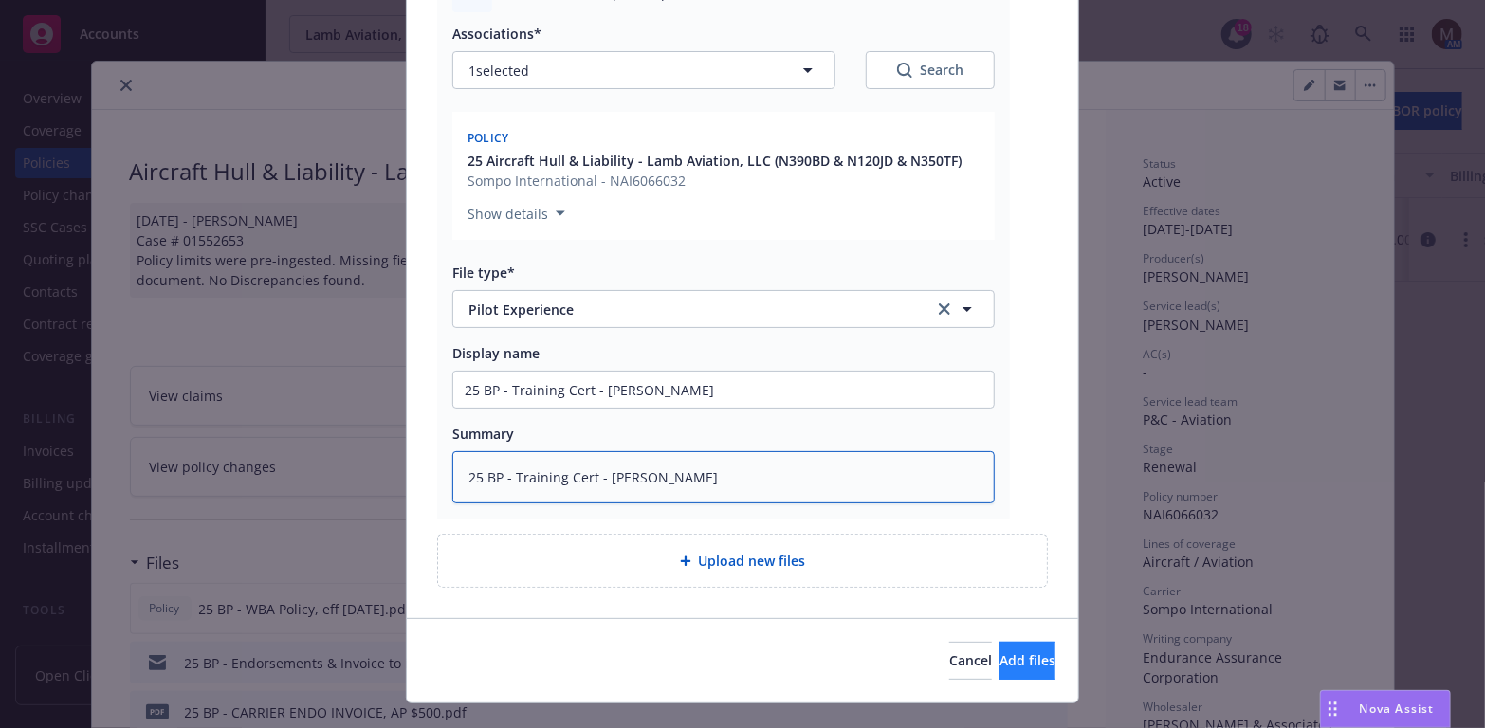
type textarea "25 BP - Training Cert - [PERSON_NAME]"
click at [999, 658] on span "Add files" at bounding box center [1027, 660] width 56 height 18
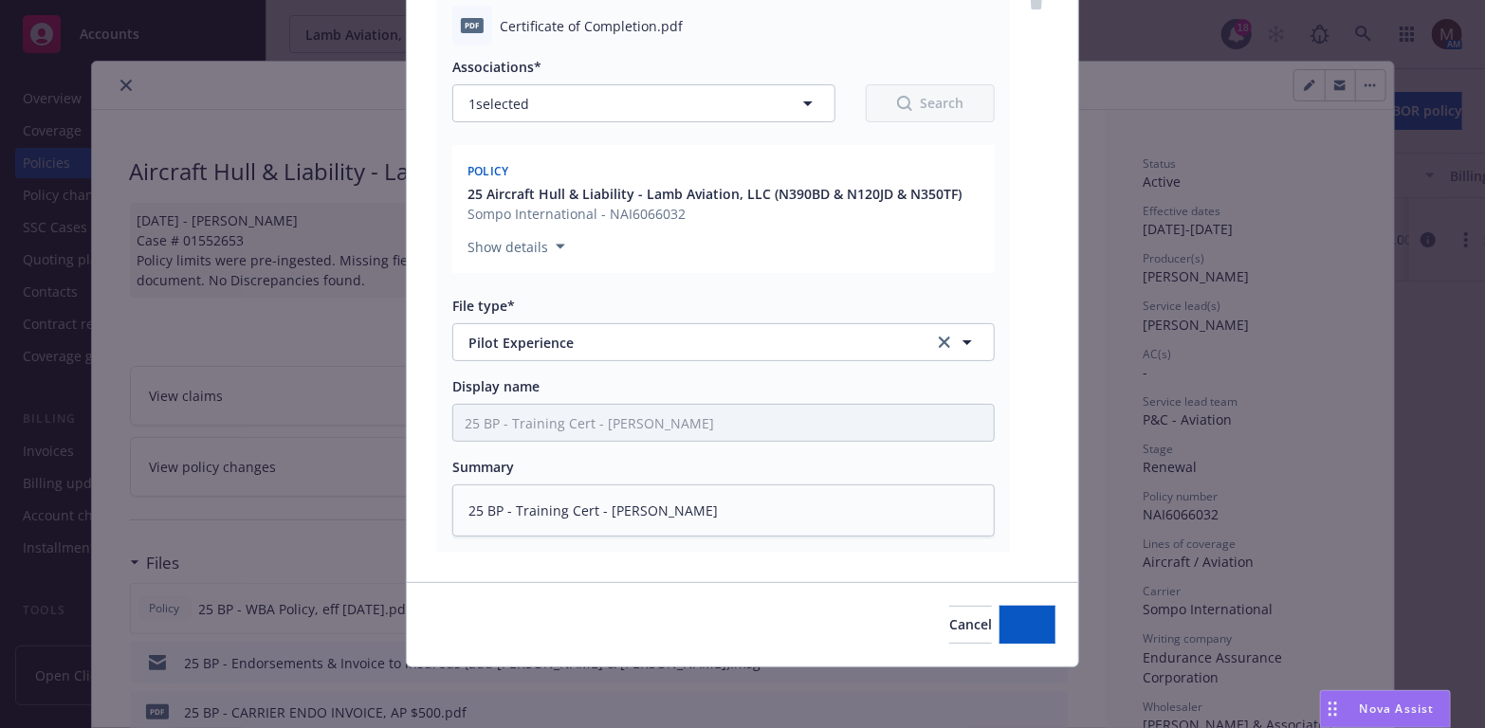
scroll to position [249, 0]
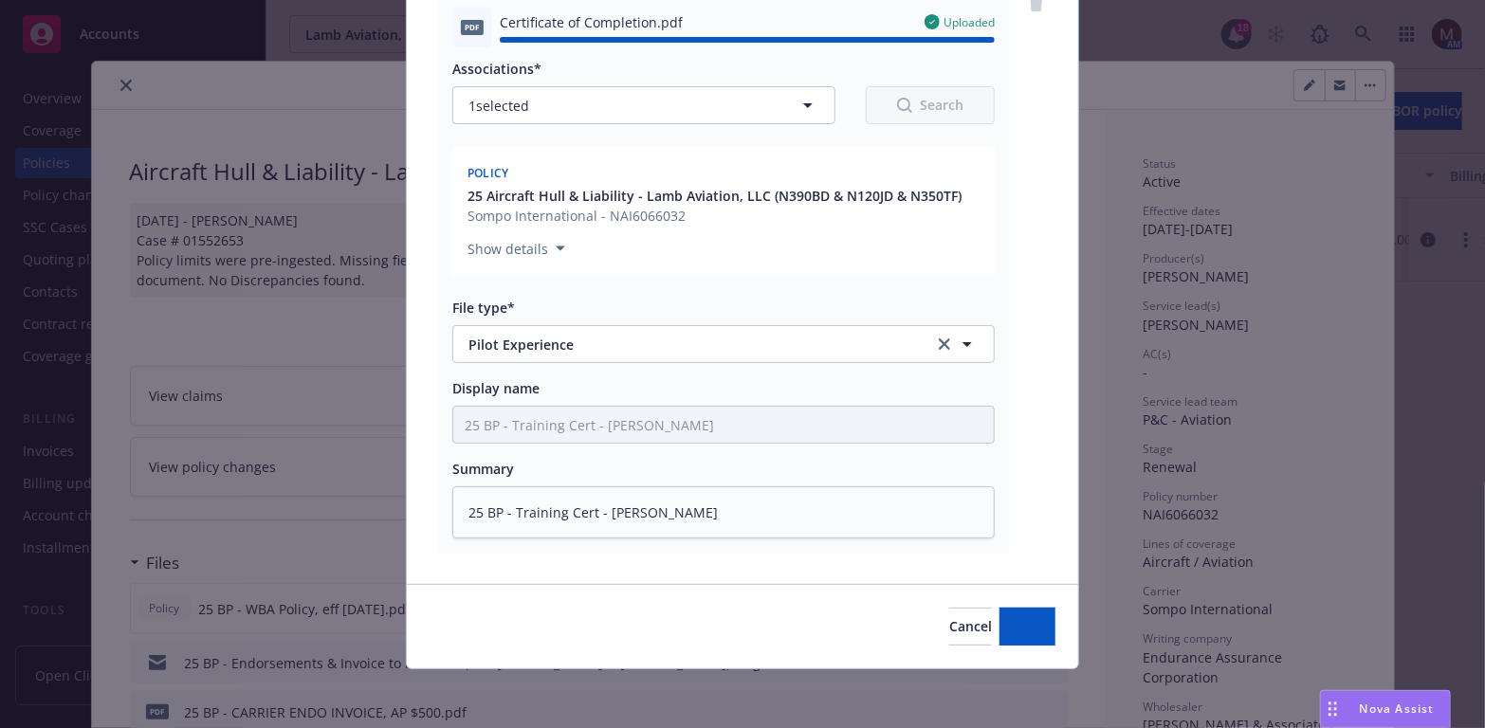
type textarea "x"
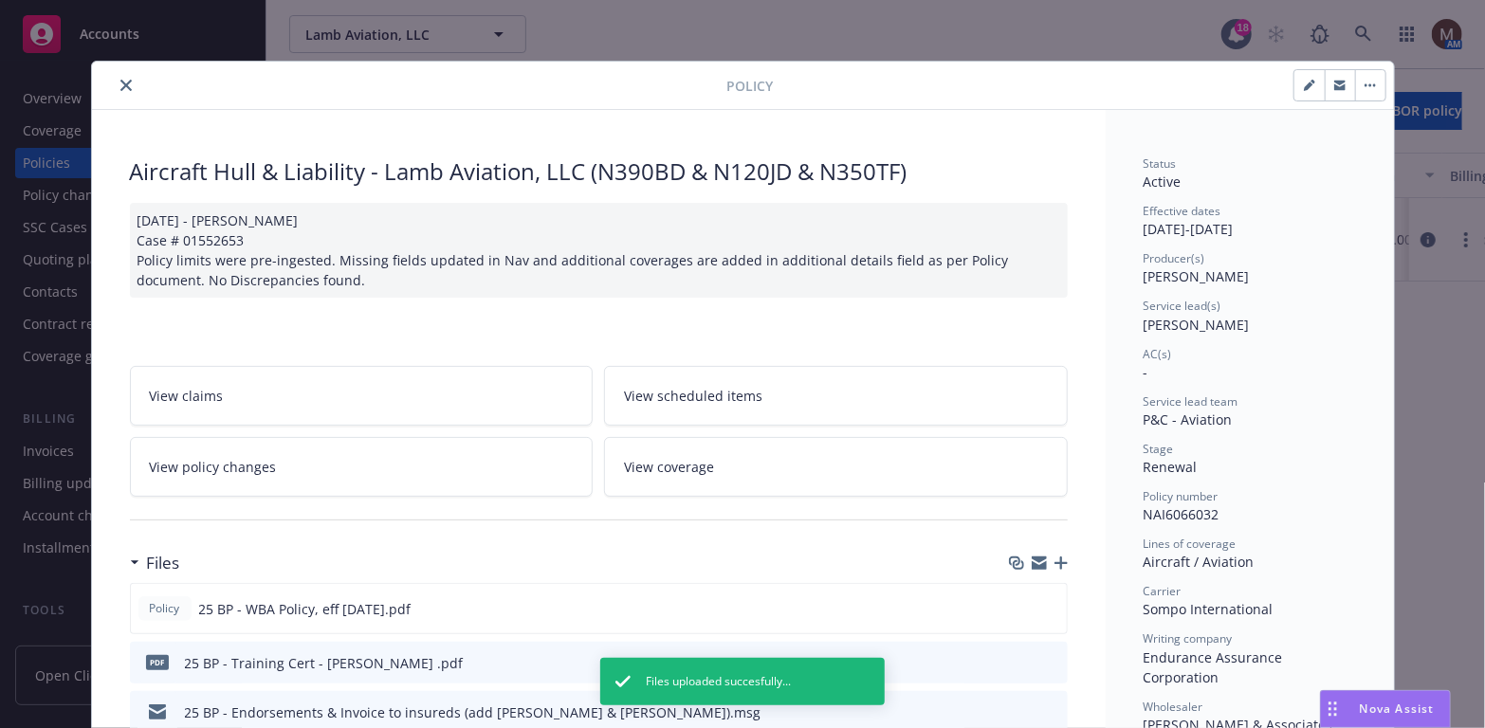
click at [115, 78] on button "close" at bounding box center [126, 85] width 23 height 23
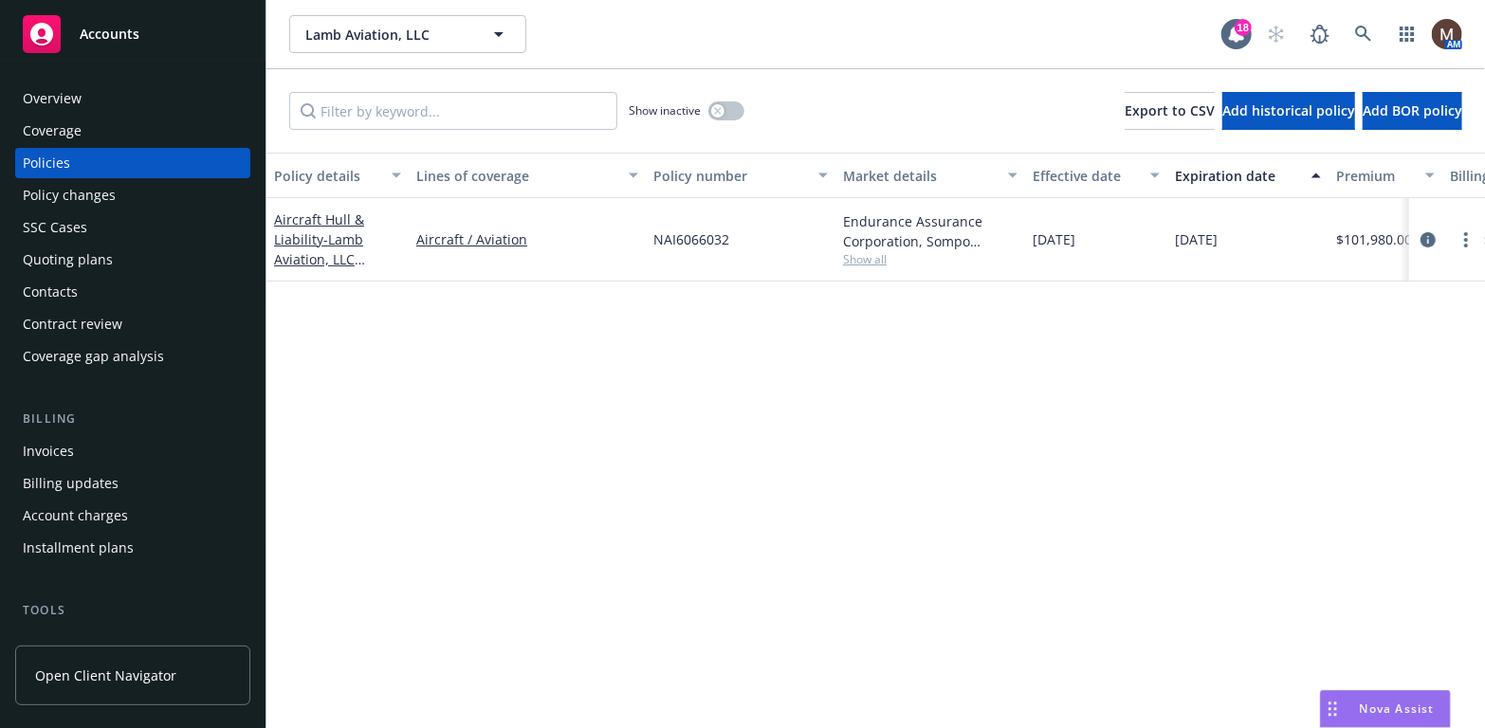
drag, startPoint x: 1427, startPoint y: 232, endPoint x: 1343, endPoint y: 283, distance: 98.2
click at [1427, 232] on icon "circleInformation" at bounding box center [1427, 239] width 15 height 15
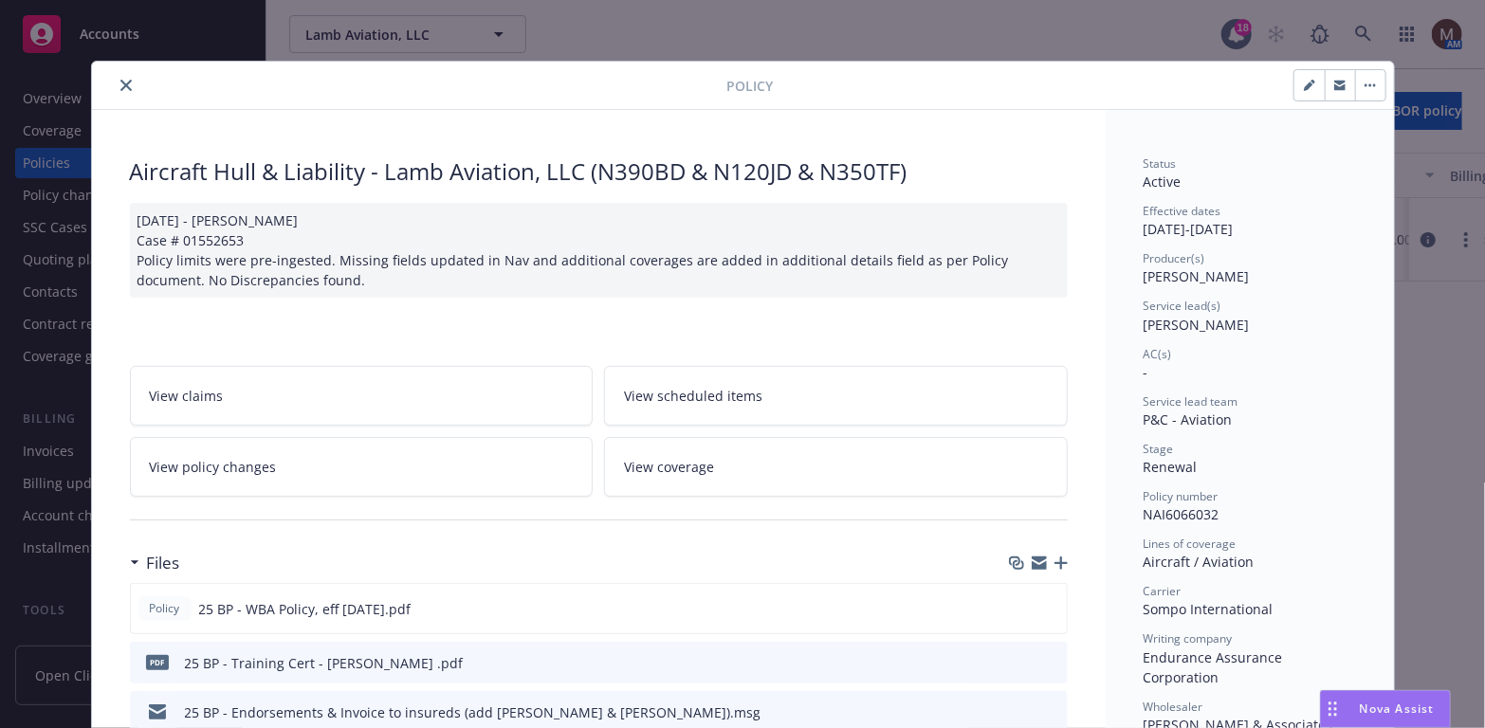
scroll to position [56, 0]
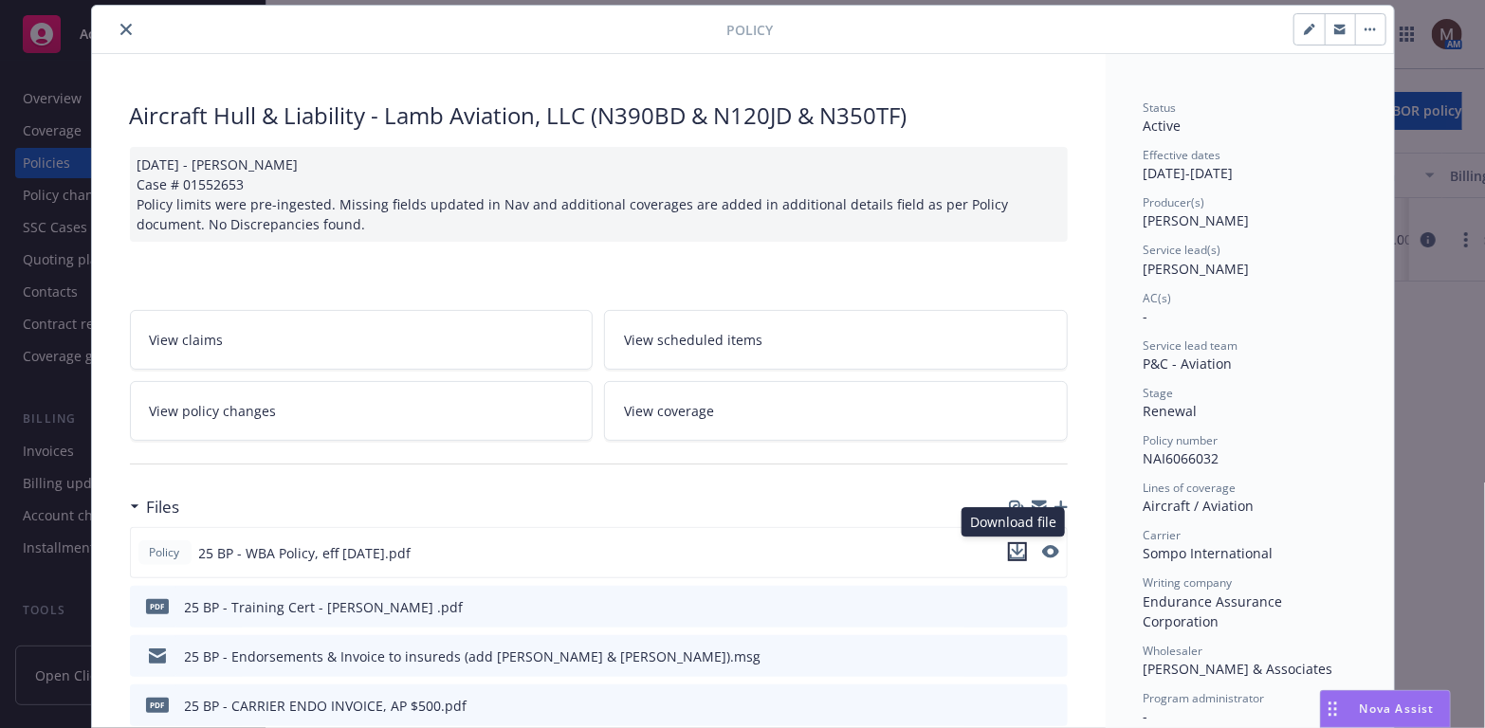
click at [1010, 546] on icon "download file" at bounding box center [1017, 551] width 15 height 15
click at [120, 24] on icon "close" at bounding box center [125, 29] width 11 height 11
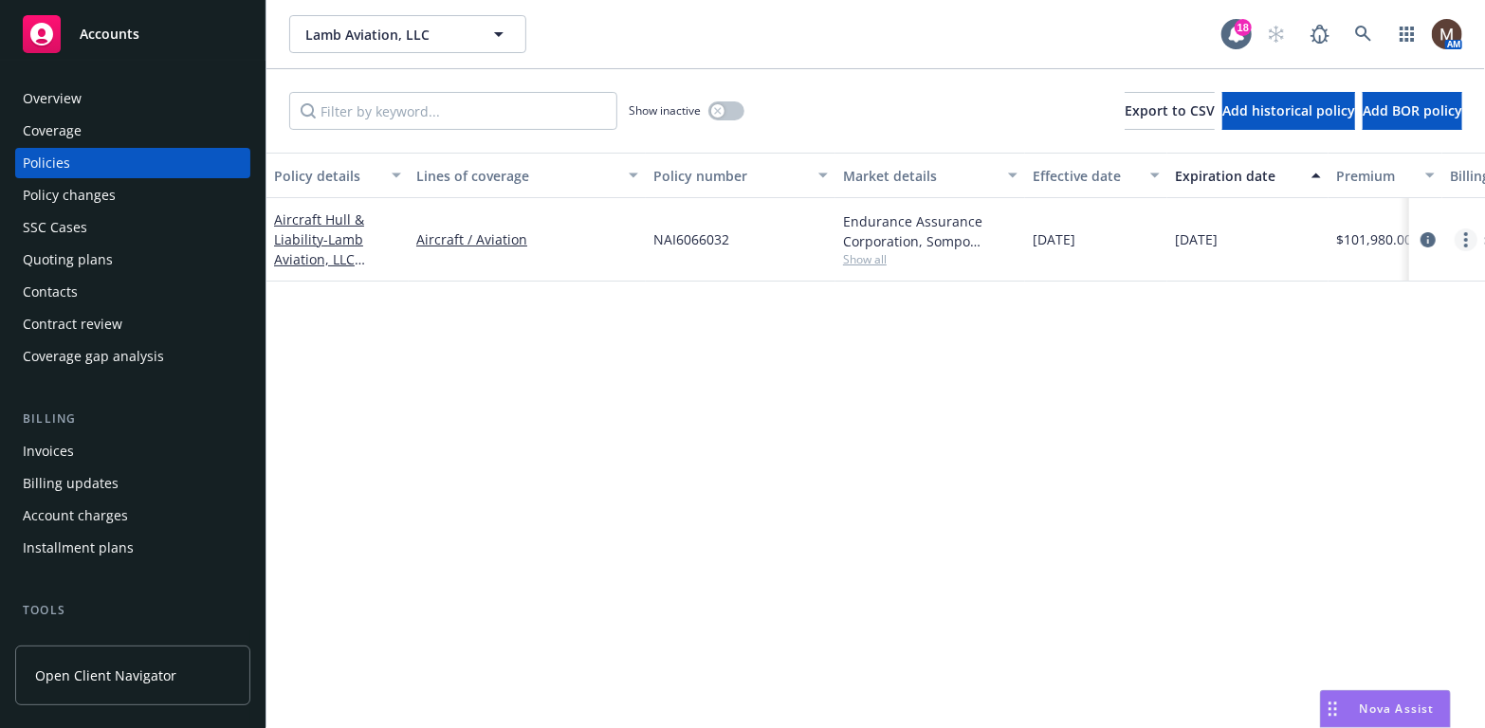
click at [1463, 240] on link "more" at bounding box center [1466, 240] width 23 height 23
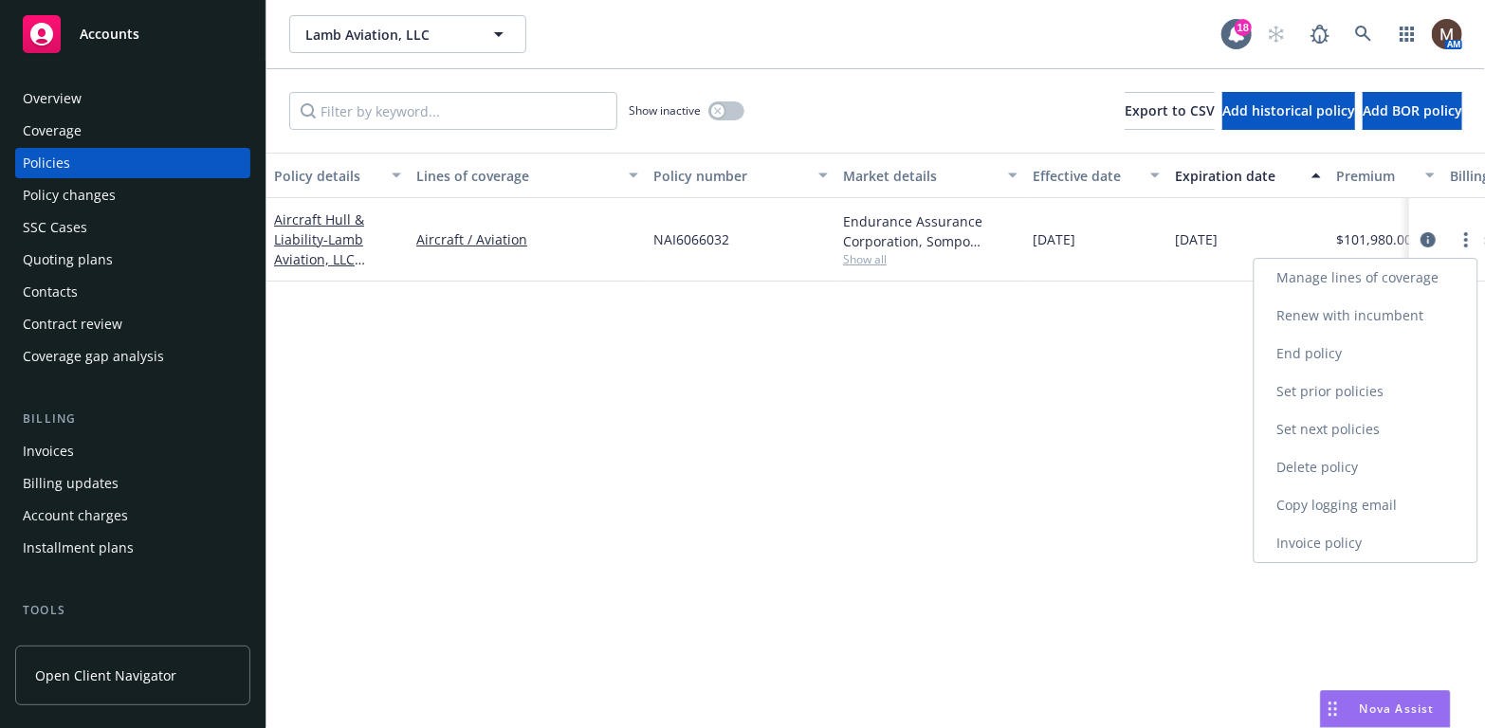
click at [1361, 503] on link "Copy logging email" at bounding box center [1366, 505] width 223 height 38
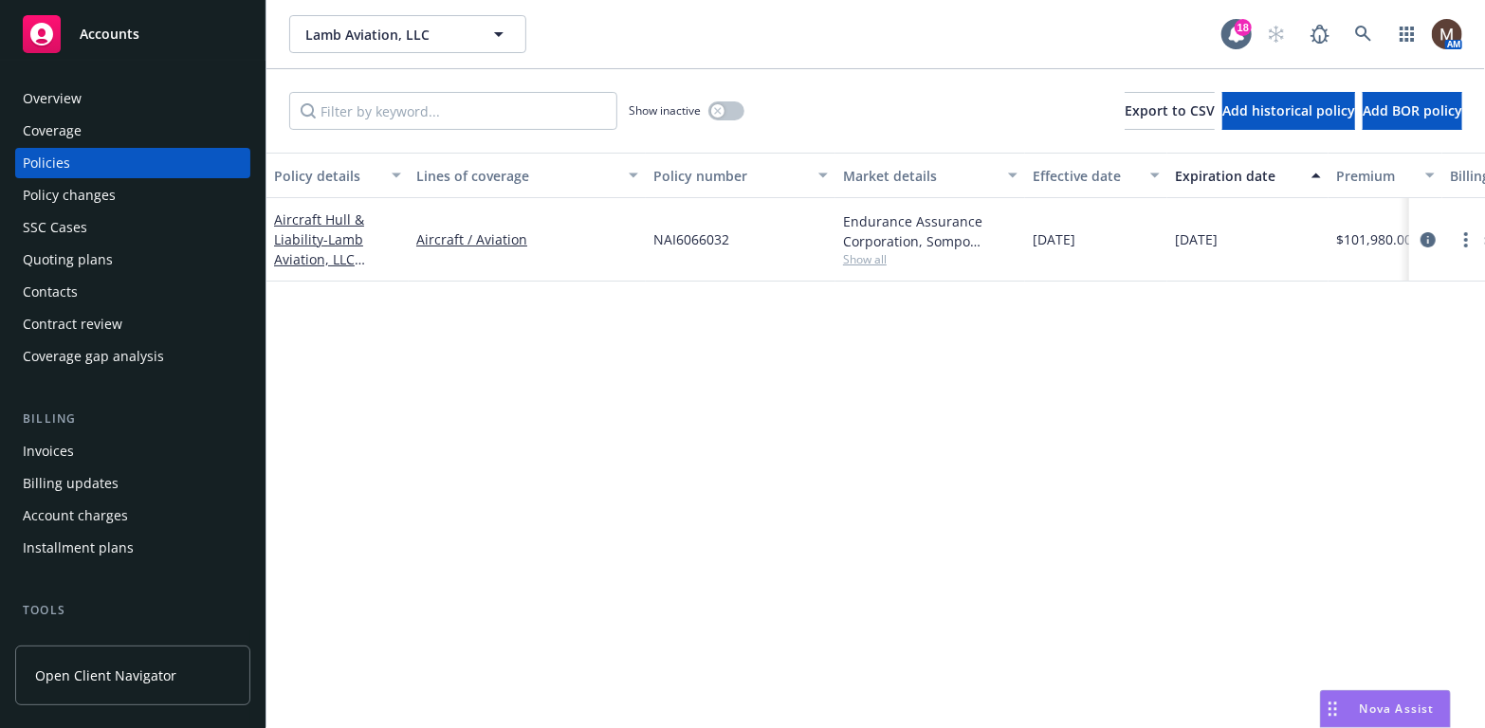
drag, startPoint x: 85, startPoint y: 287, endPoint x: 146, endPoint y: 312, distance: 65.5
click at [85, 287] on div "Contacts" at bounding box center [133, 292] width 220 height 30
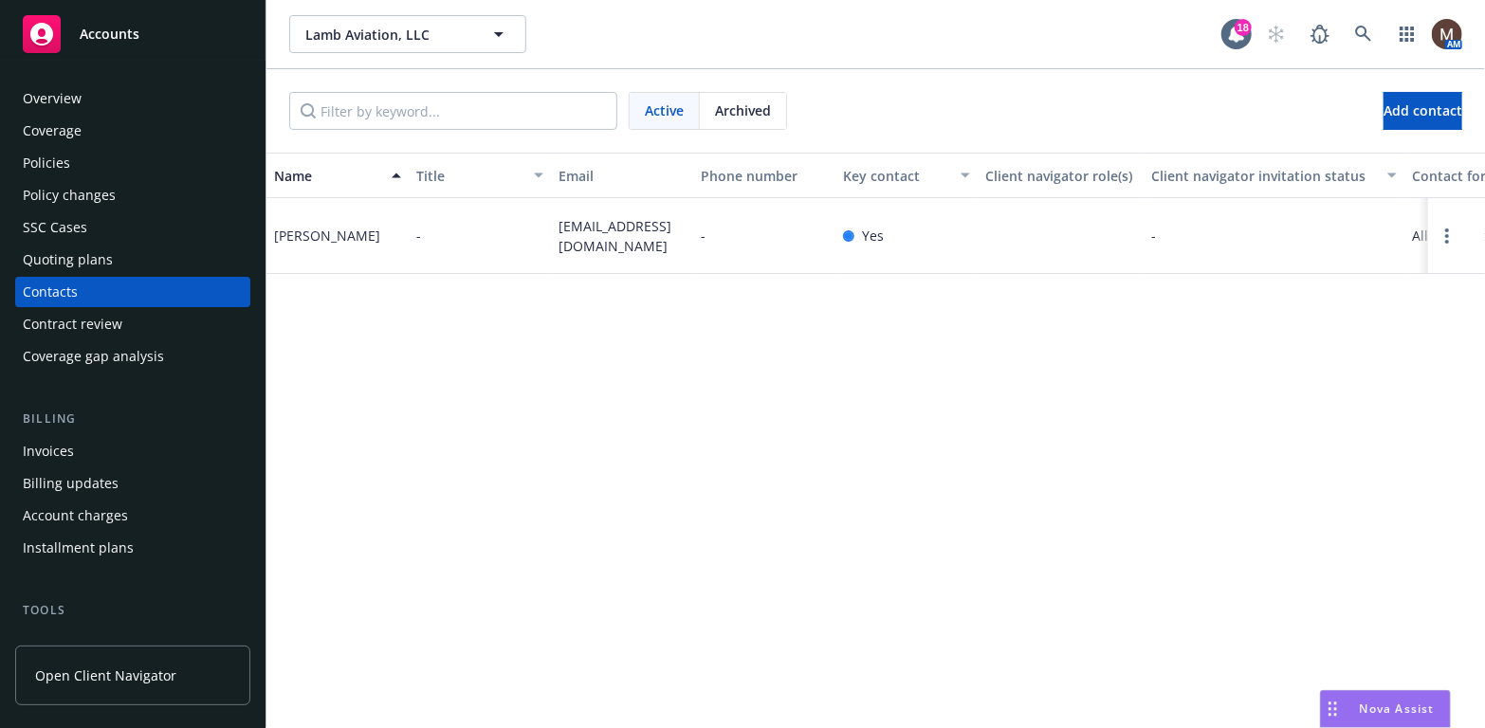
click at [57, 162] on div "Policies" at bounding box center [46, 163] width 47 height 30
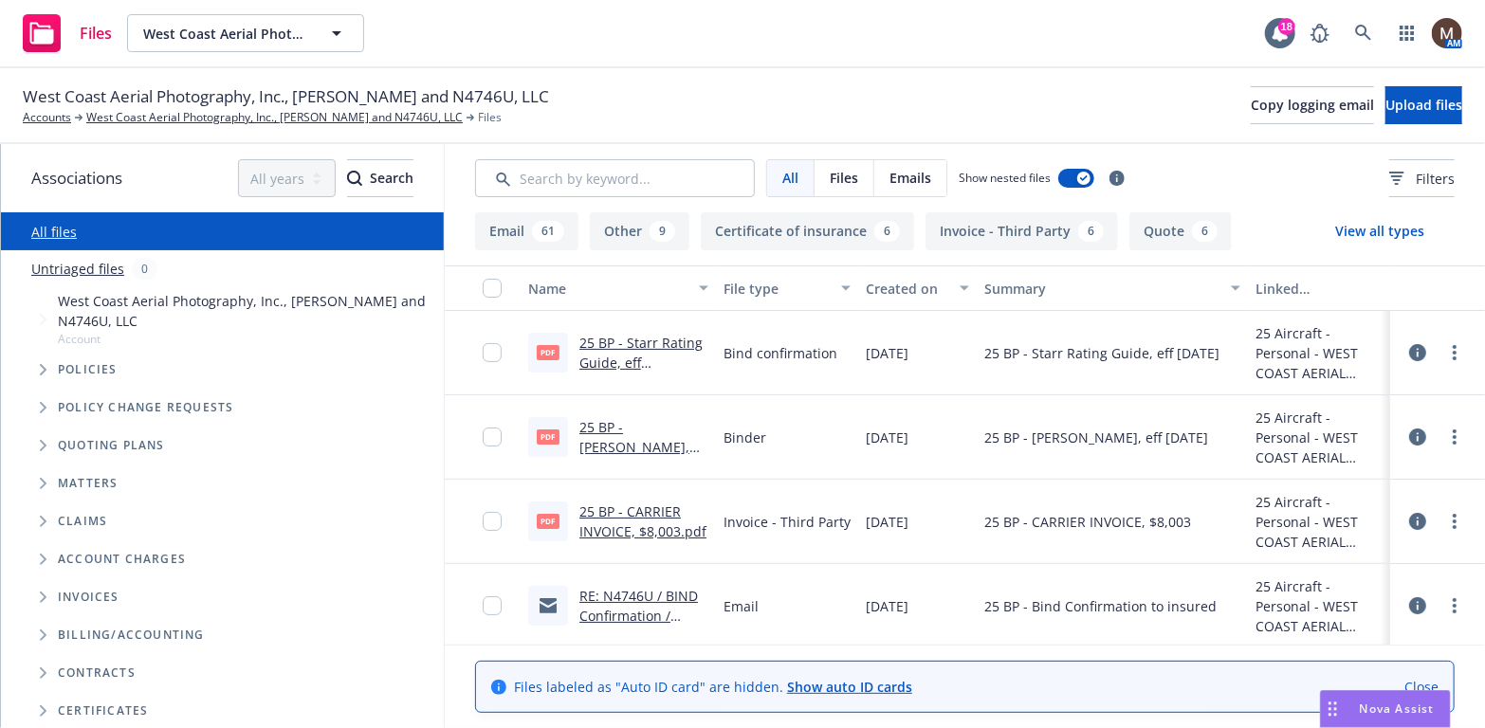
click at [660, 426] on link "25 BP - Starr Binder, eff 08.23.2025.pdf" at bounding box center [634, 447] width 110 height 58
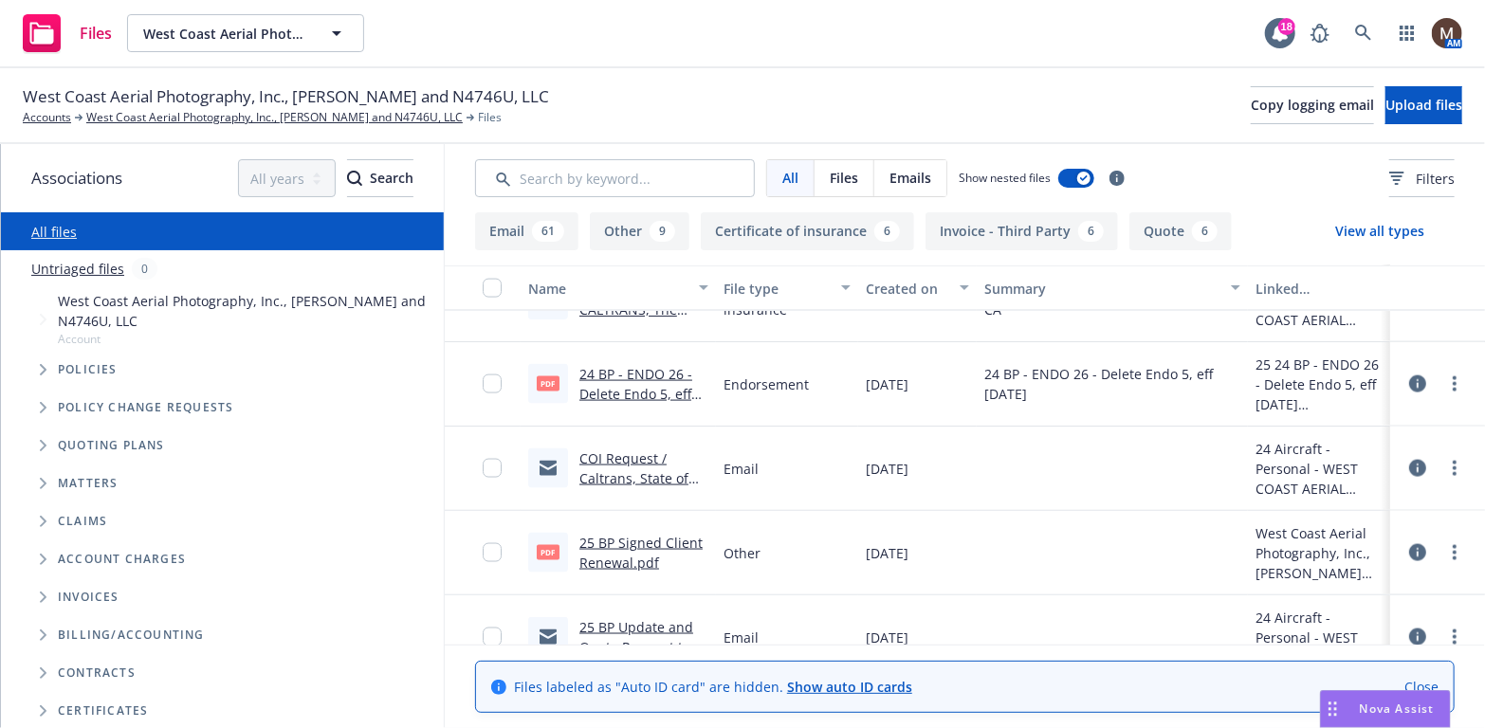
scroll to position [1513, 0]
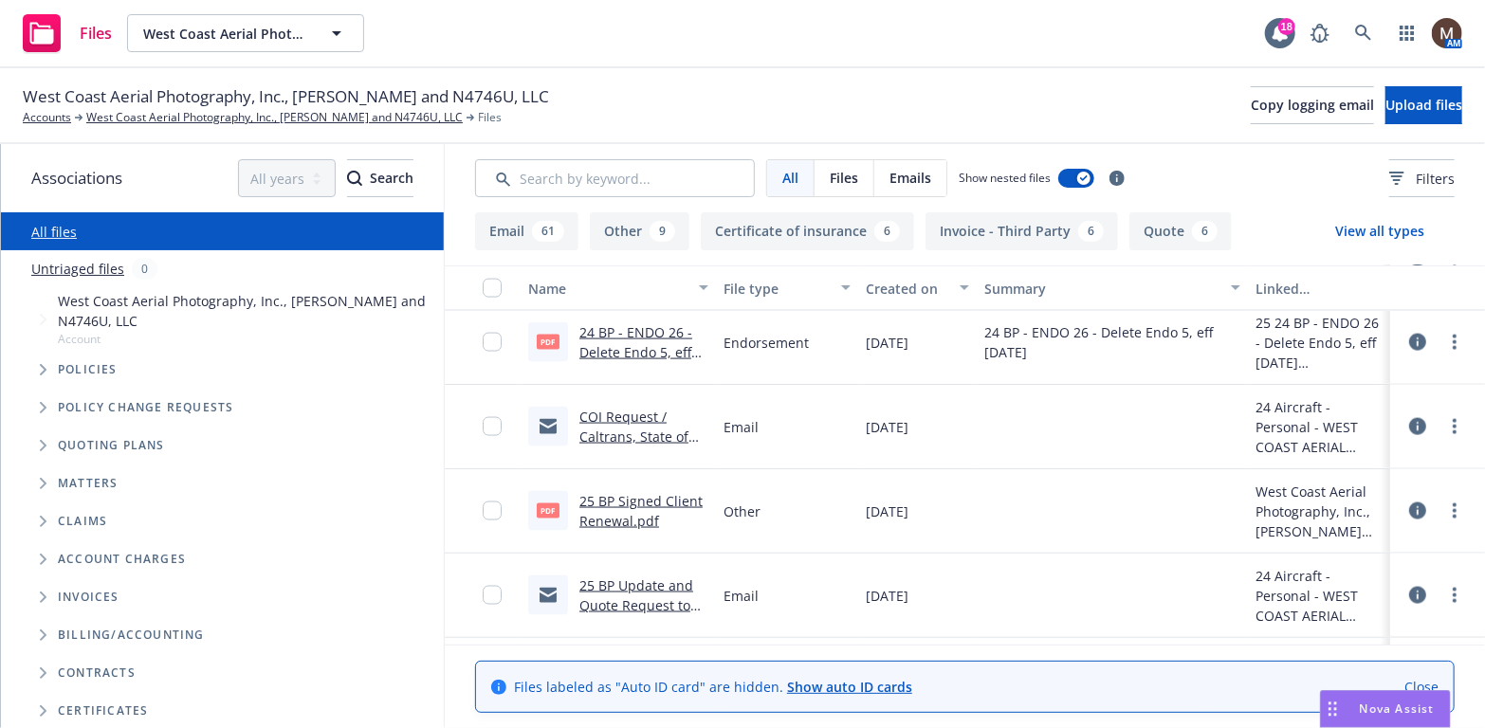
click at [622, 498] on link "25 BP Signed Client Renewal.pdf" at bounding box center [640, 511] width 123 height 38
click at [225, 115] on link "West Coast Aerial Photography, Inc., Mark Holtzman and N4746U, LLC" at bounding box center [274, 117] width 376 height 17
